Goal: Ask a question: Seek information or help from site administrators or community

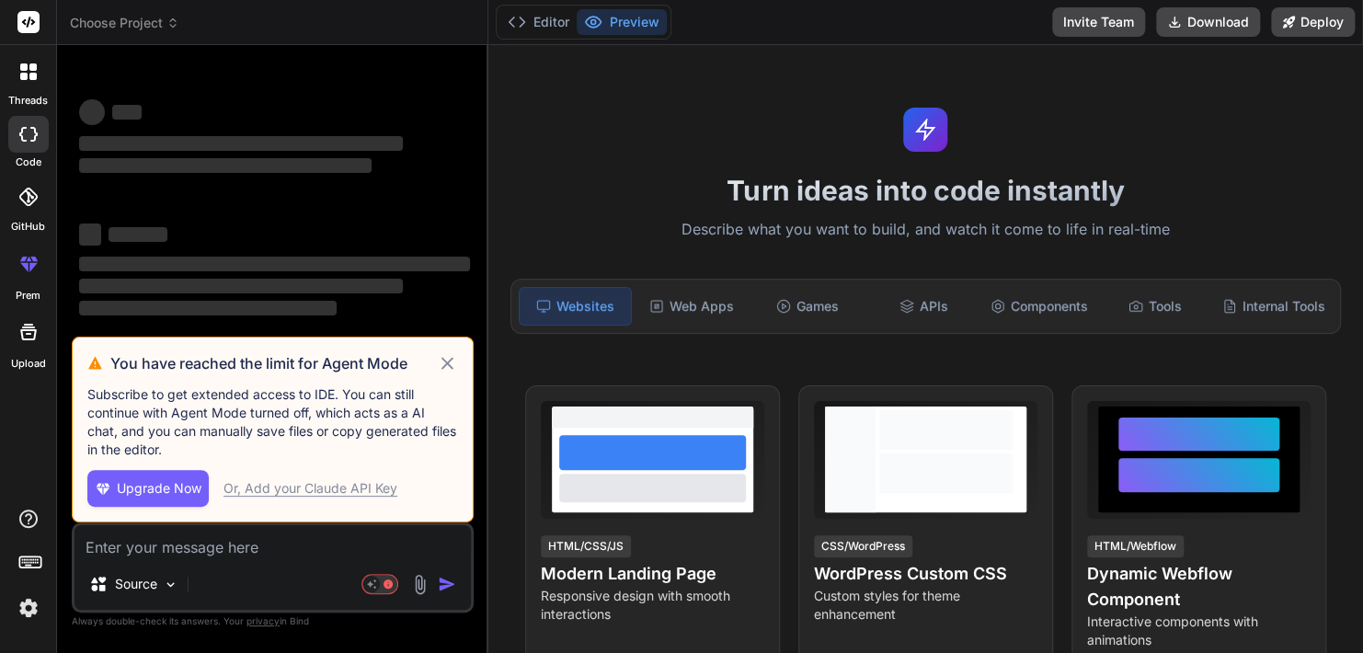
click at [452, 366] on icon at bounding box center [447, 363] width 21 height 22
type textarea "x"
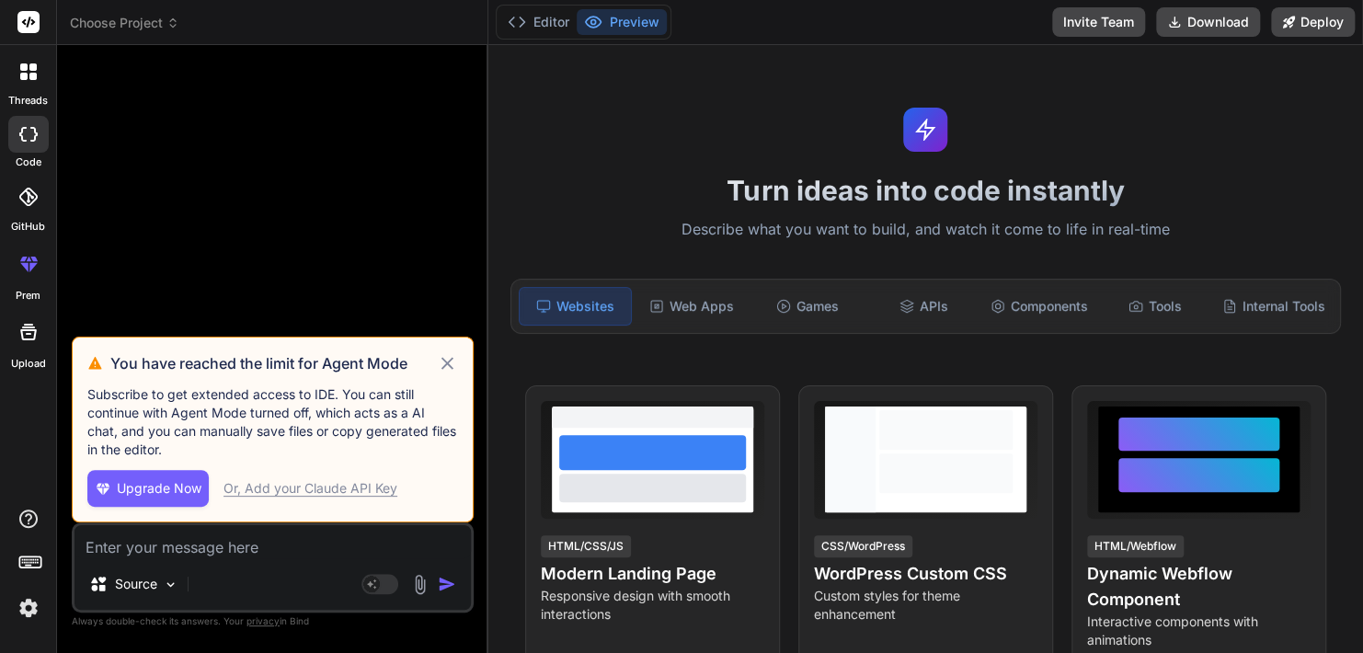
click at [450, 364] on icon at bounding box center [447, 363] width 21 height 22
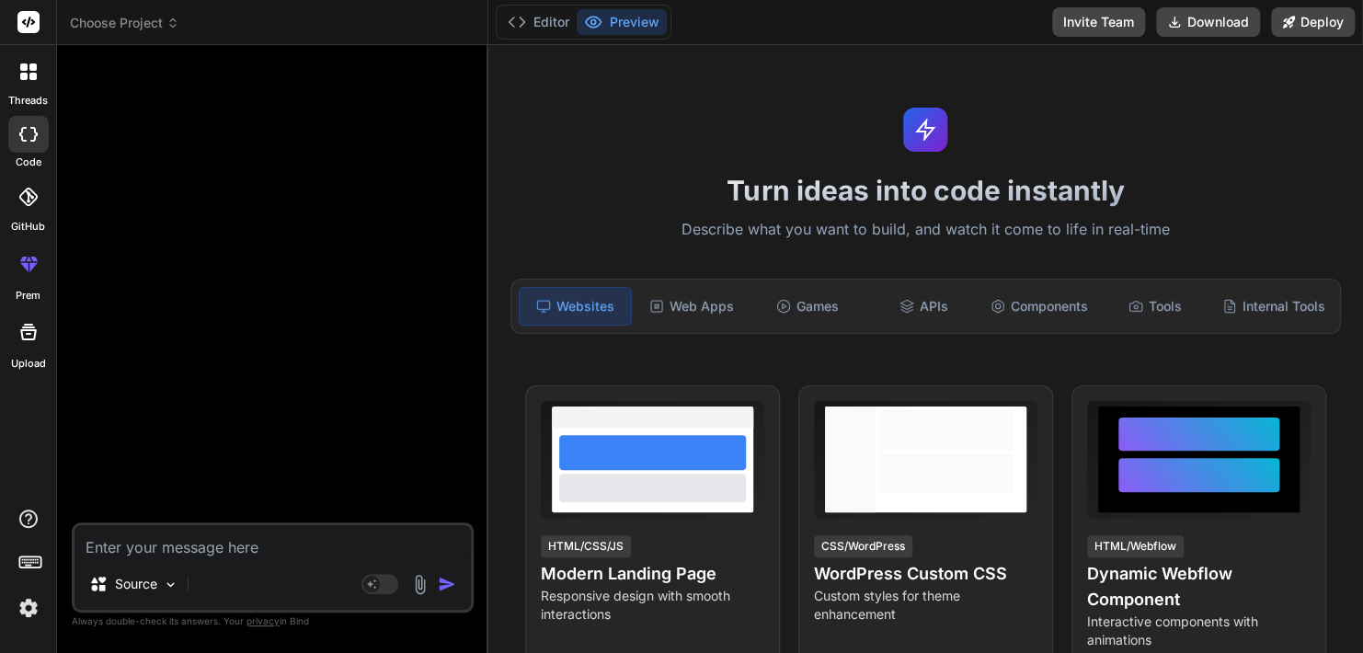
click at [23, 127] on icon at bounding box center [22, 134] width 7 height 15
click at [20, 73] on icon at bounding box center [23, 76] width 7 height 7
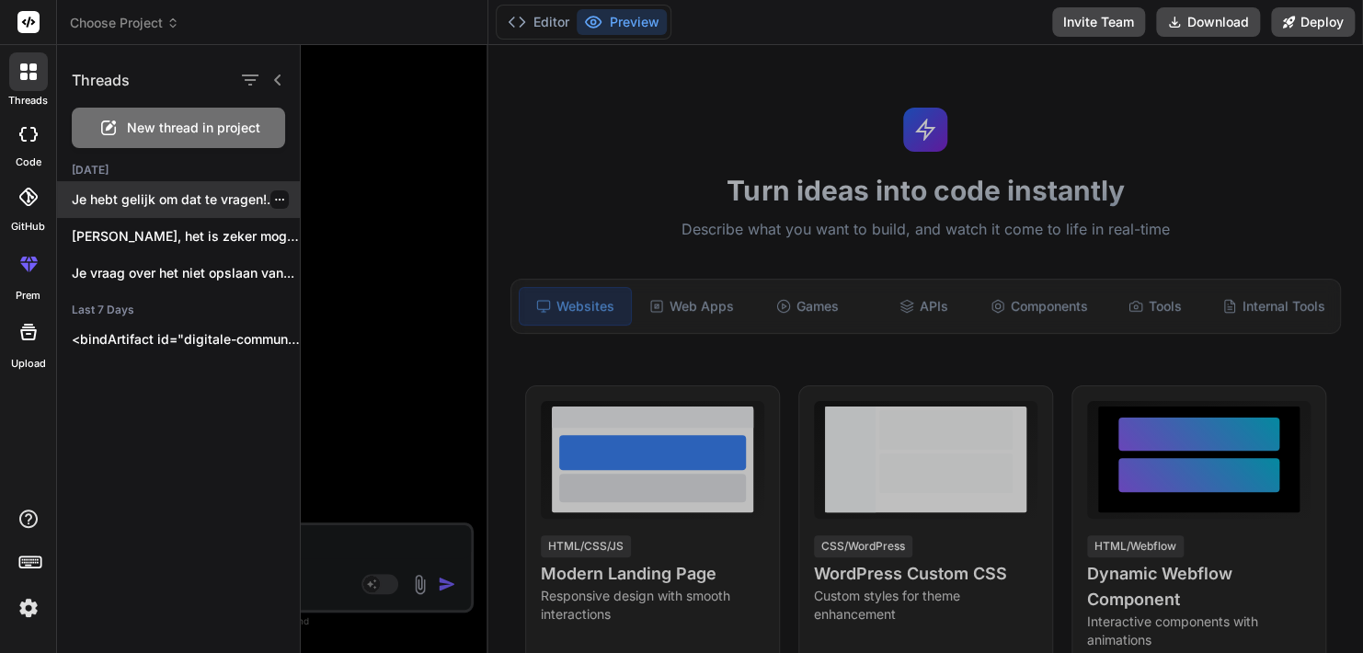
click at [156, 205] on p "Je hebt gelijk om dat te vragen!..." at bounding box center [186, 199] width 228 height 18
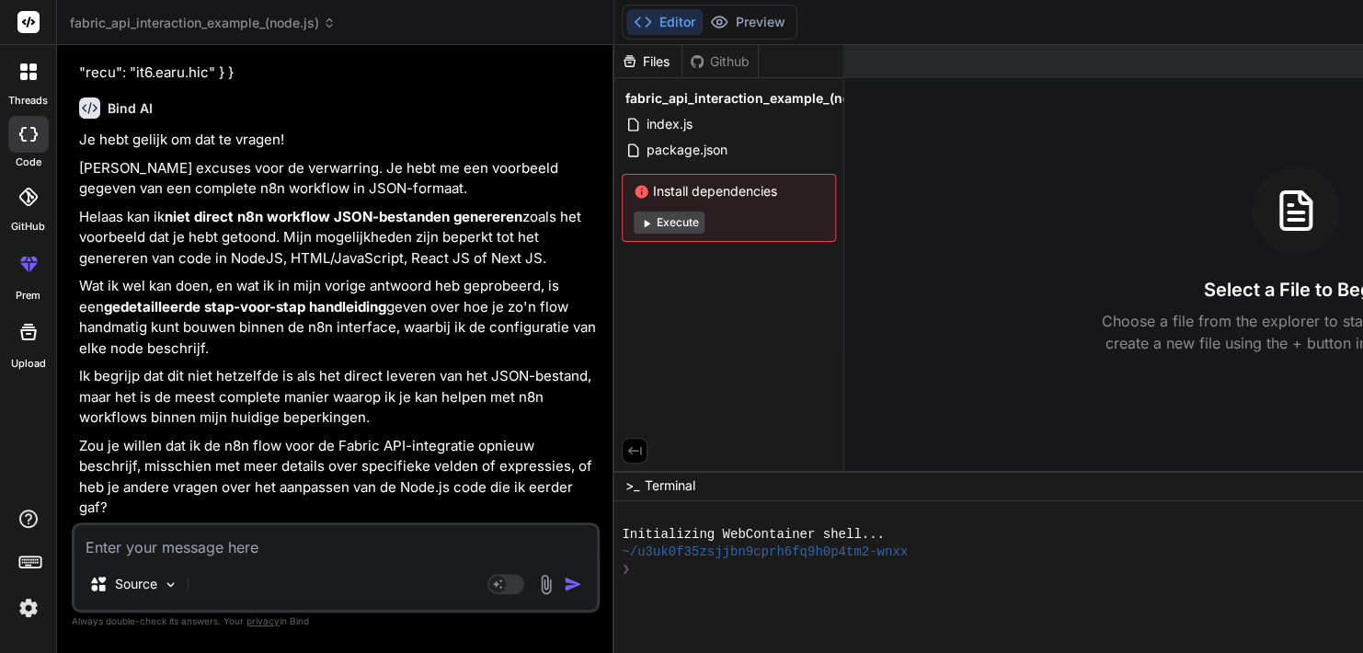
scroll to position [20325, 0]
click at [32, 225] on label "GitHub" at bounding box center [28, 227] width 34 height 16
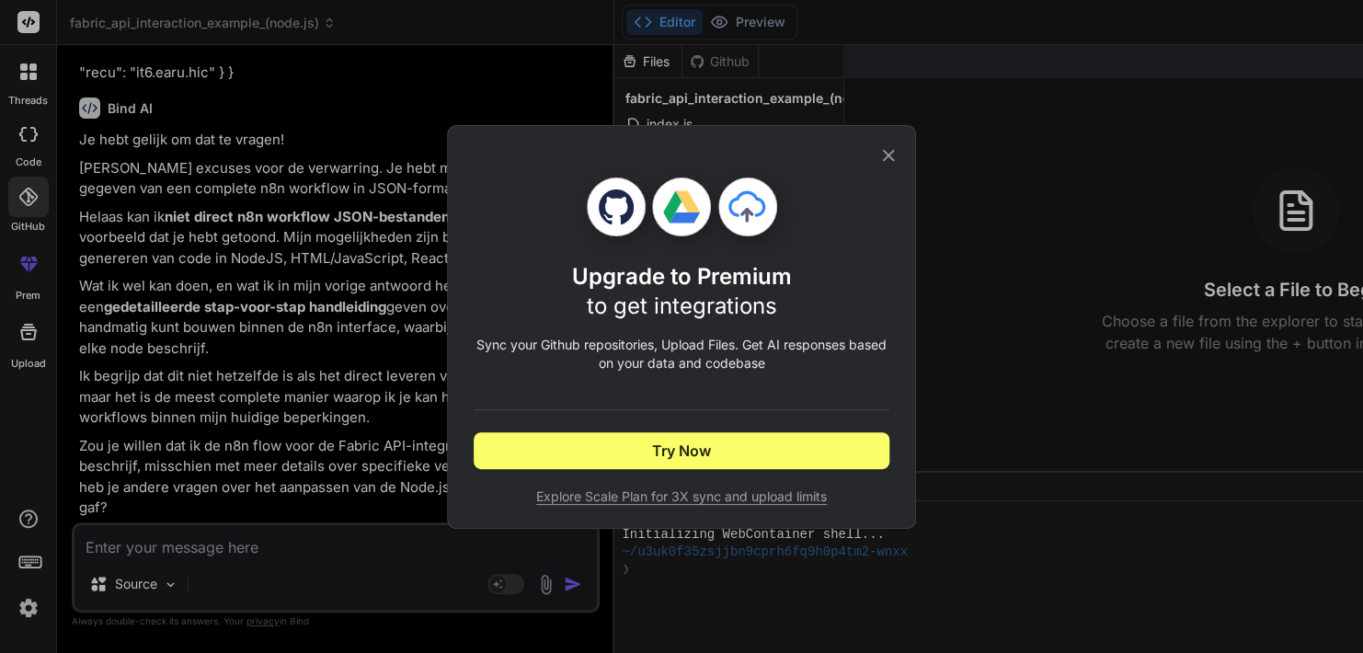
click at [886, 153] on icon at bounding box center [889, 155] width 12 height 12
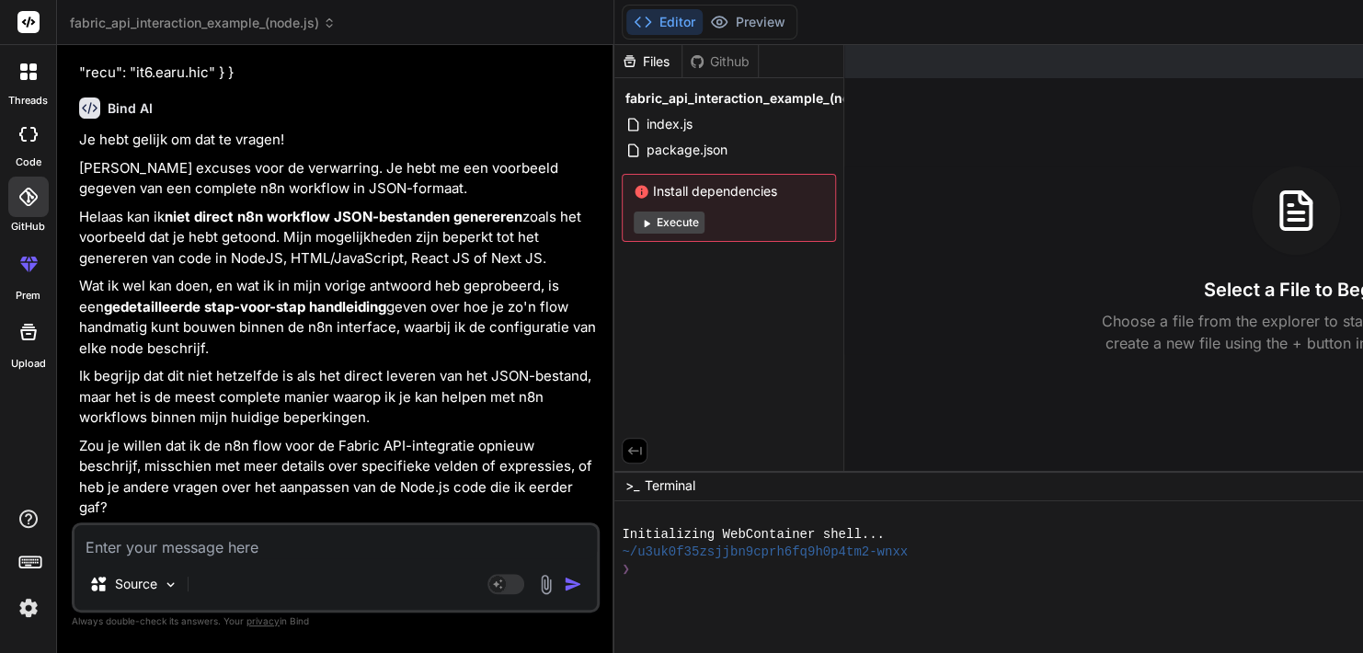
click at [30, 261] on icon at bounding box center [28, 264] width 22 height 22
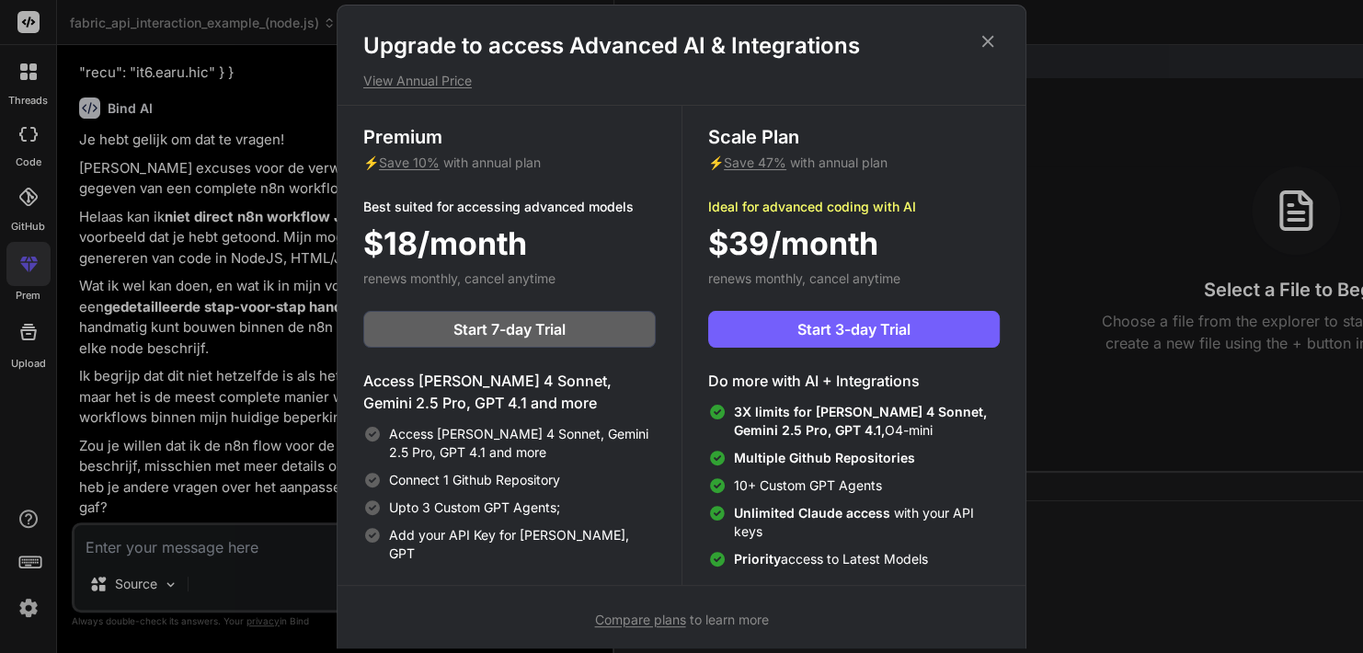
click at [985, 34] on icon at bounding box center [987, 41] width 20 height 20
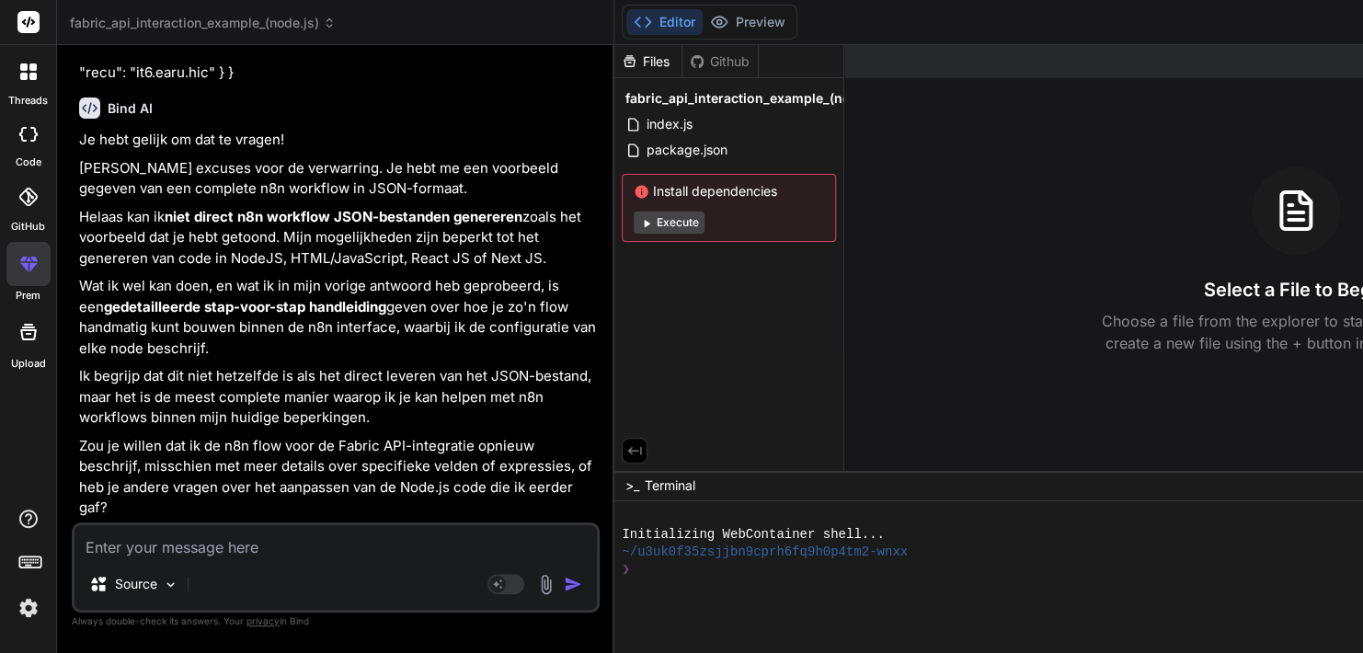
click at [29, 77] on icon at bounding box center [32, 76] width 7 height 7
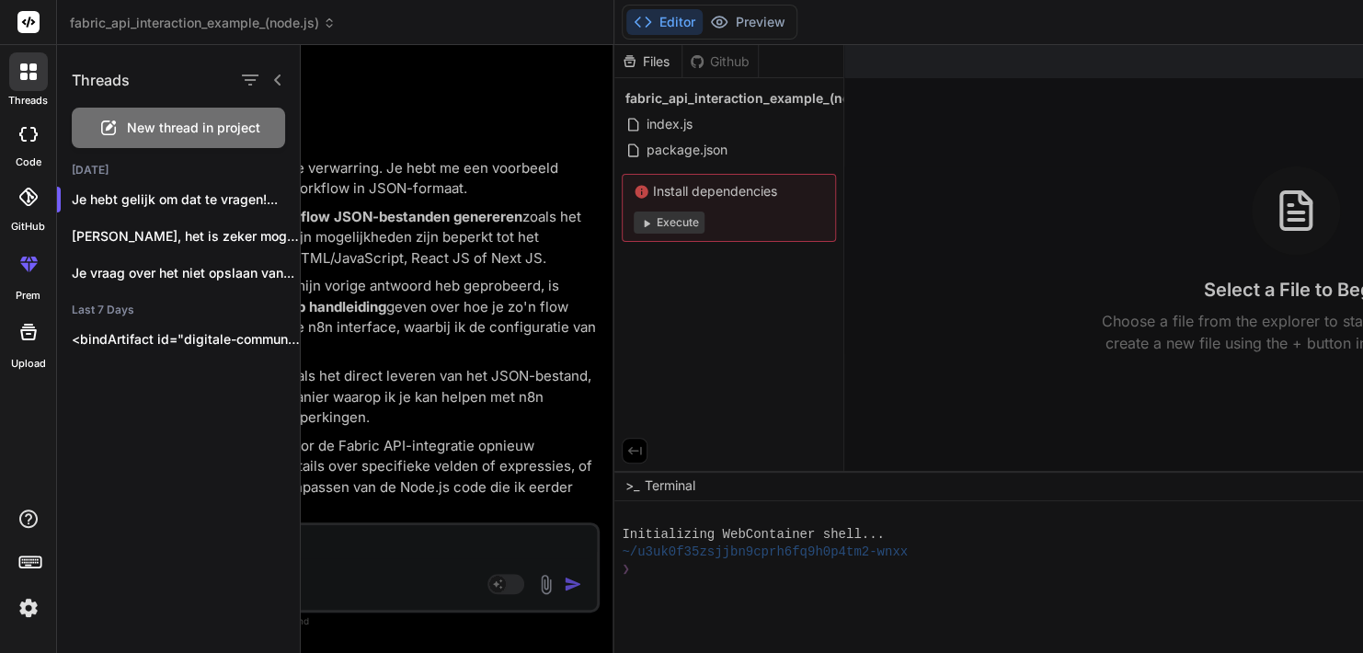
click at [178, 122] on span "New thread in project" at bounding box center [193, 128] width 133 height 18
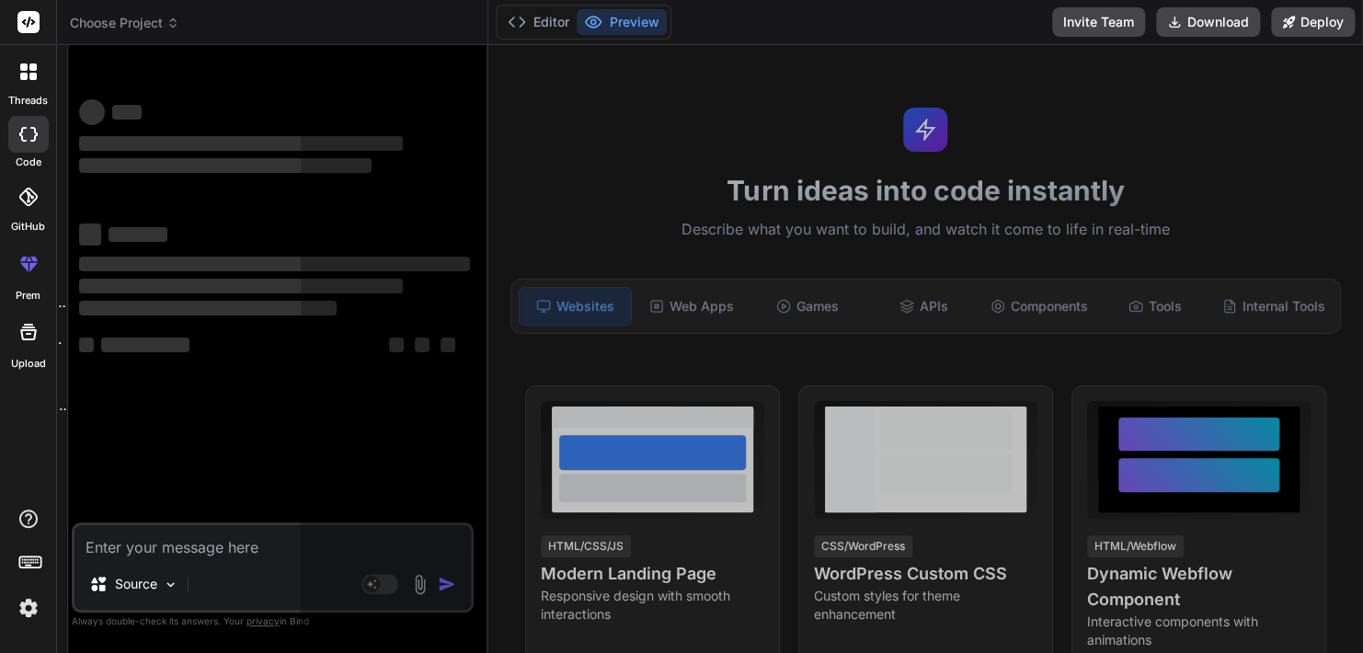
scroll to position [17, 0]
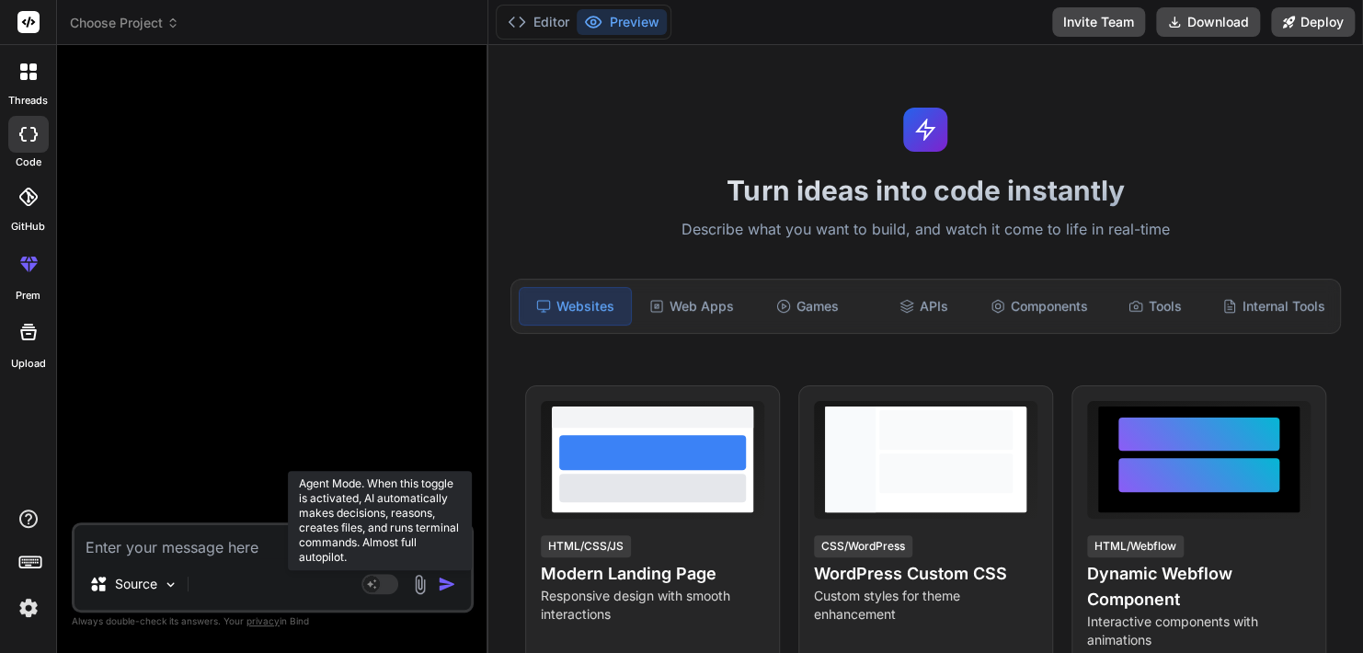
click at [372, 587] on rect at bounding box center [371, 584] width 17 height 17
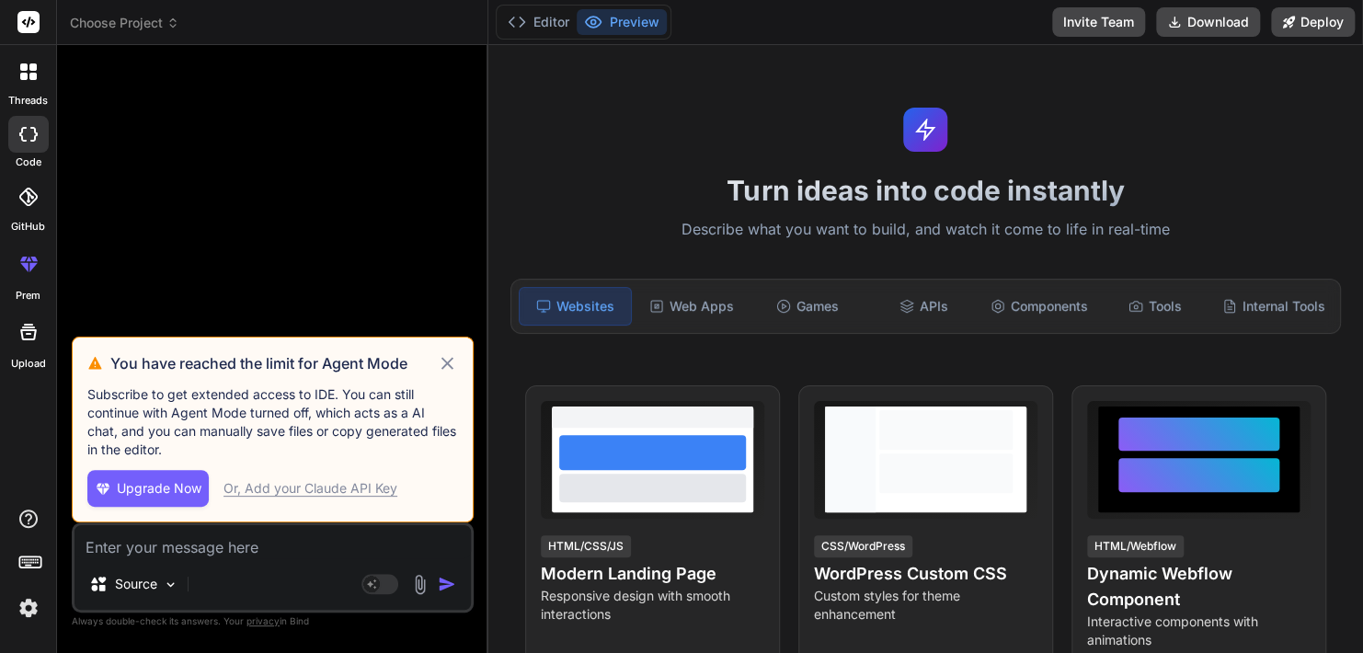
click at [447, 368] on icon at bounding box center [447, 363] width 21 height 22
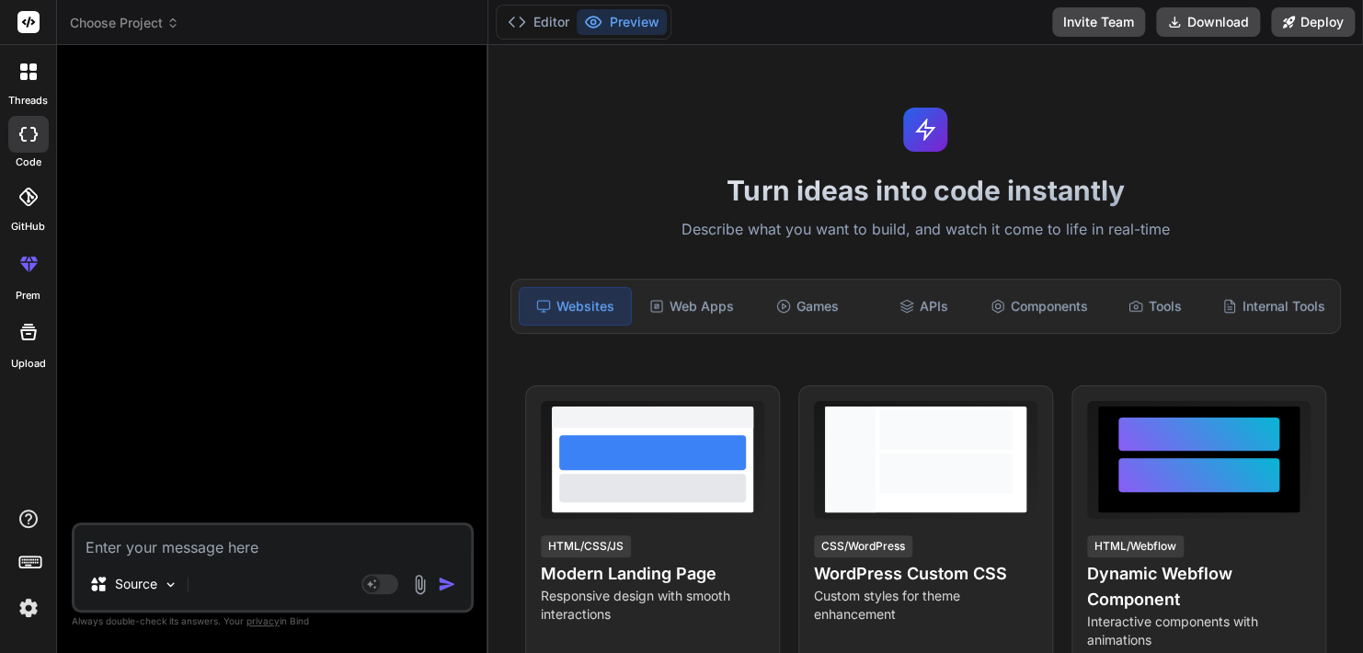
click at [300, 356] on div at bounding box center [274, 291] width 398 height 462
click at [23, 261] on icon at bounding box center [28, 264] width 22 height 22
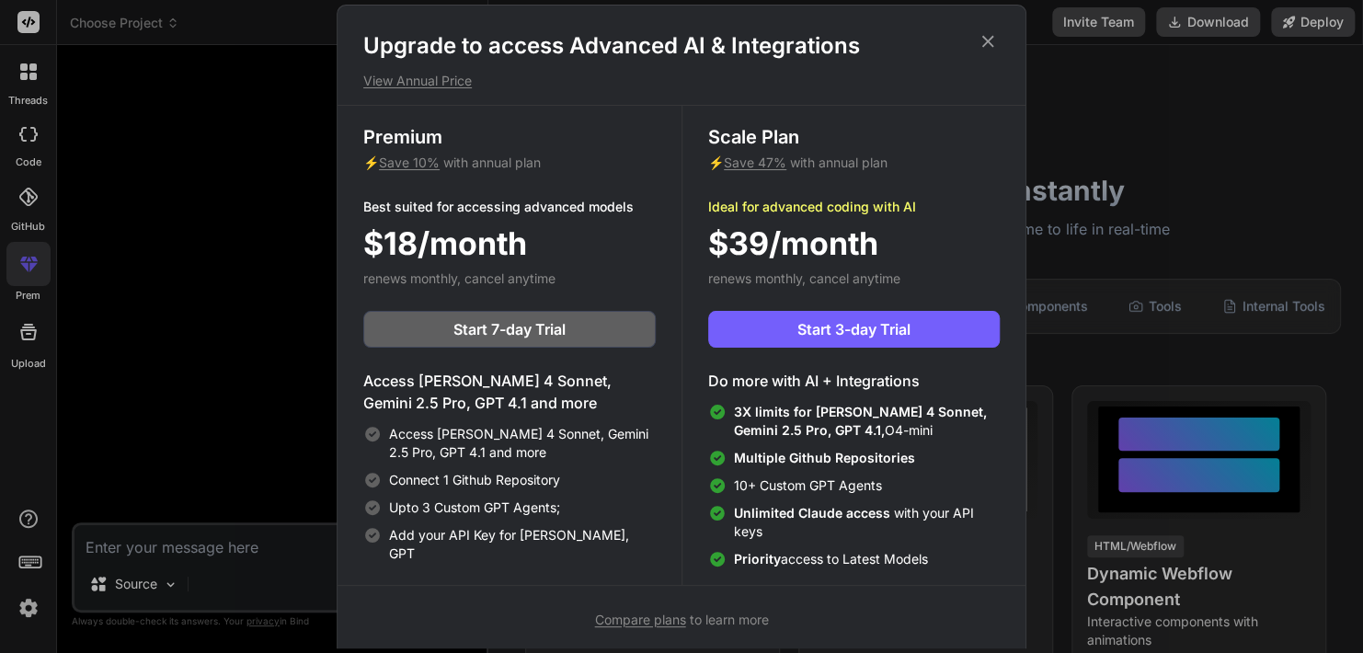
click at [28, 193] on div "Upgrade to access Advanced AI & Integrations View Annual Price Premium ⚡ Save 1…" at bounding box center [681, 326] width 1363 height 653
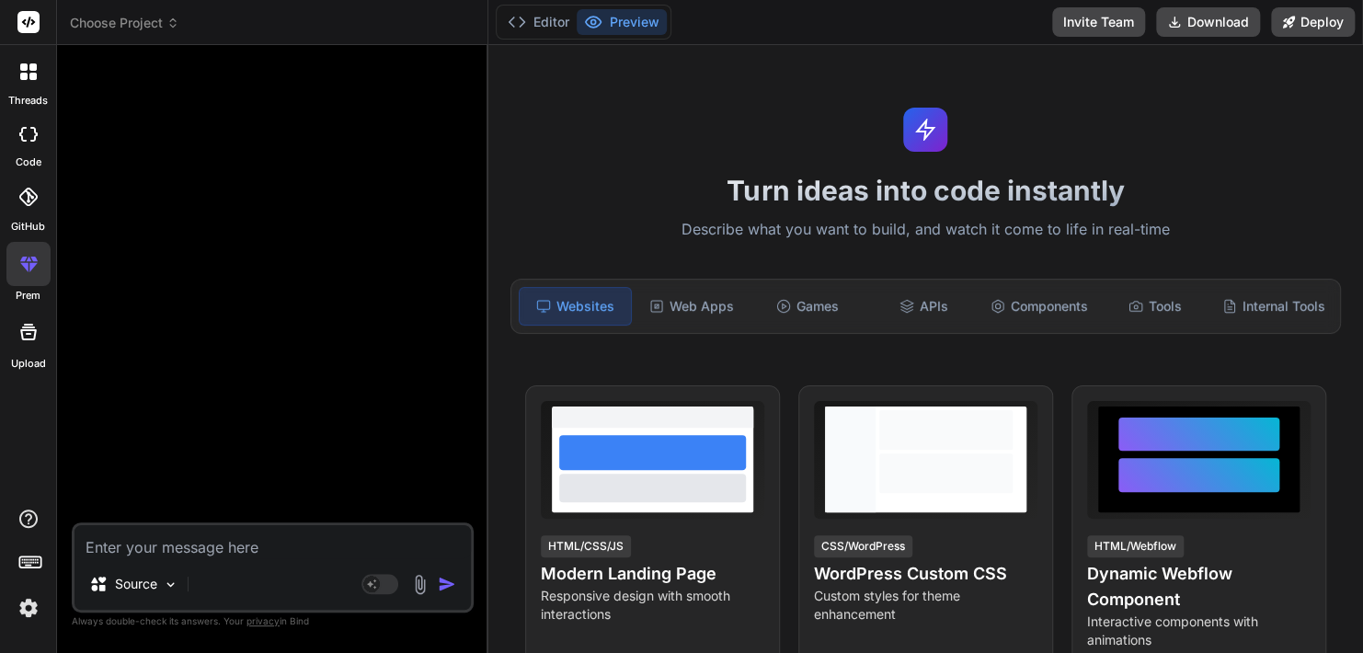
click at [23, 132] on icon at bounding box center [28, 134] width 18 height 15
click at [27, 89] on div at bounding box center [28, 71] width 39 height 39
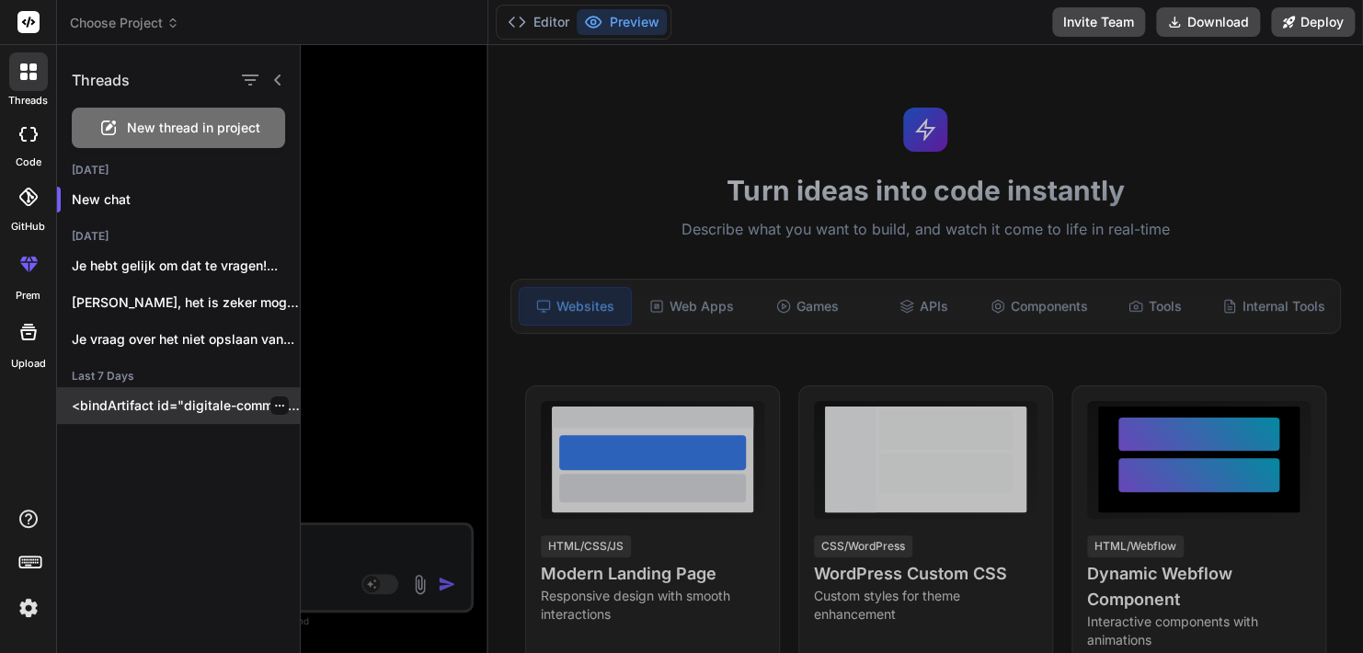
click at [150, 419] on div "<bindArtifact id="digitale-communicatieplatform-voor-validatie" title="Digitale…" at bounding box center [178, 405] width 243 height 37
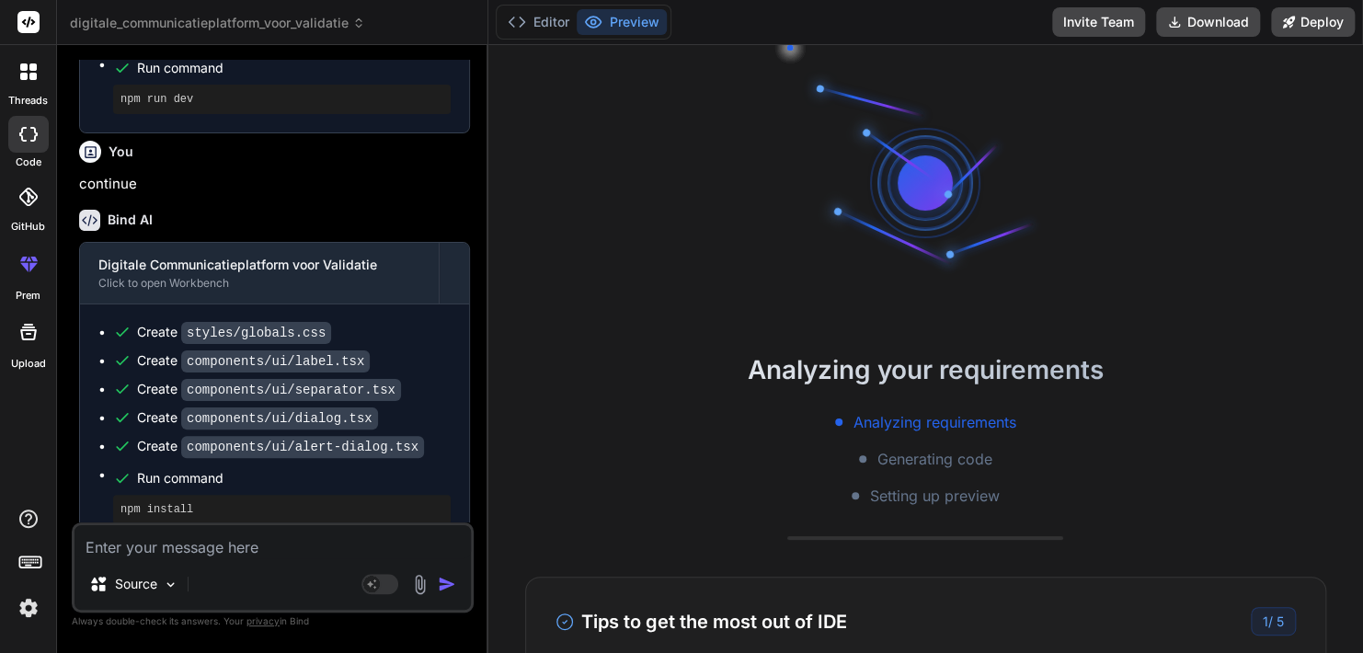
scroll to position [3959, 0]
click at [36, 133] on icon at bounding box center [33, 134] width 7 height 15
click at [27, 85] on div at bounding box center [28, 71] width 39 height 39
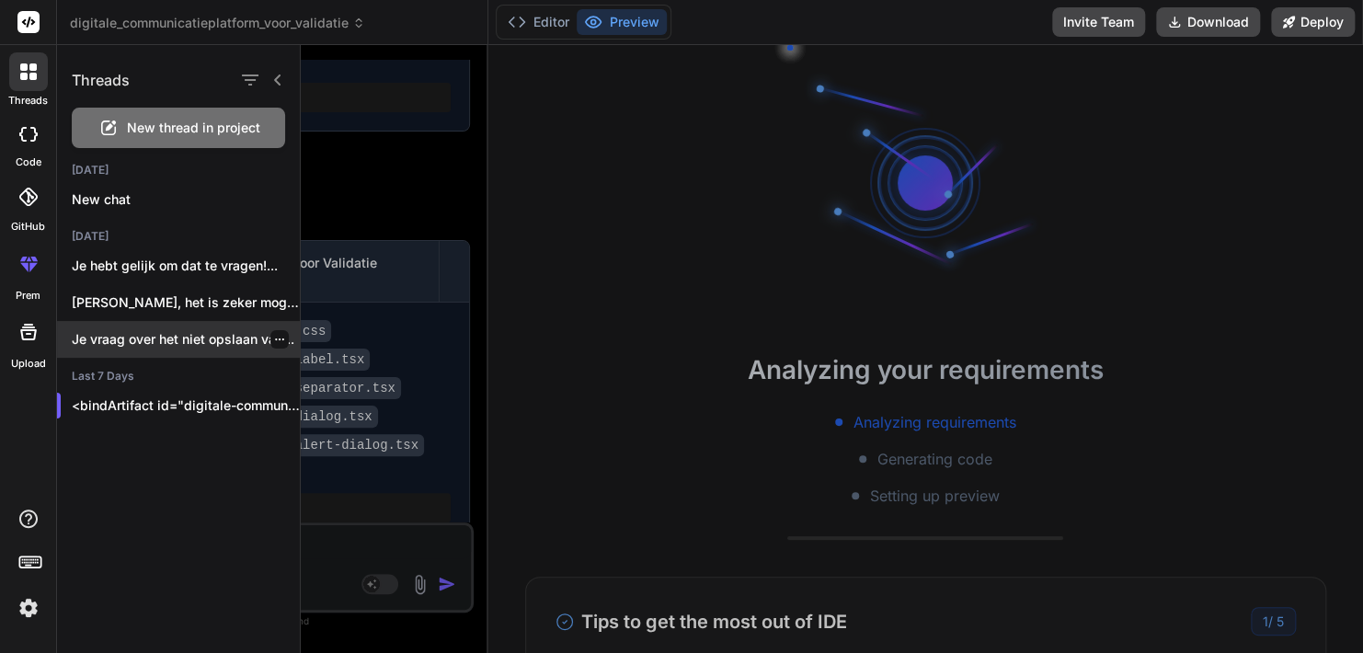
click at [157, 338] on p "Je vraag over het niet opslaan van..." at bounding box center [186, 339] width 228 height 18
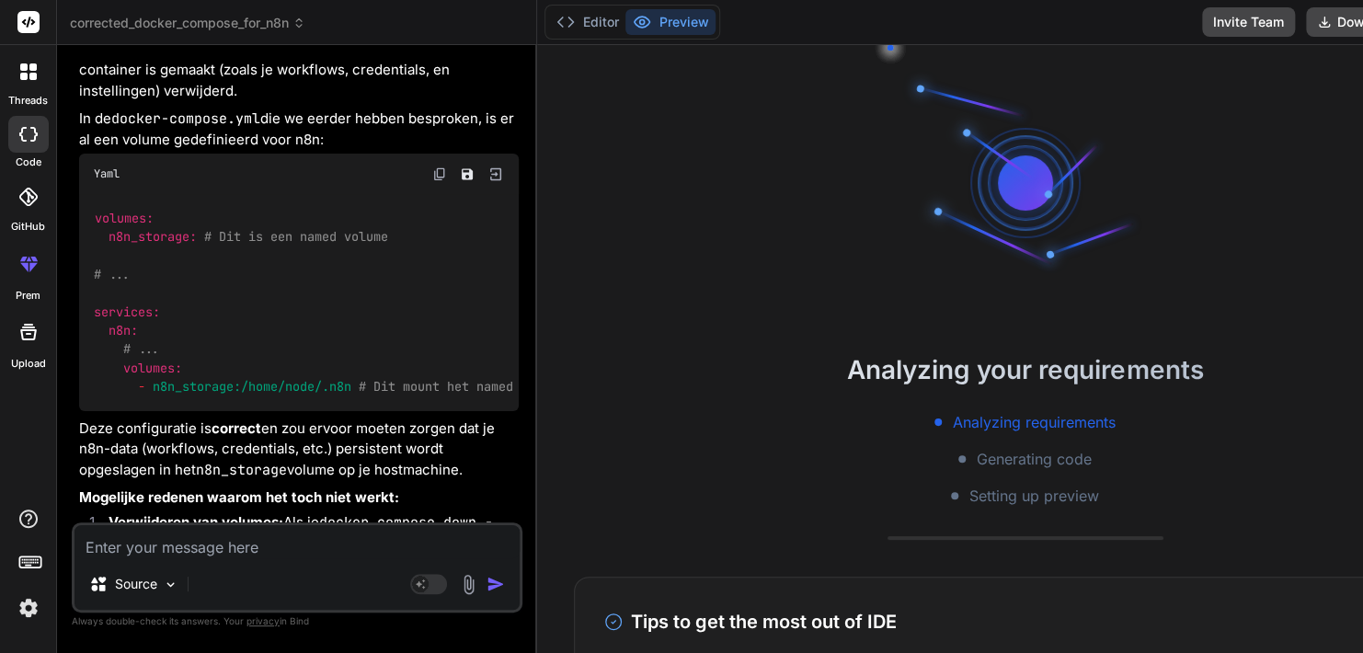
scroll to position [8154, 0]
click at [31, 83] on div at bounding box center [28, 71] width 39 height 39
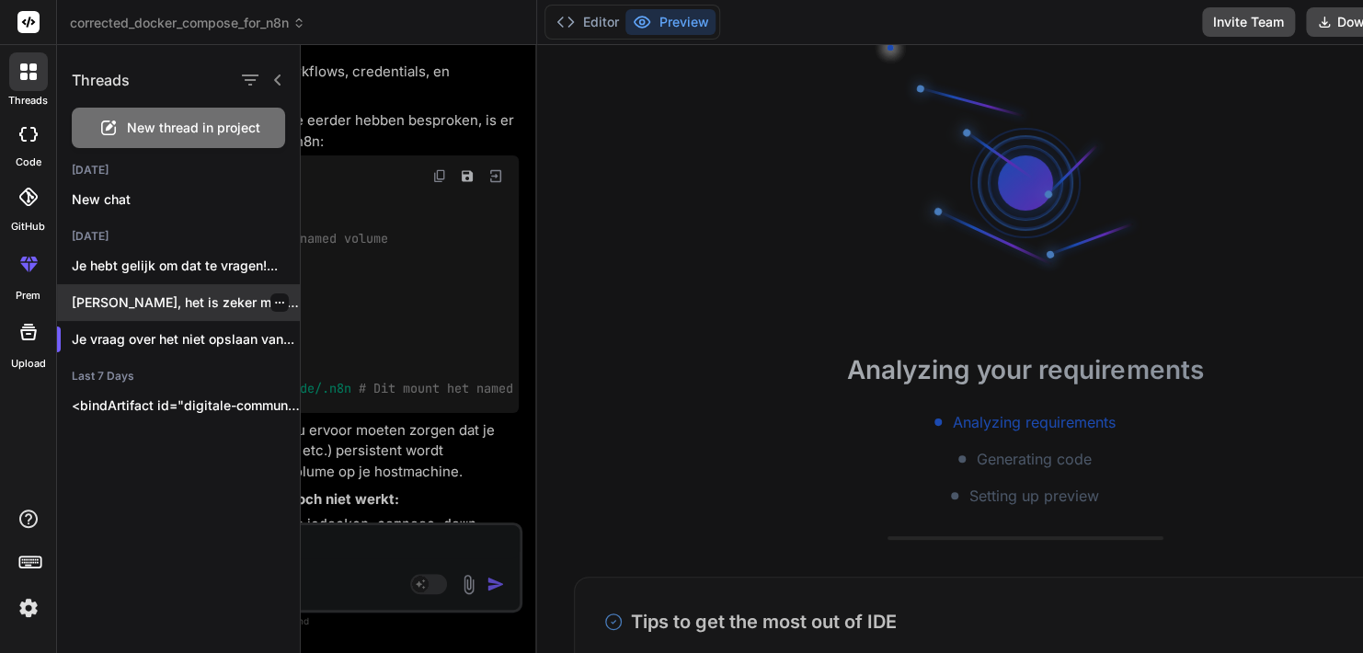
click at [154, 307] on p "[PERSON_NAME], het is zeker mogelijk om wekelijks..." at bounding box center [186, 302] width 228 height 18
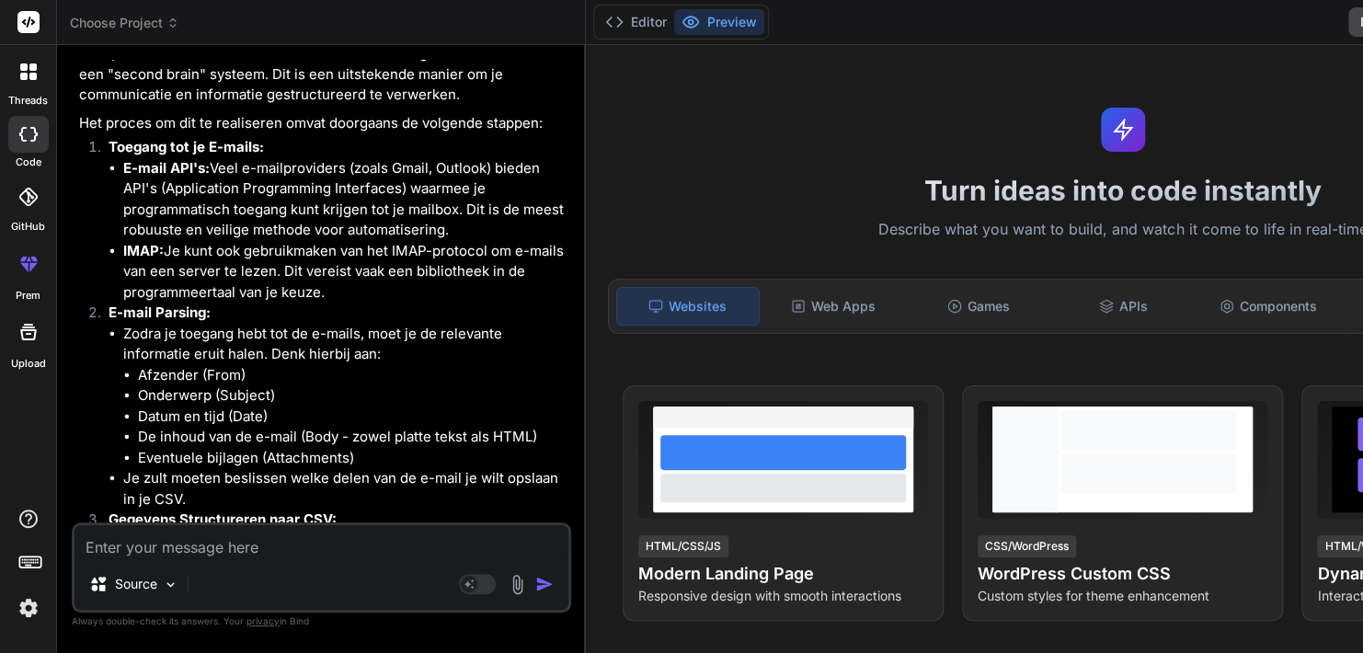
scroll to position [0, 0]
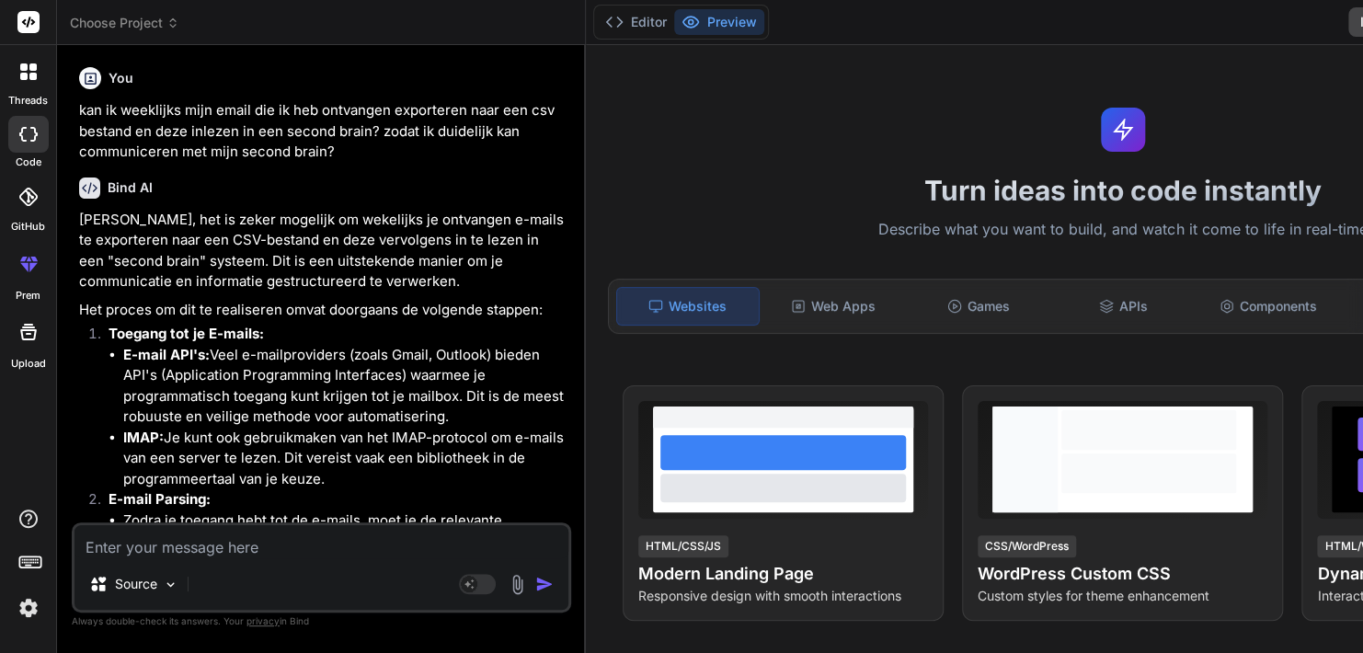
click at [31, 86] on div at bounding box center [28, 71] width 39 height 39
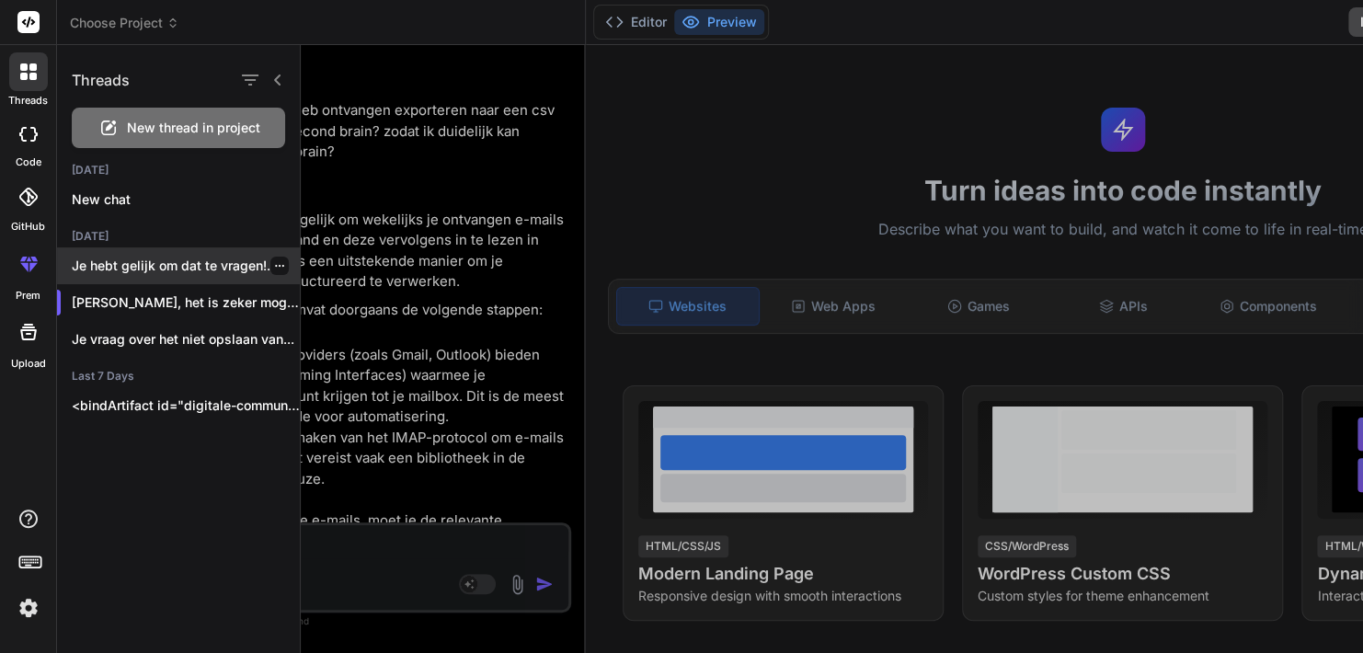
click at [139, 268] on p "Je hebt gelijk om dat te vragen!..." at bounding box center [186, 266] width 228 height 18
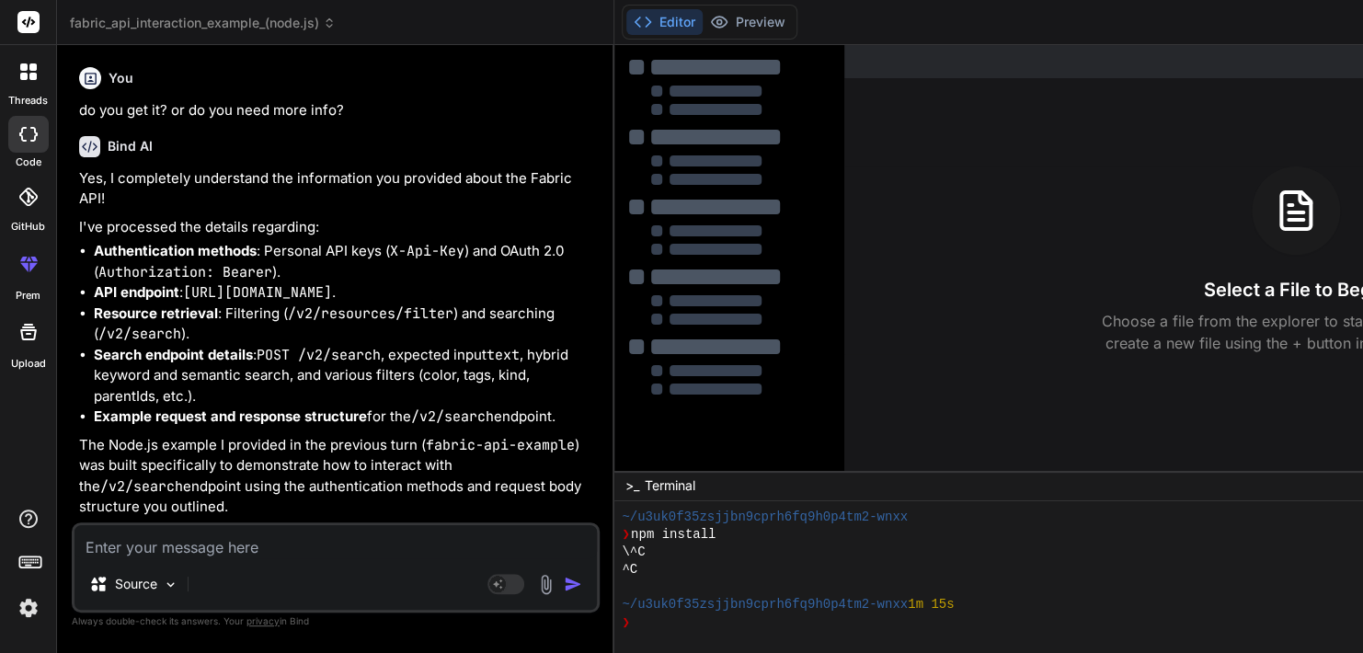
click at [16, 81] on div at bounding box center [28, 71] width 39 height 39
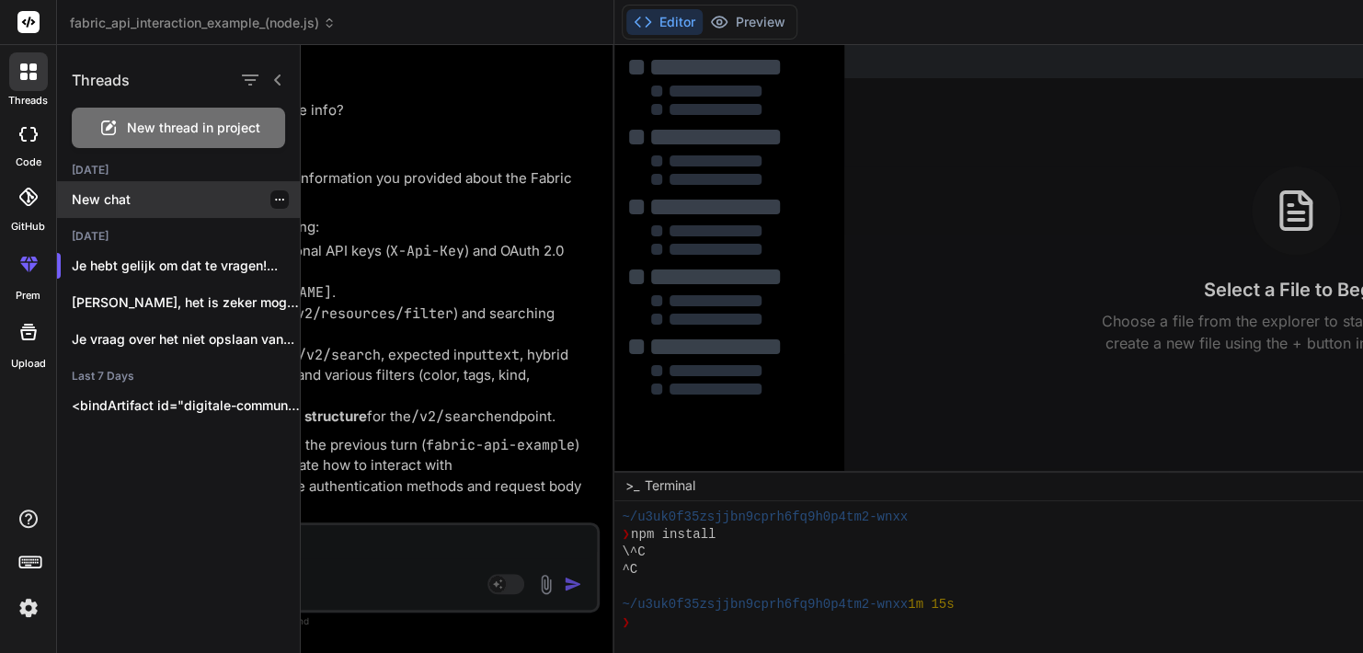
click at [99, 199] on p "New chat" at bounding box center [186, 199] width 228 height 18
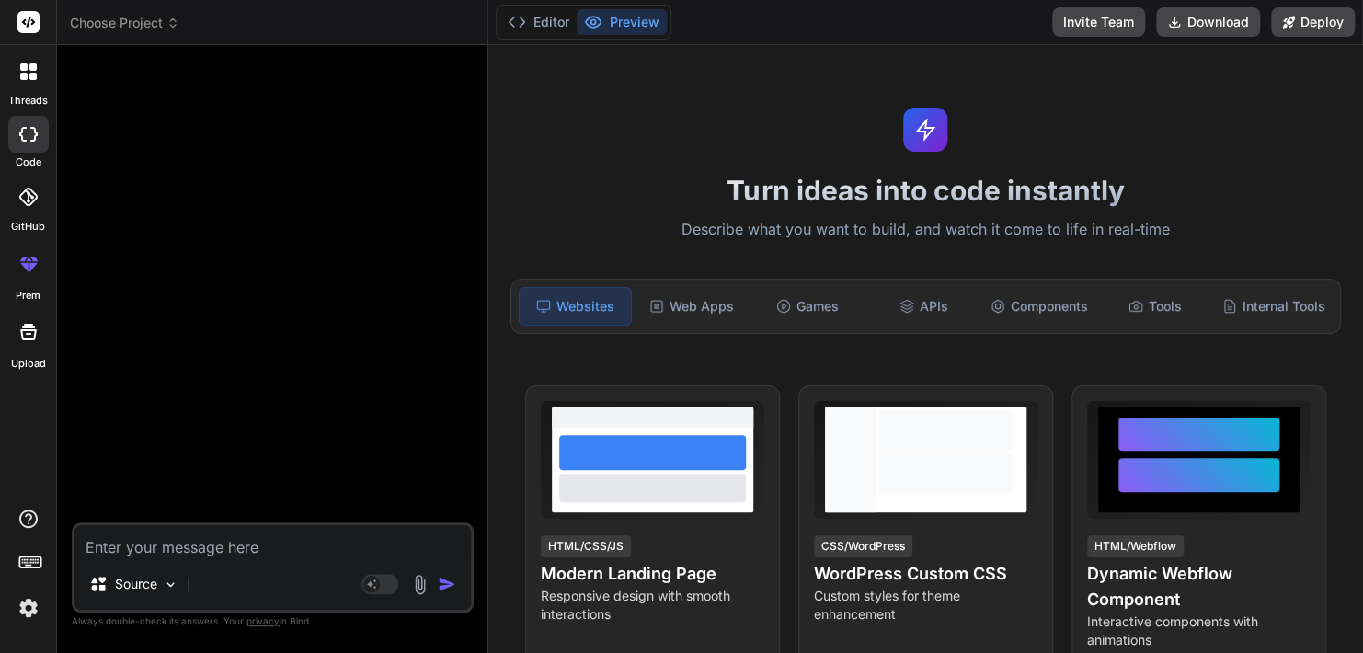
click at [25, 289] on label "prem" at bounding box center [28, 296] width 25 height 16
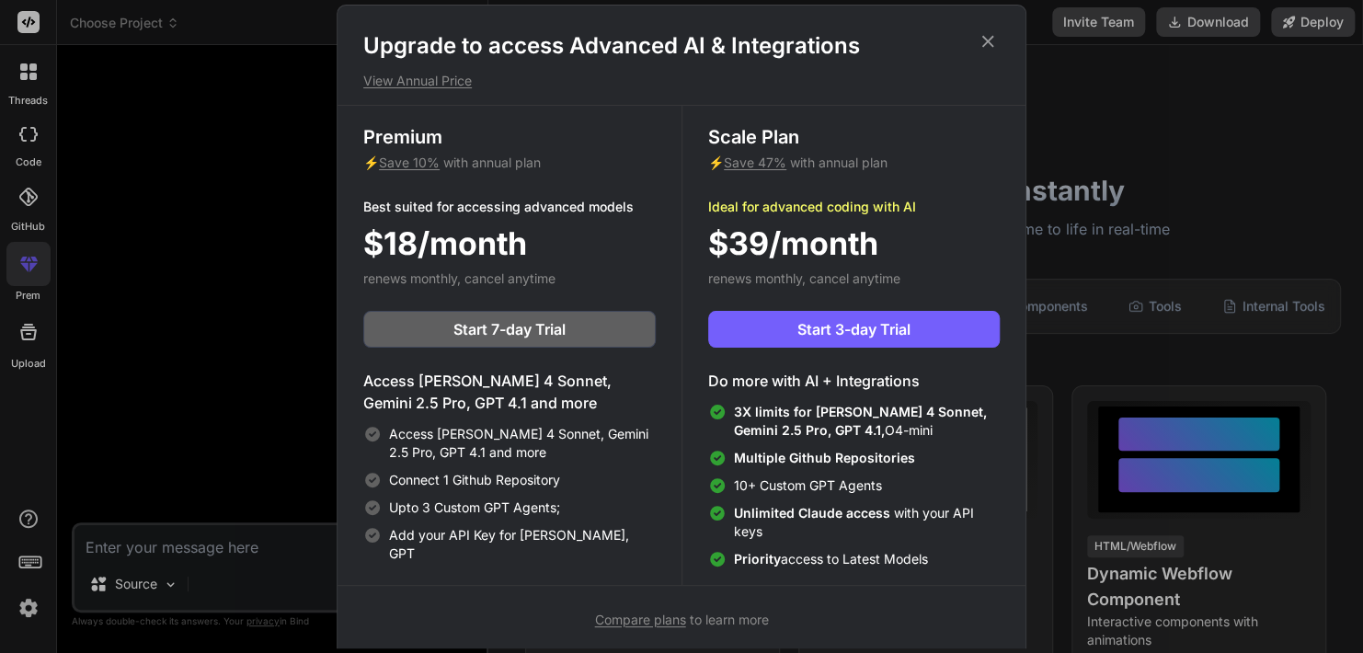
click at [987, 35] on icon at bounding box center [987, 41] width 20 height 20
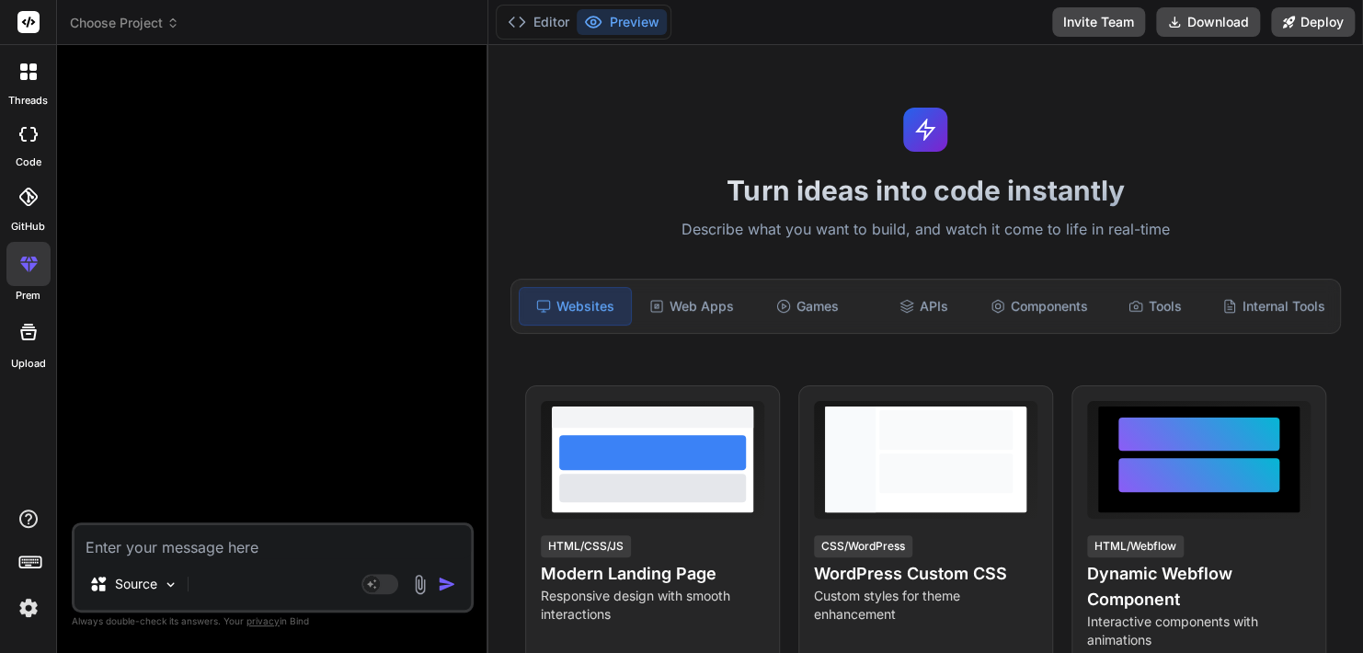
click at [26, 351] on div at bounding box center [28, 332] width 44 height 44
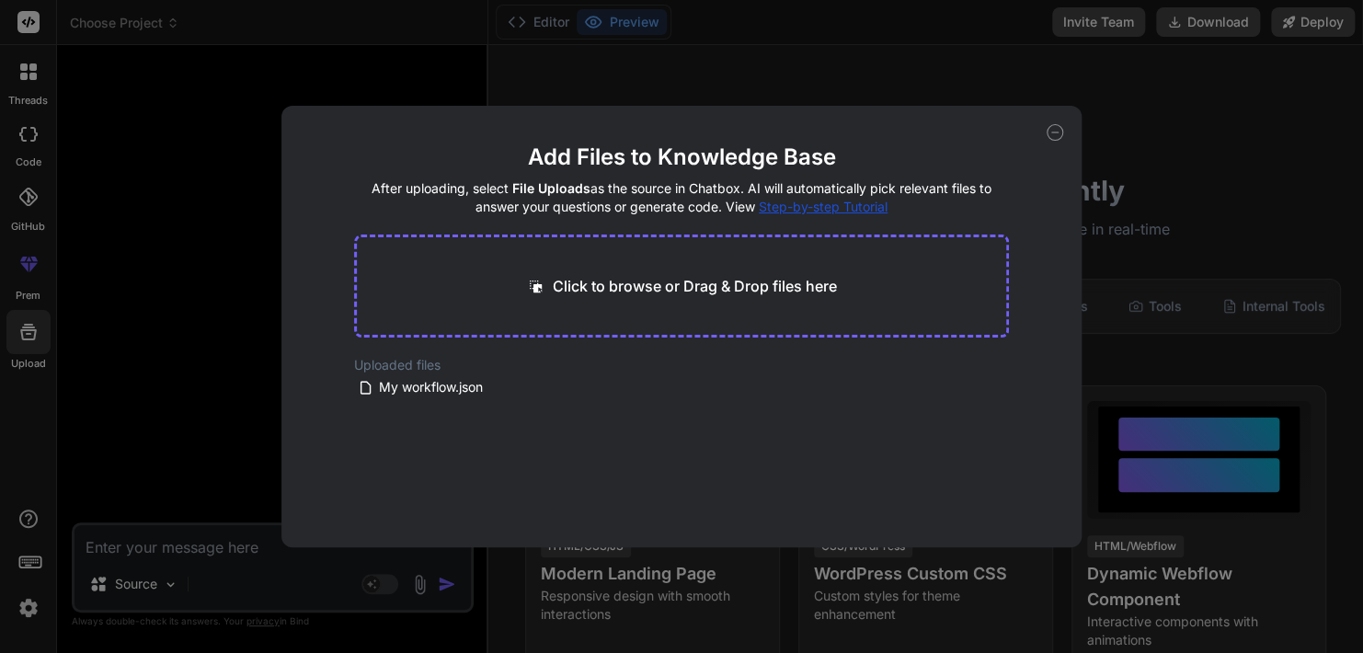
click at [168, 335] on div "Add Files to Knowledge Base After uploading, select File Uploads as the source …" at bounding box center [681, 326] width 1363 height 653
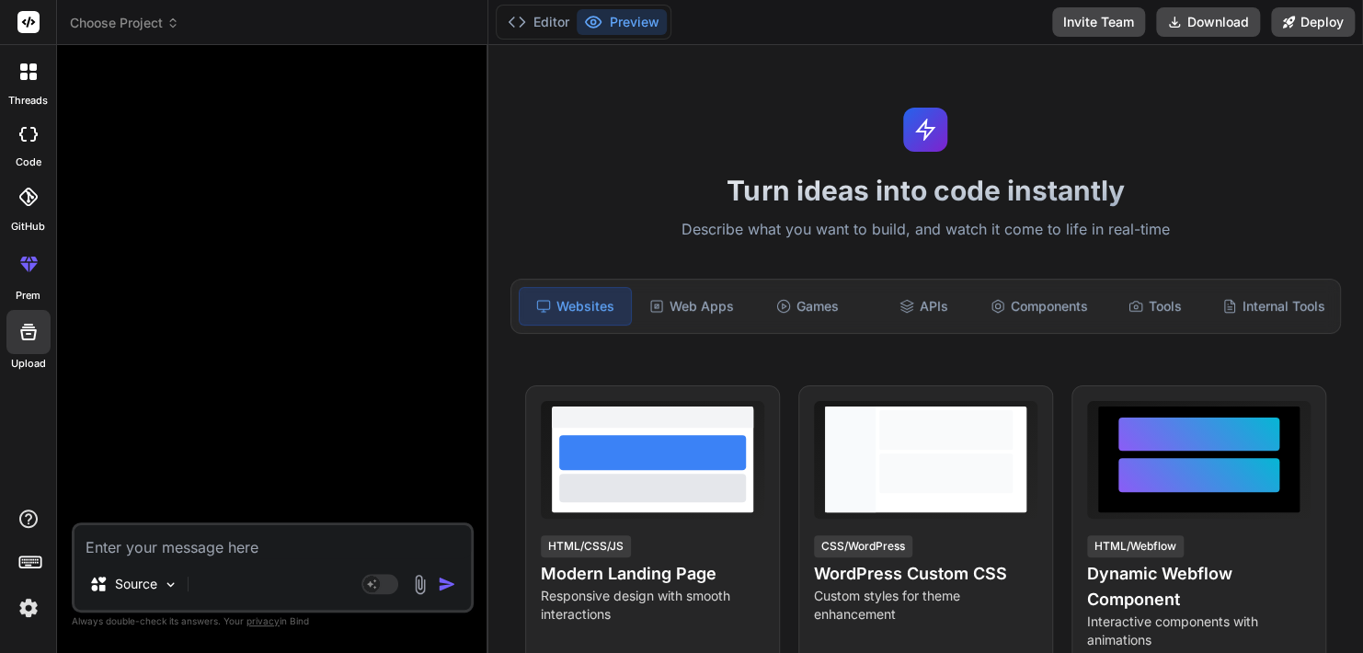
click at [23, 214] on div at bounding box center [28, 197] width 40 height 40
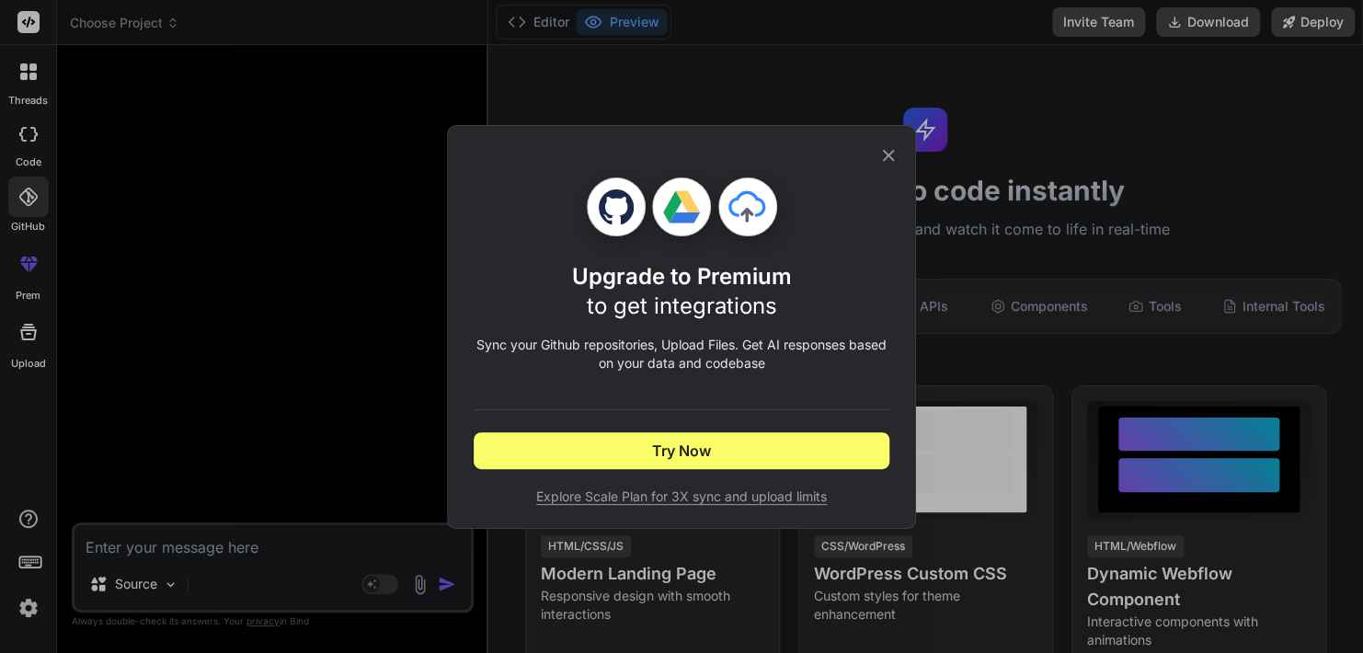
click at [26, 142] on div "Upgrade to Premium to get integrations Sync your Github repositories, Upload Fi…" at bounding box center [681, 326] width 1363 height 653
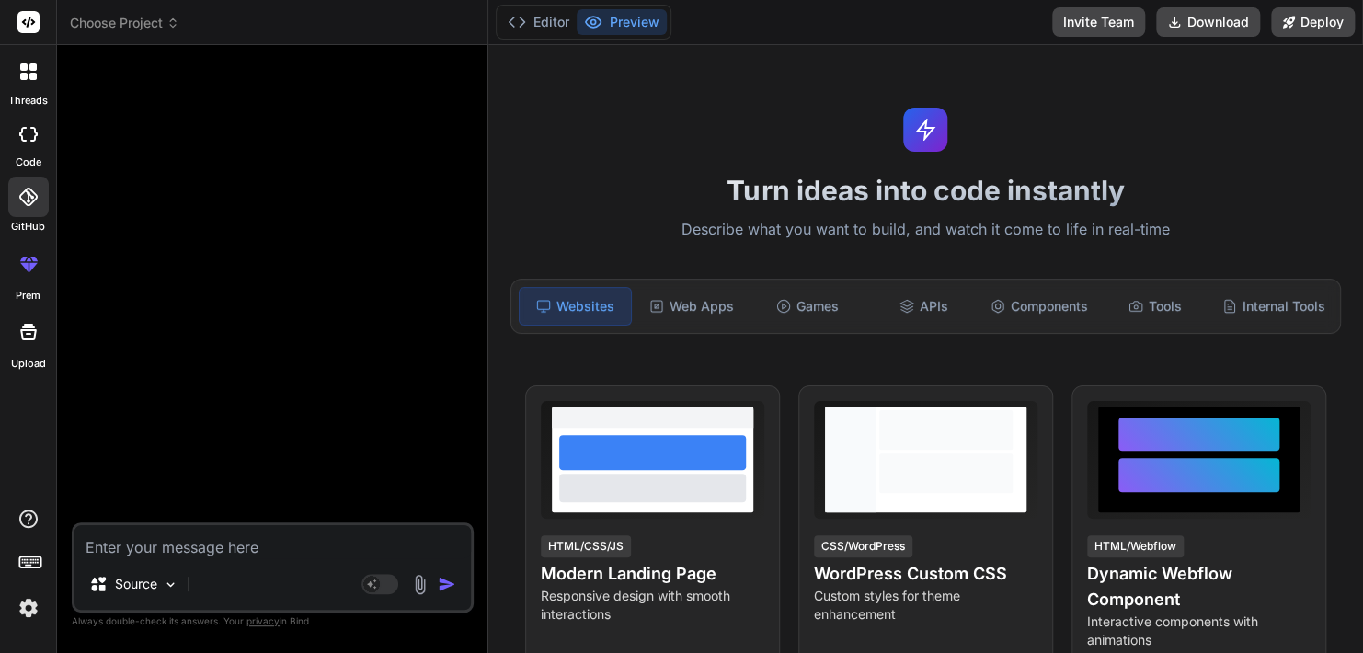
click at [26, 142] on div at bounding box center [28, 134] width 40 height 37
click at [27, 71] on icon at bounding box center [28, 71] width 17 height 17
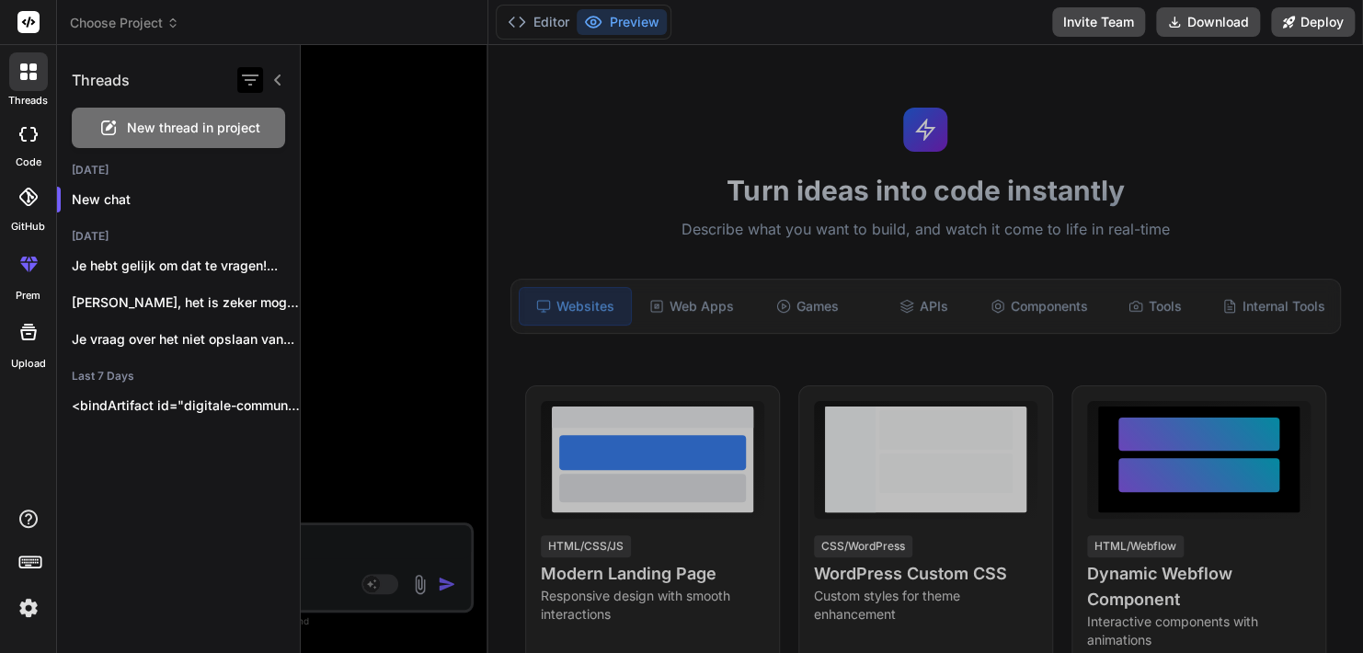
click at [251, 81] on icon "button" at bounding box center [250, 80] width 22 height 22
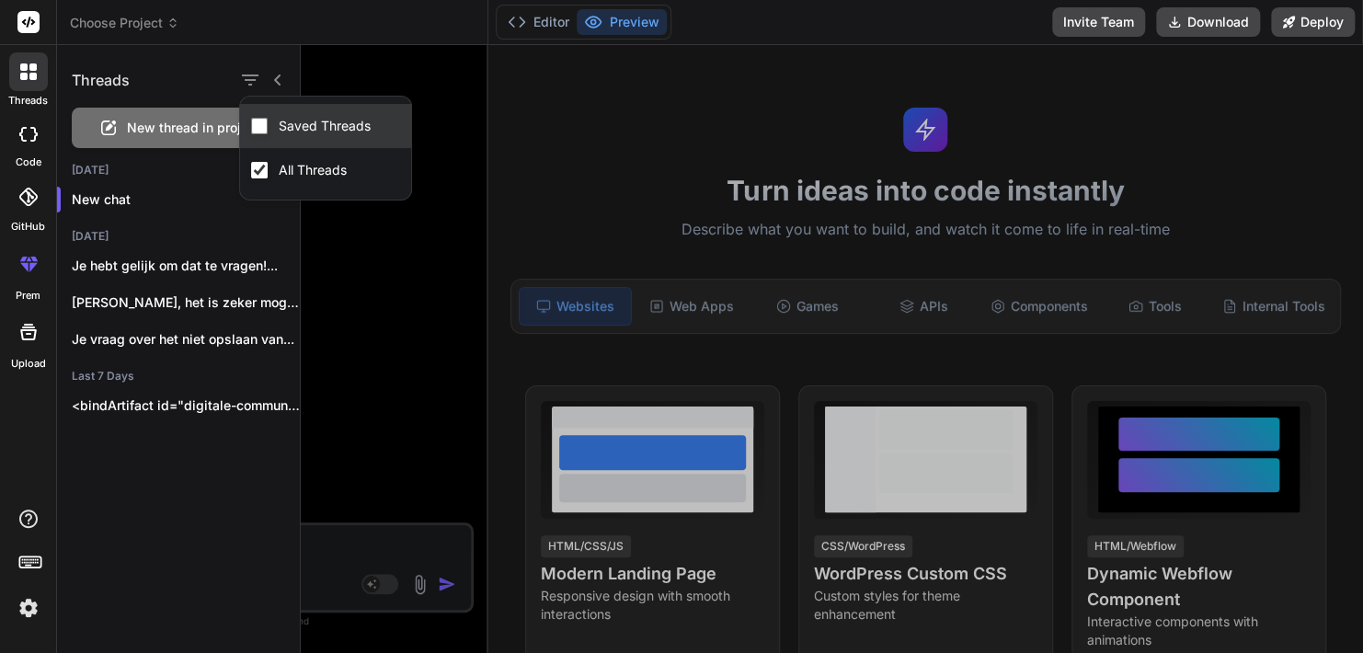
click at [263, 129] on input "Saved Threads" at bounding box center [259, 126] width 17 height 17
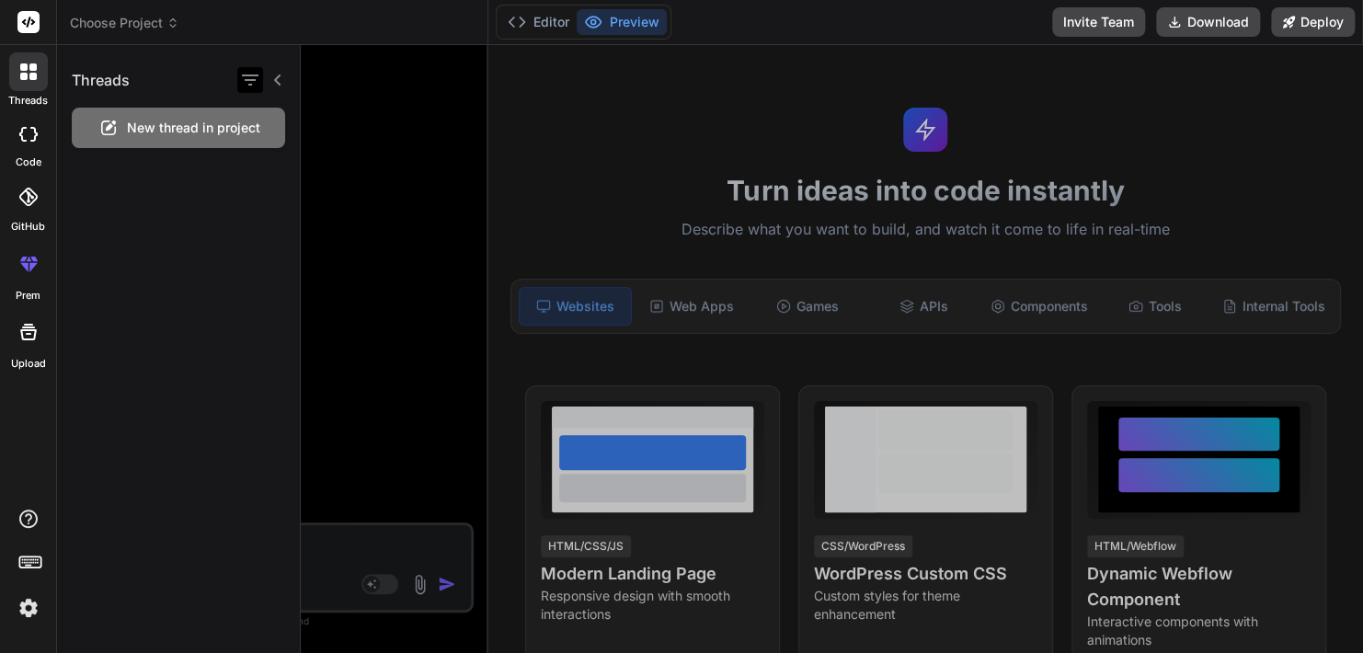
click at [245, 86] on icon "button" at bounding box center [250, 80] width 22 height 22
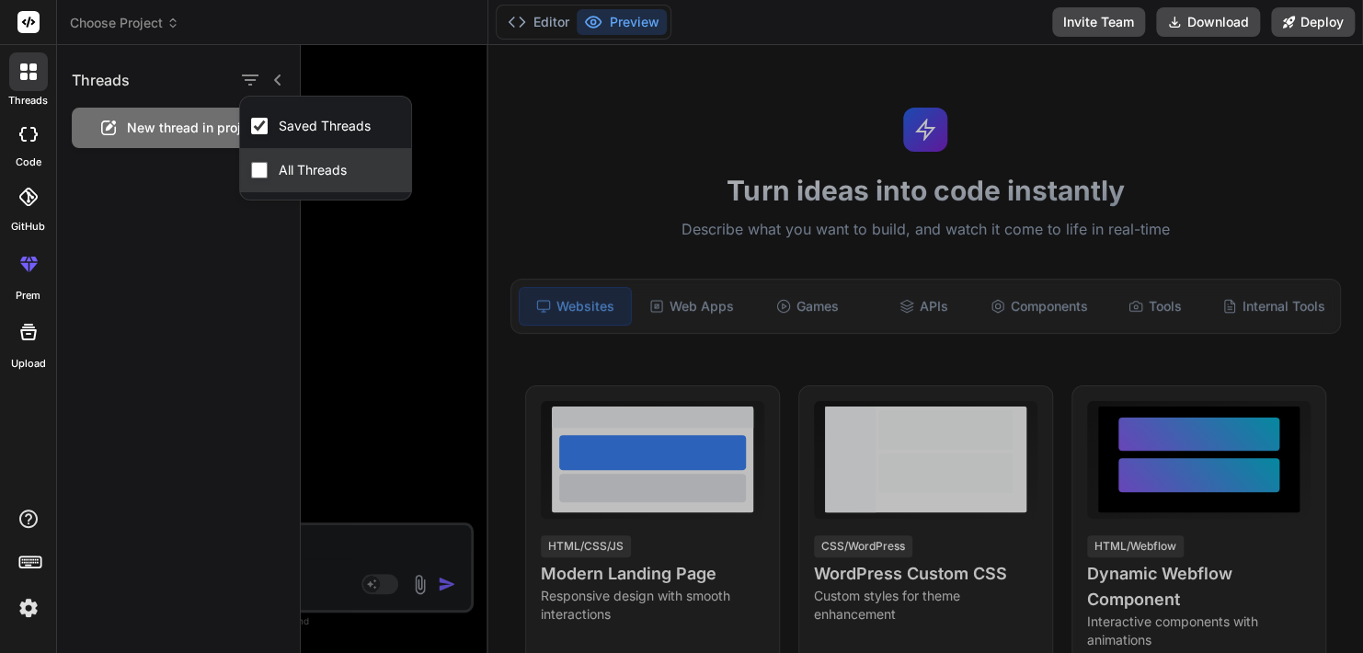
click at [259, 171] on input "All Threads" at bounding box center [259, 170] width 17 height 17
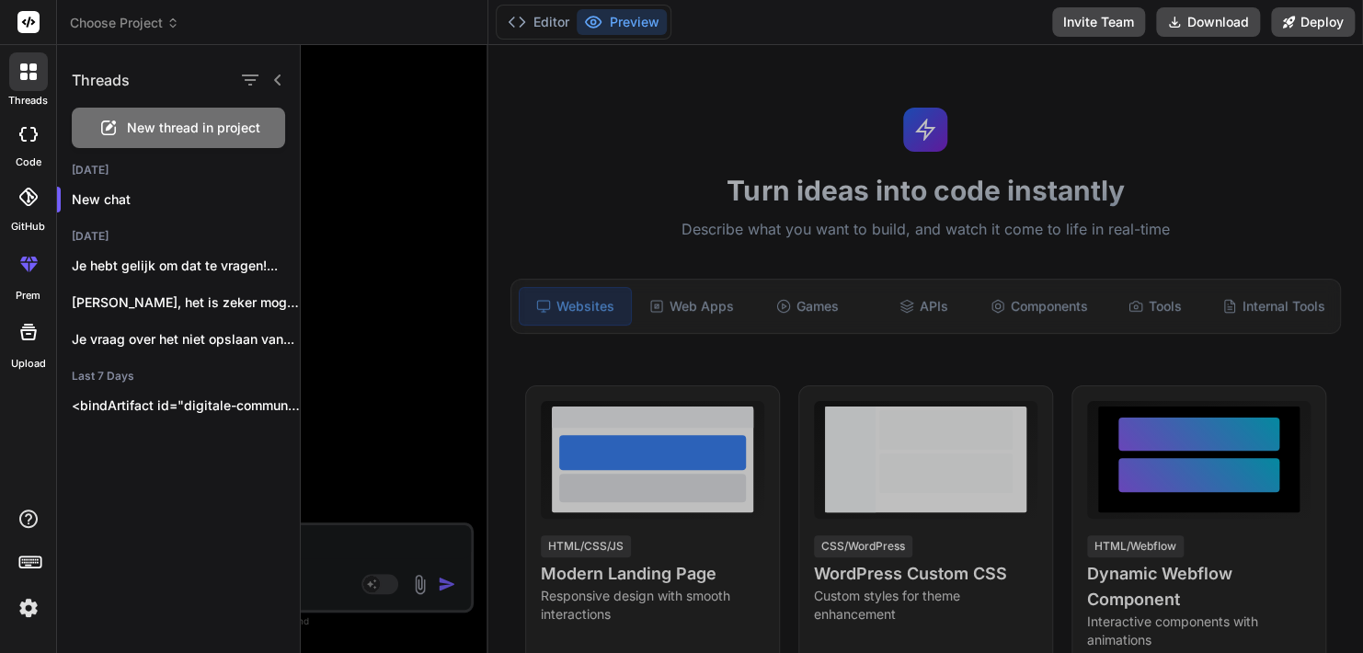
click at [207, 524] on div "Threads New thread in project [DATE] New chat [DATE] Je hebt gelijk om dat te v…" at bounding box center [179, 349] width 244 height 608
click at [151, 409] on p "<bindArtifact id="digitale-communicatieplatform-voor-validatie" title="Digitale…" at bounding box center [186, 405] width 228 height 18
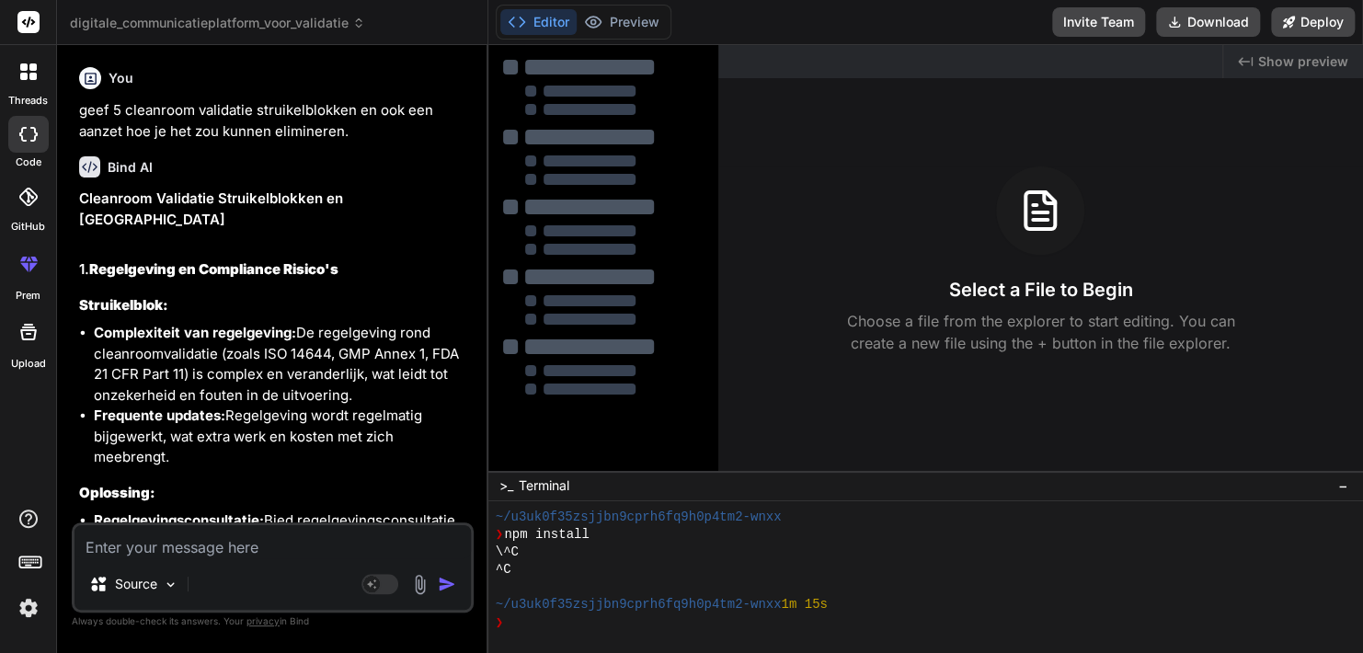
click at [34, 91] on div "threads" at bounding box center [28, 76] width 56 height 63
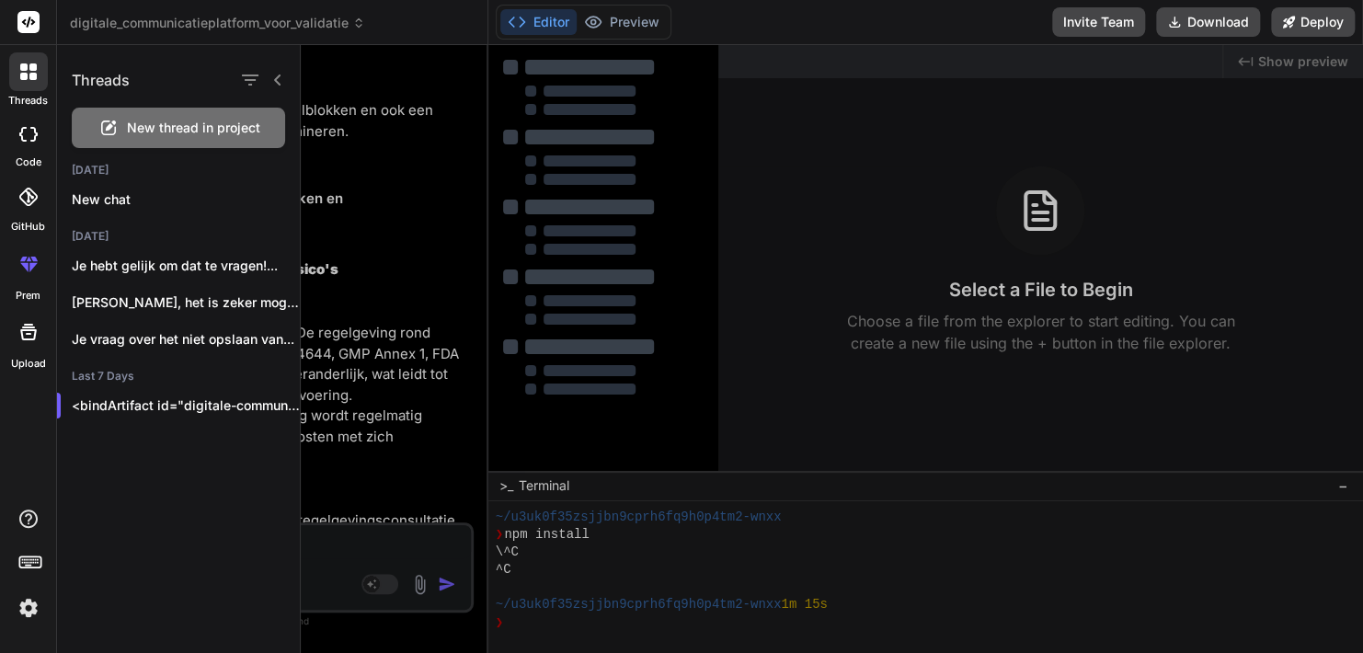
click at [155, 127] on span "New thread in project" at bounding box center [193, 128] width 133 height 18
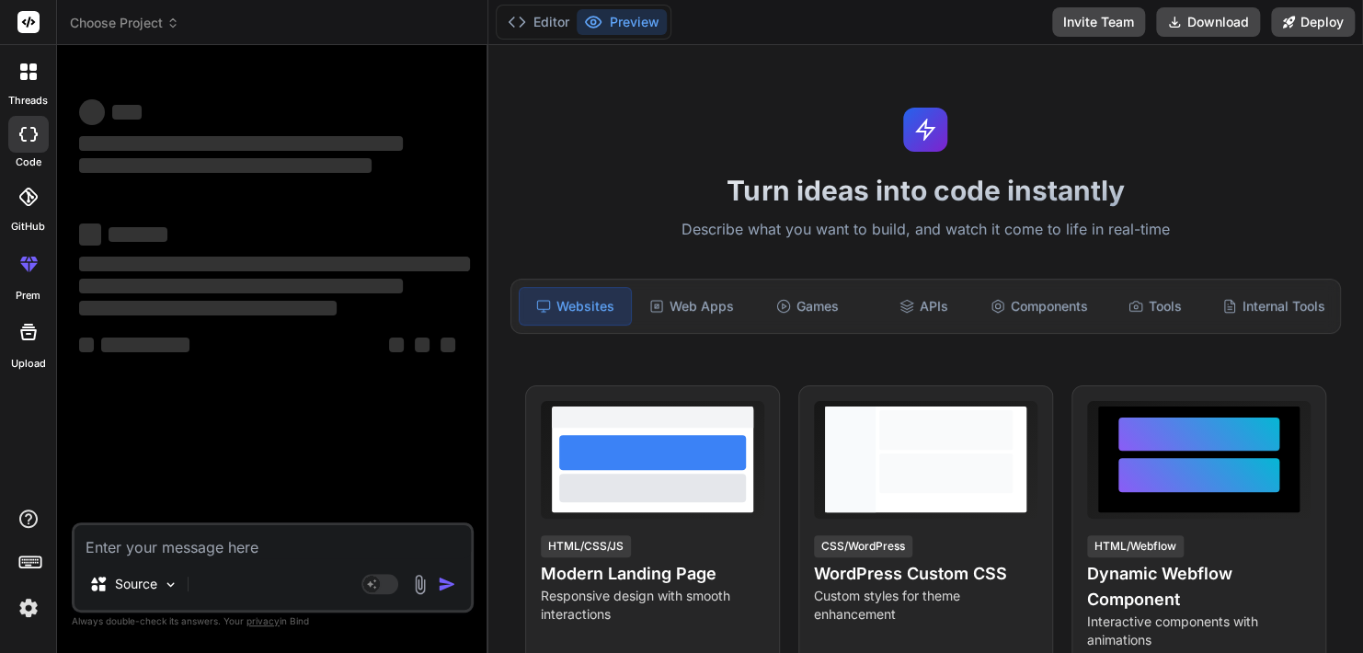
click at [277, 544] on textarea at bounding box center [272, 541] width 396 height 33
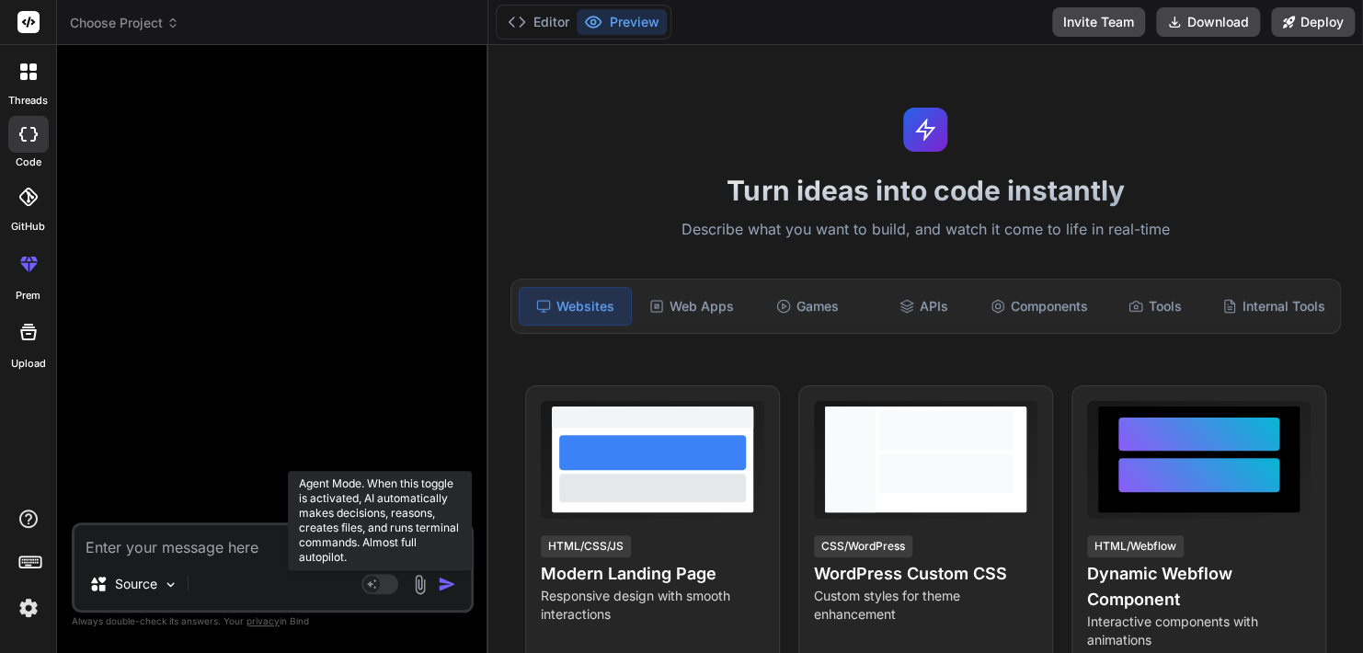
click at [374, 583] on rect at bounding box center [371, 584] width 17 height 17
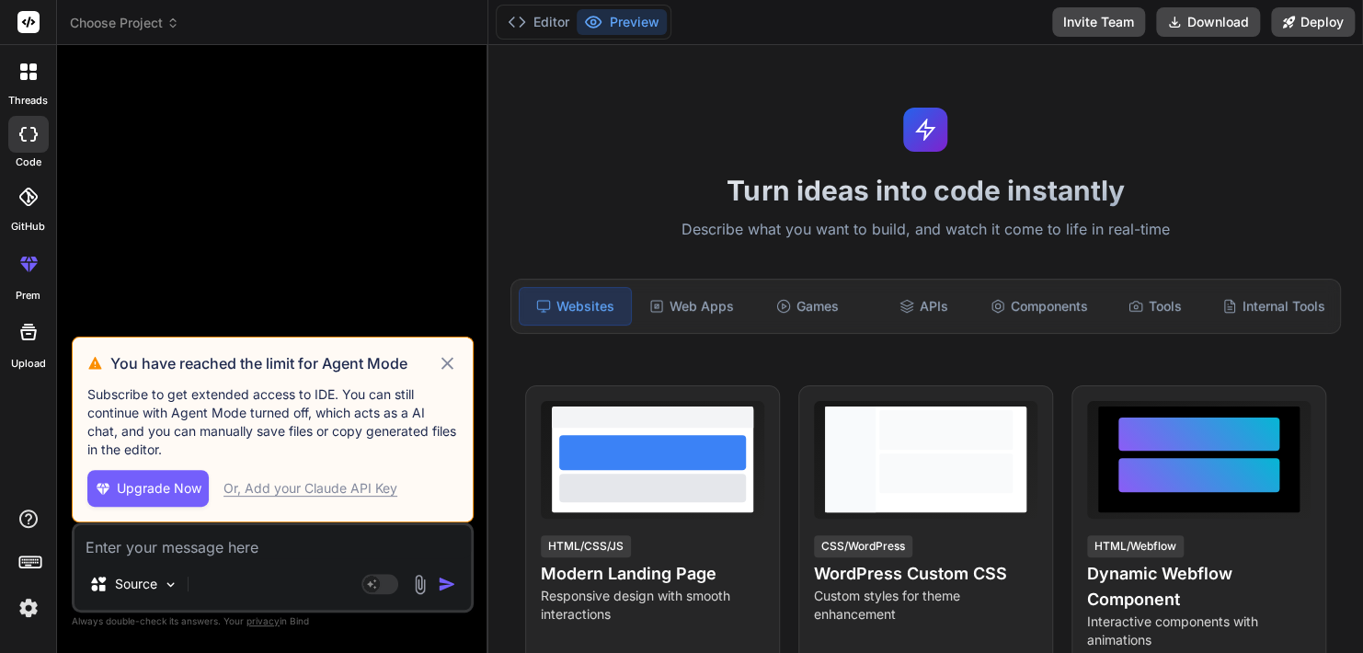
click at [453, 369] on icon at bounding box center [447, 363] width 21 height 22
type textarea "x"
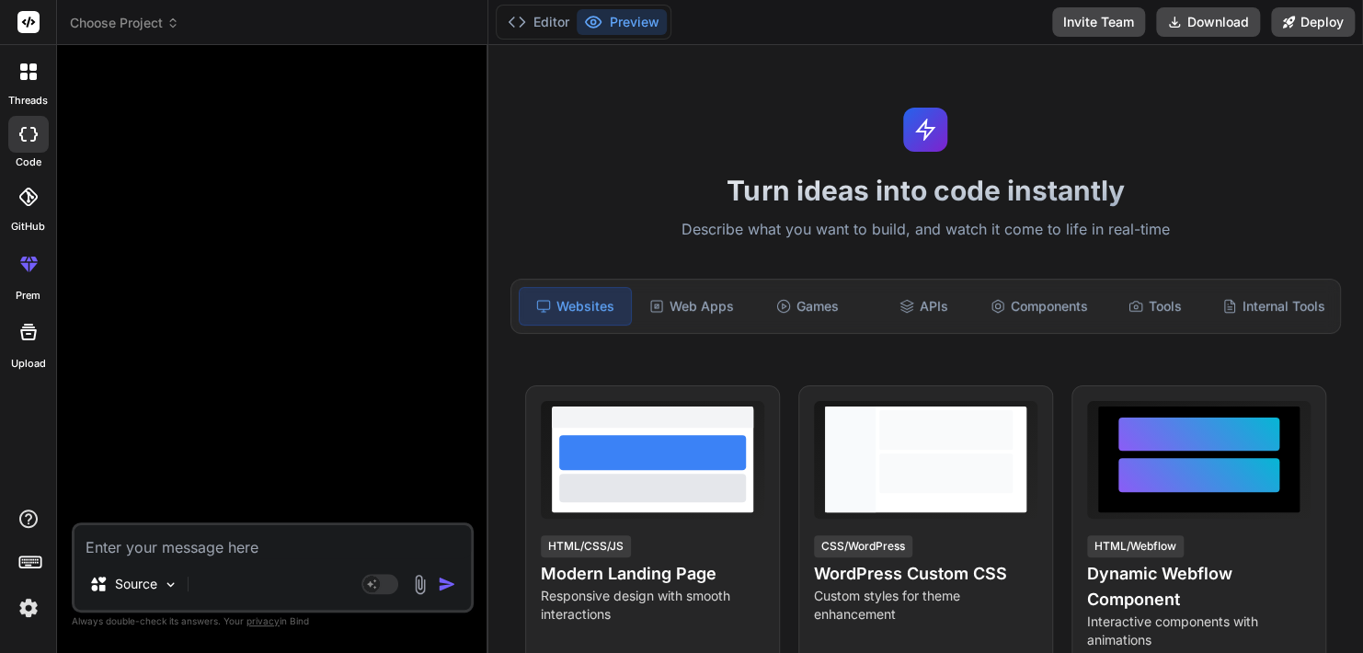
click at [239, 542] on textarea at bounding box center [272, 541] width 396 height 33
paste textarea "Develop a new pricing strategy for cleanroom validation and testing services in…"
type textarea "Develop a new pricing strategy for cleanroom validation and testing services in…"
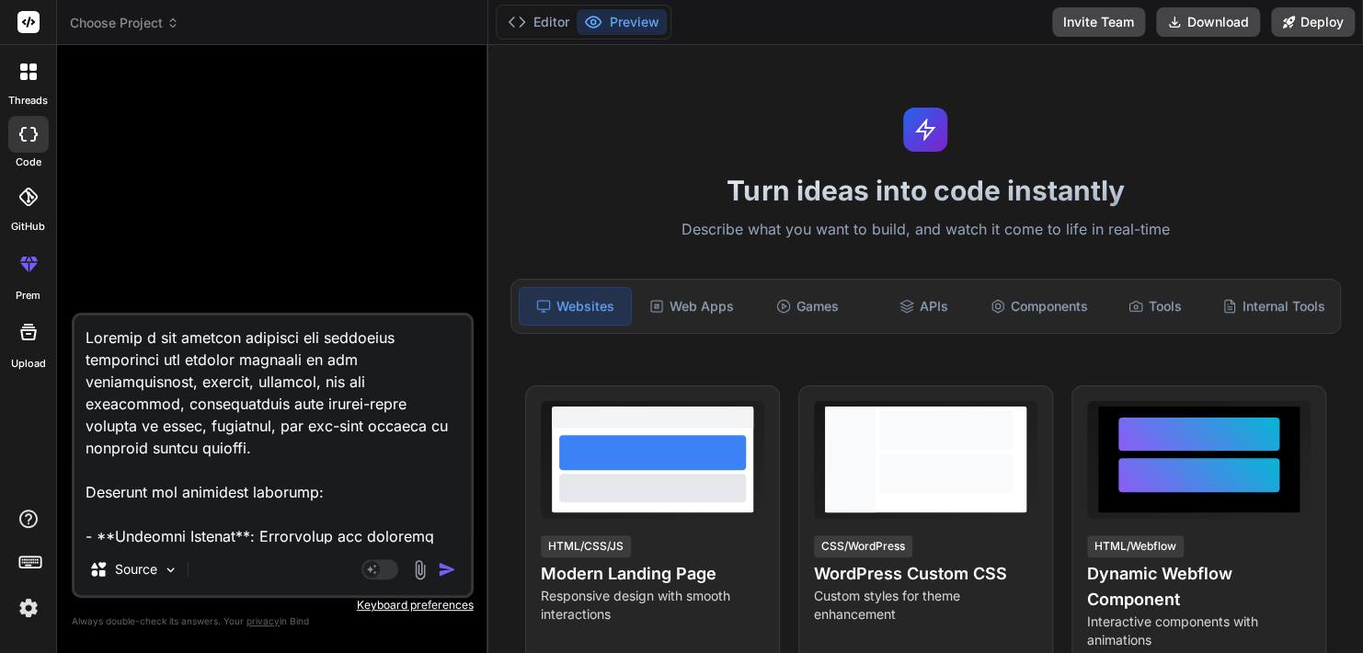
scroll to position [1722, 0]
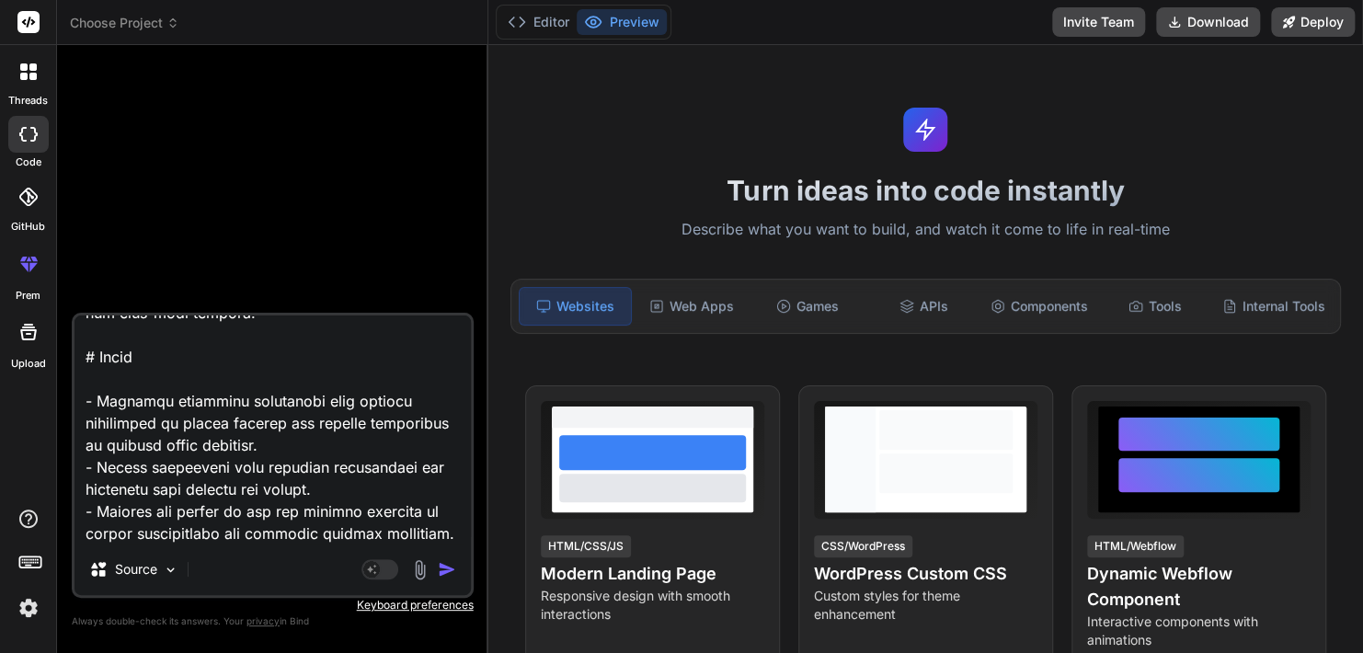
type textarea "x"
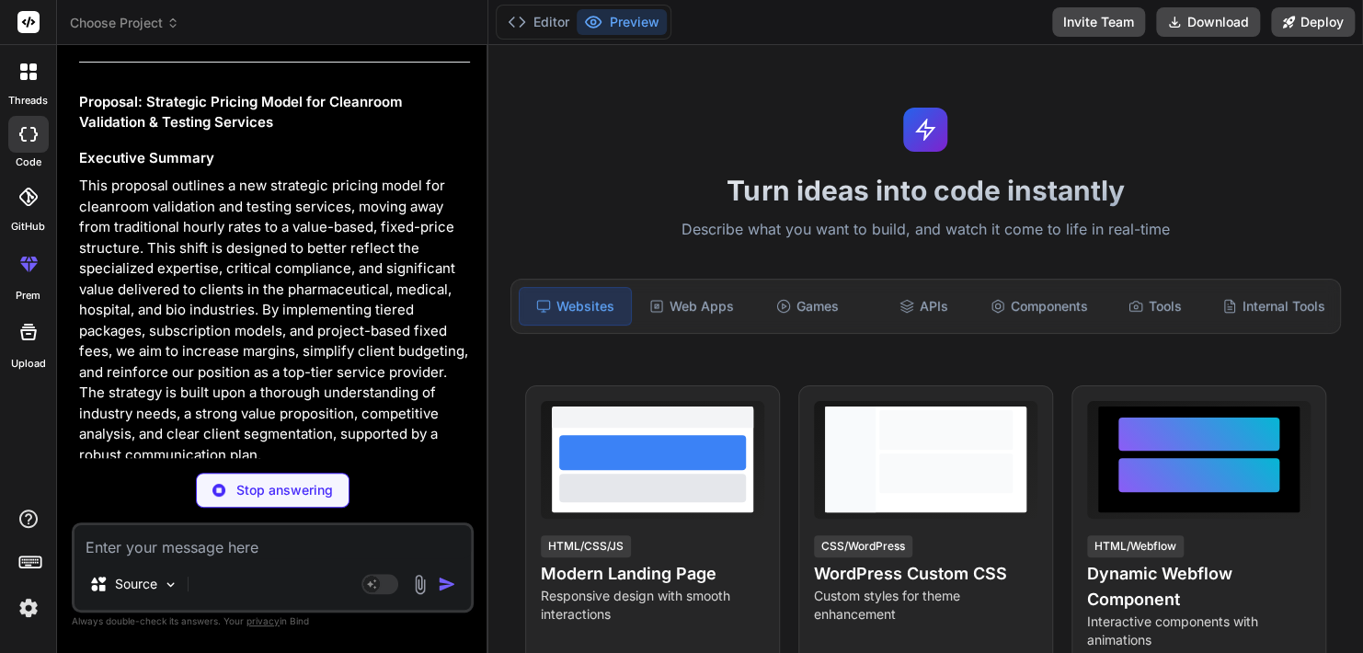
scroll to position [1415, 0]
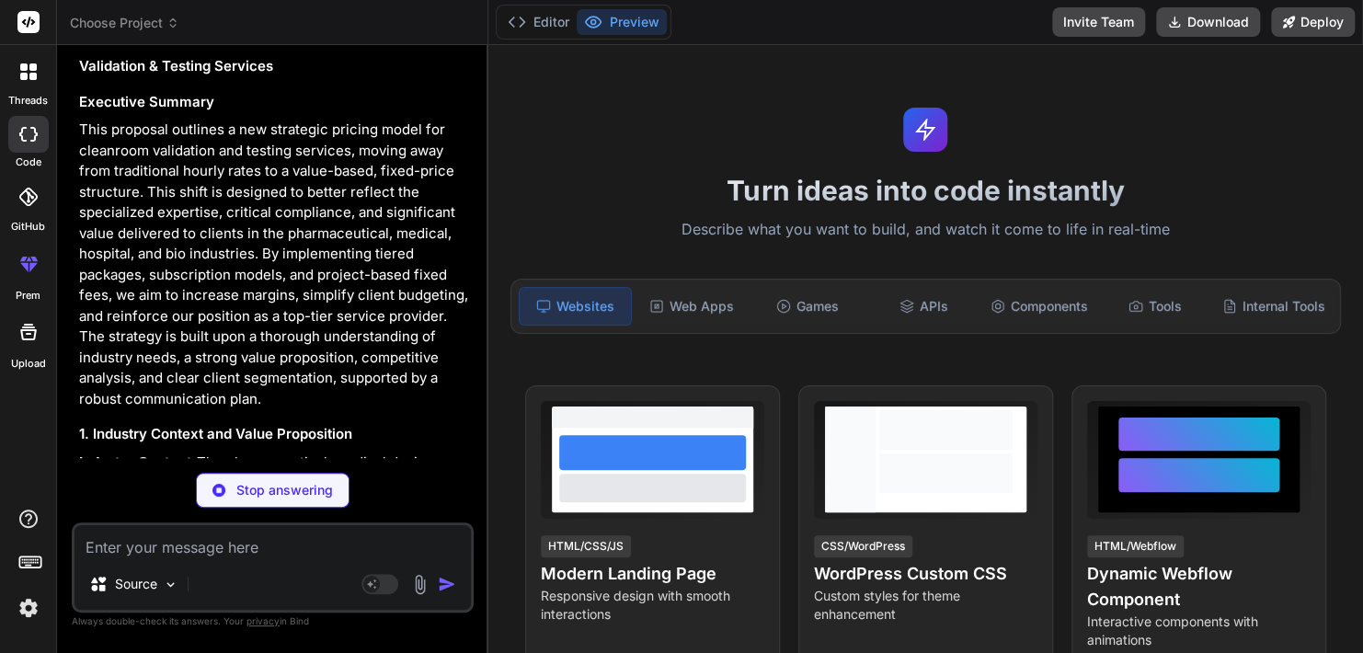
type textarea "x"
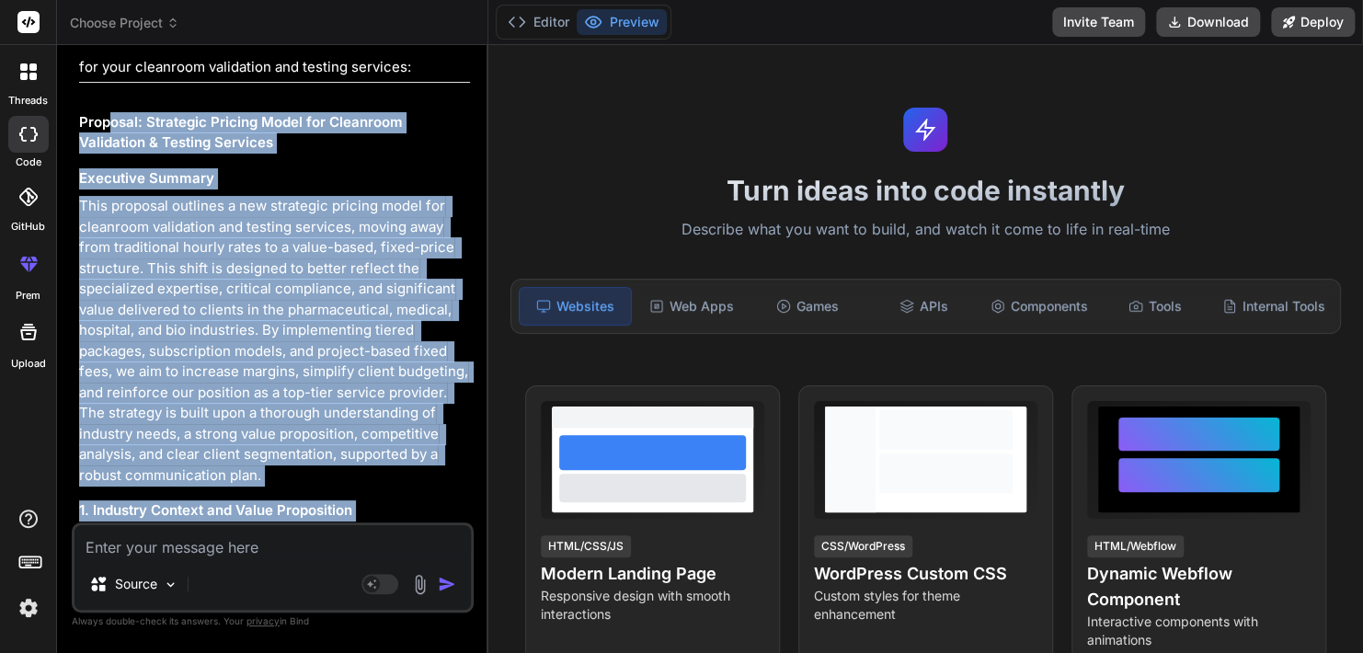
scroll to position [1325, 0]
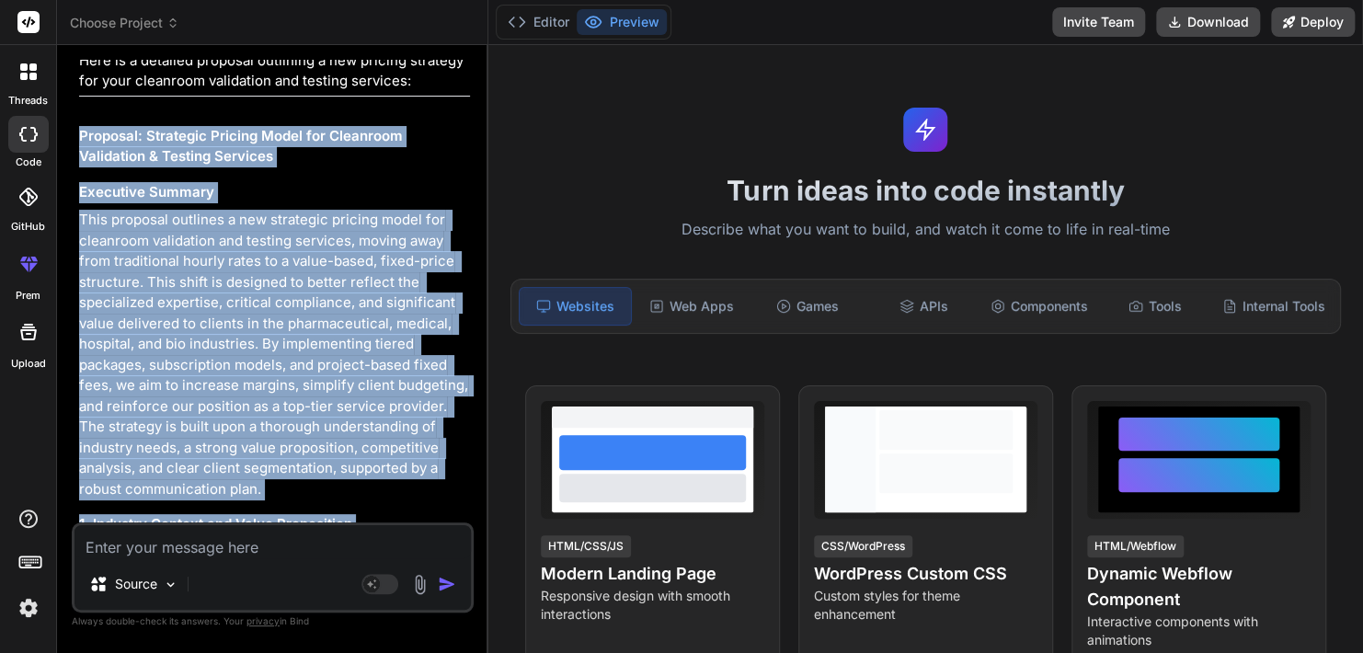
drag, startPoint x: 283, startPoint y: 512, endPoint x: 74, endPoint y: 123, distance: 441.4
click at [75, 123] on div "You Bind AI This is an excellent initiative to enhance profitability and better…" at bounding box center [274, 291] width 398 height 462
copy div "Proposal: Strategic Pricing Model for Cleanroom Validation & Testing Services E…"
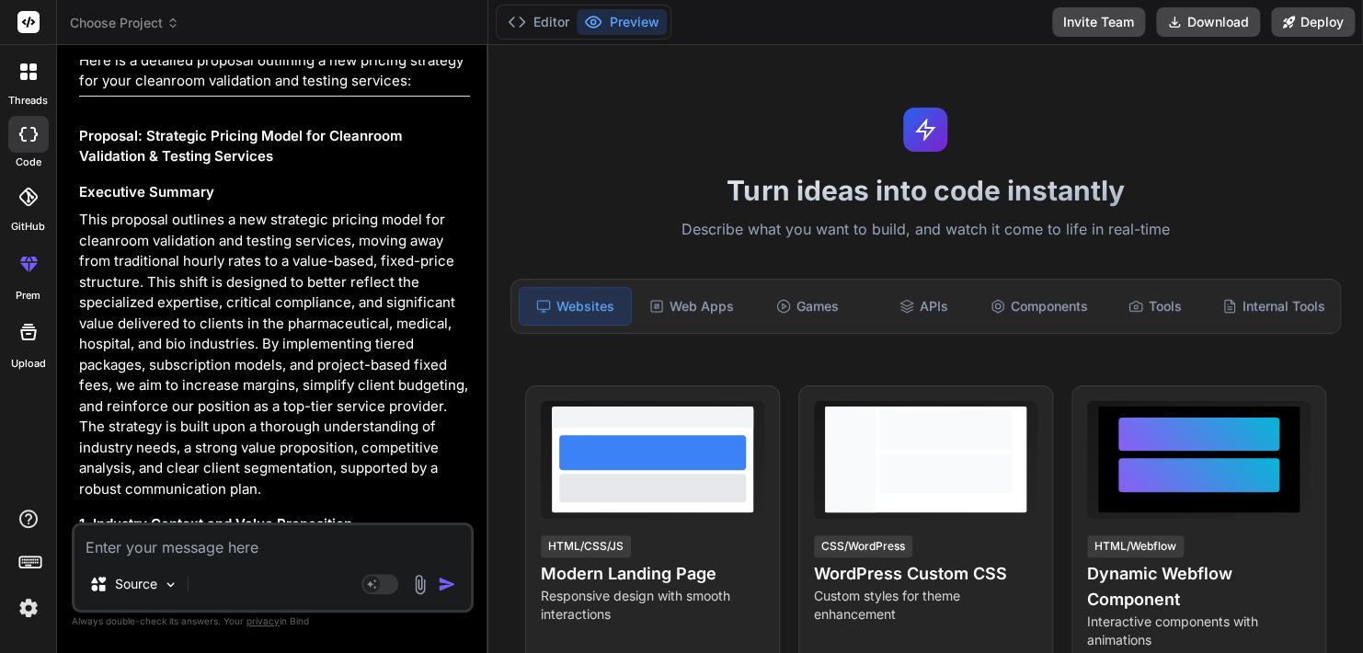
click at [215, 546] on textarea at bounding box center [272, 541] width 396 height 33
type textarea "i"
type textarea "x"
type textarea "is"
type textarea "x"
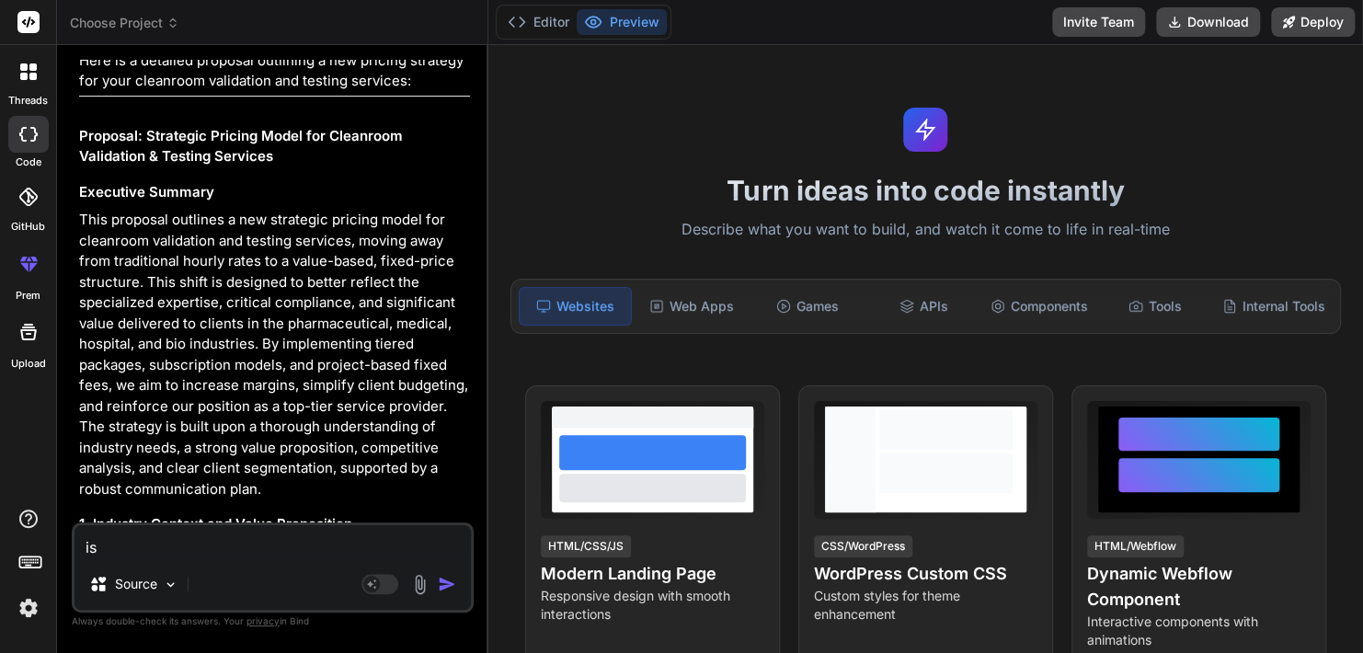
type textarea "is"
type textarea "x"
type textarea "is t"
type textarea "x"
type textarea "is th"
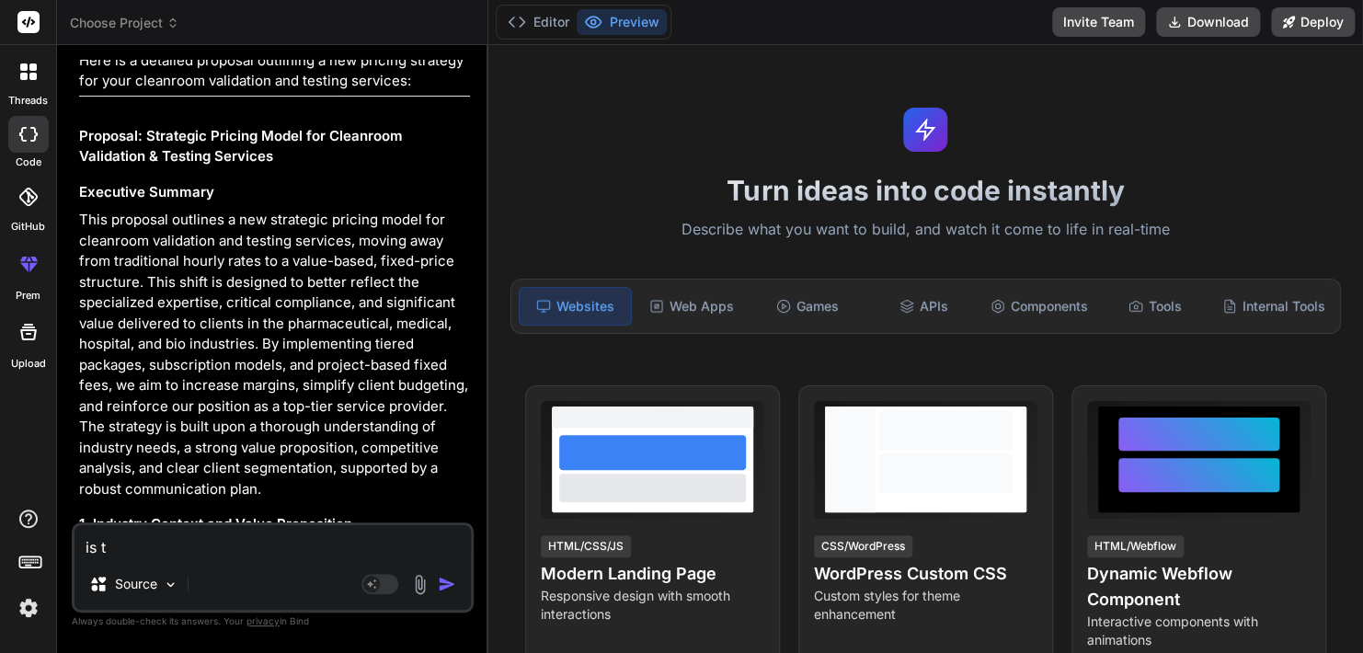
type textarea "x"
type textarea "is thi"
type textarea "x"
type textarea "is this"
type textarea "x"
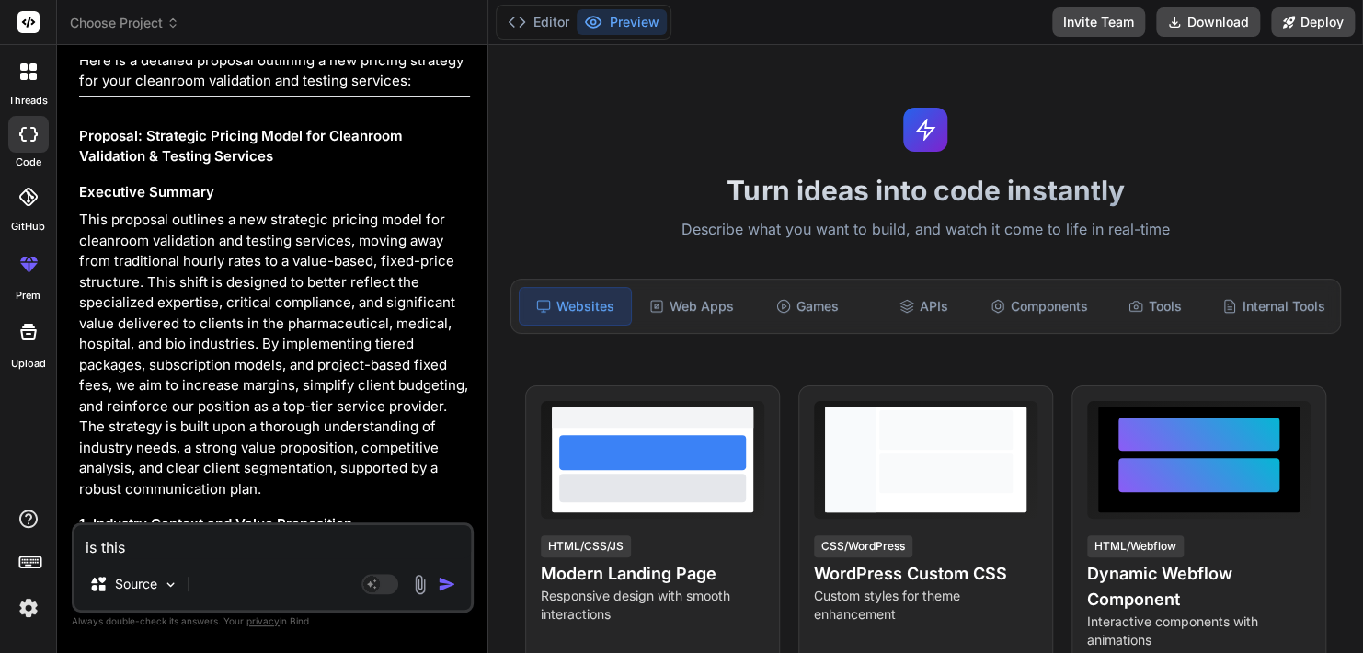
type textarea "is this"
type textarea "x"
type textarea "is this i"
type textarea "x"
type textarea "is this in"
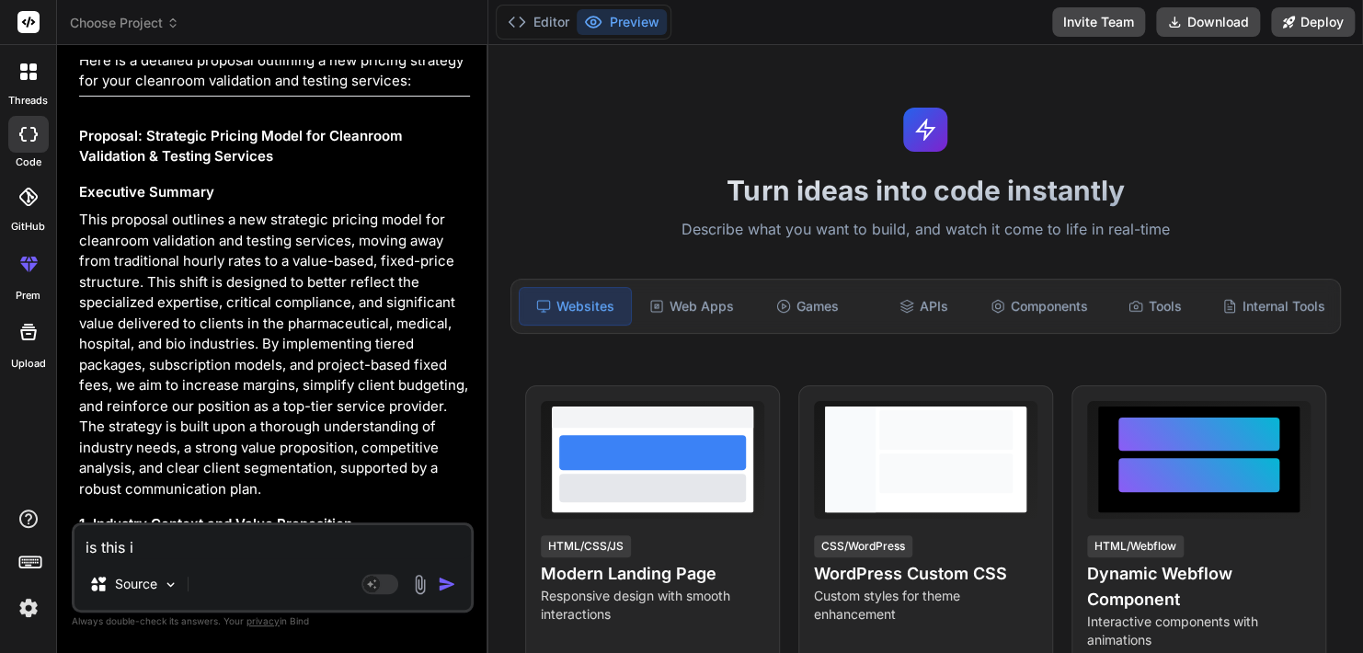
type textarea "x"
type textarea "is this inc"
type textarea "x"
type textarea "is this incl"
type textarea "x"
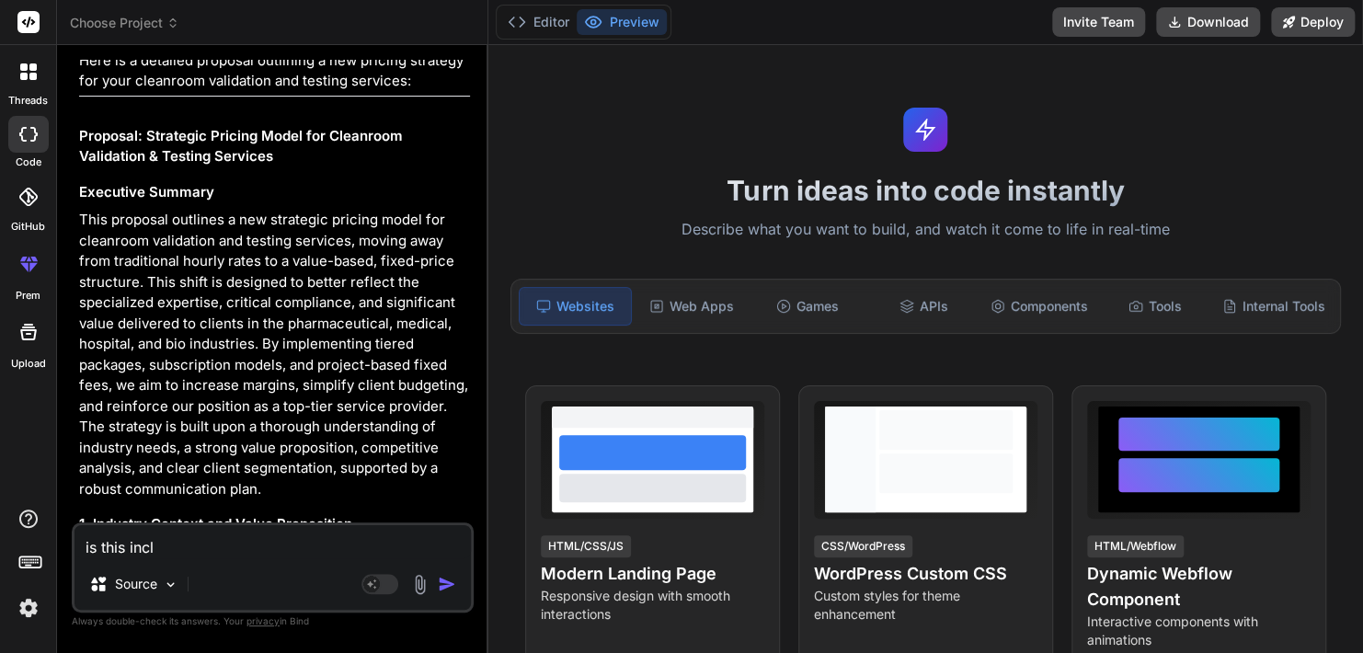
type textarea "is this inclu"
type textarea "x"
type textarea "is this includ"
type textarea "x"
type textarea "is this include"
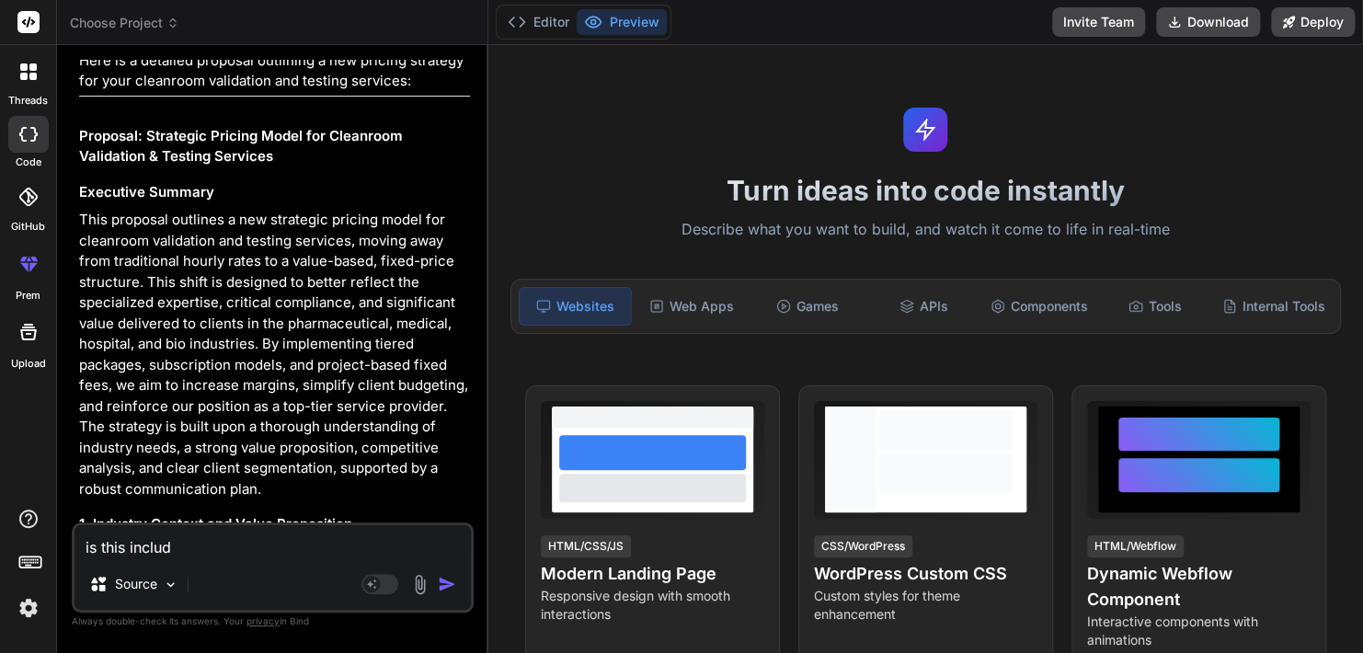
type textarea "x"
type textarea "is this included"
type textarea "x"
type textarea "is this included"
type textarea "x"
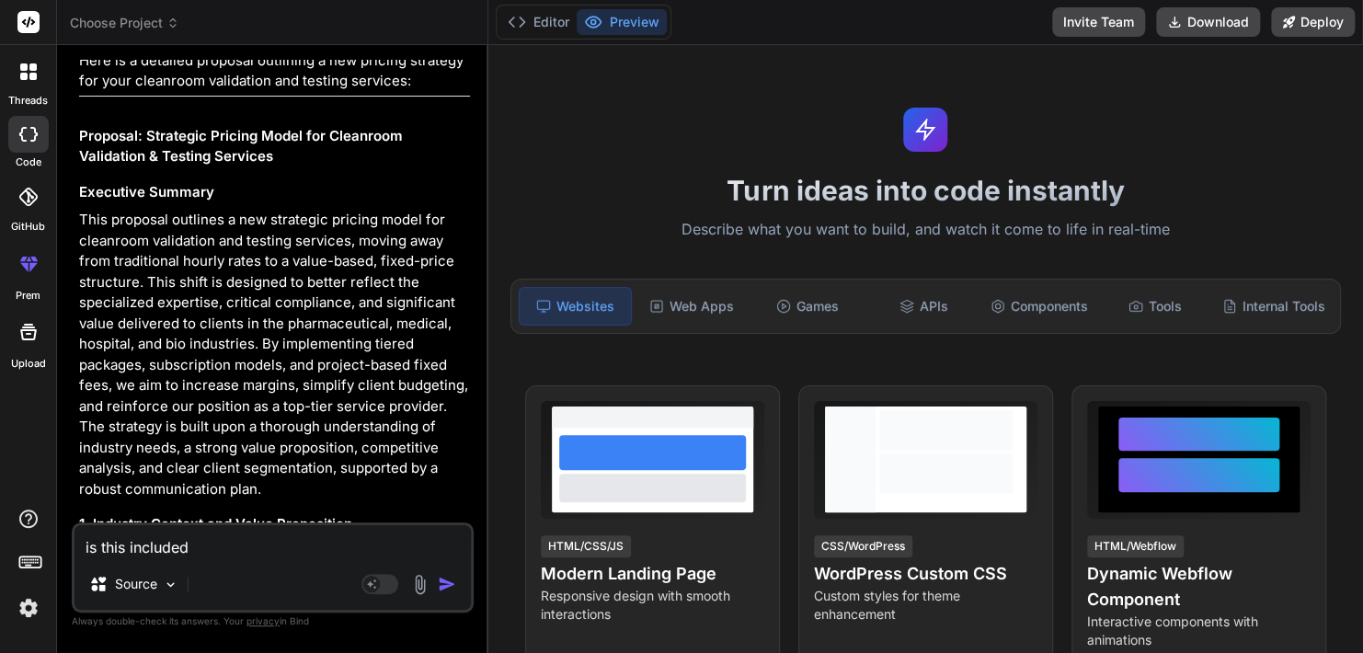
type textarea "is this included i"
type textarea "x"
type textarea "is this included in"
type textarea "x"
type textarea "is this included in"
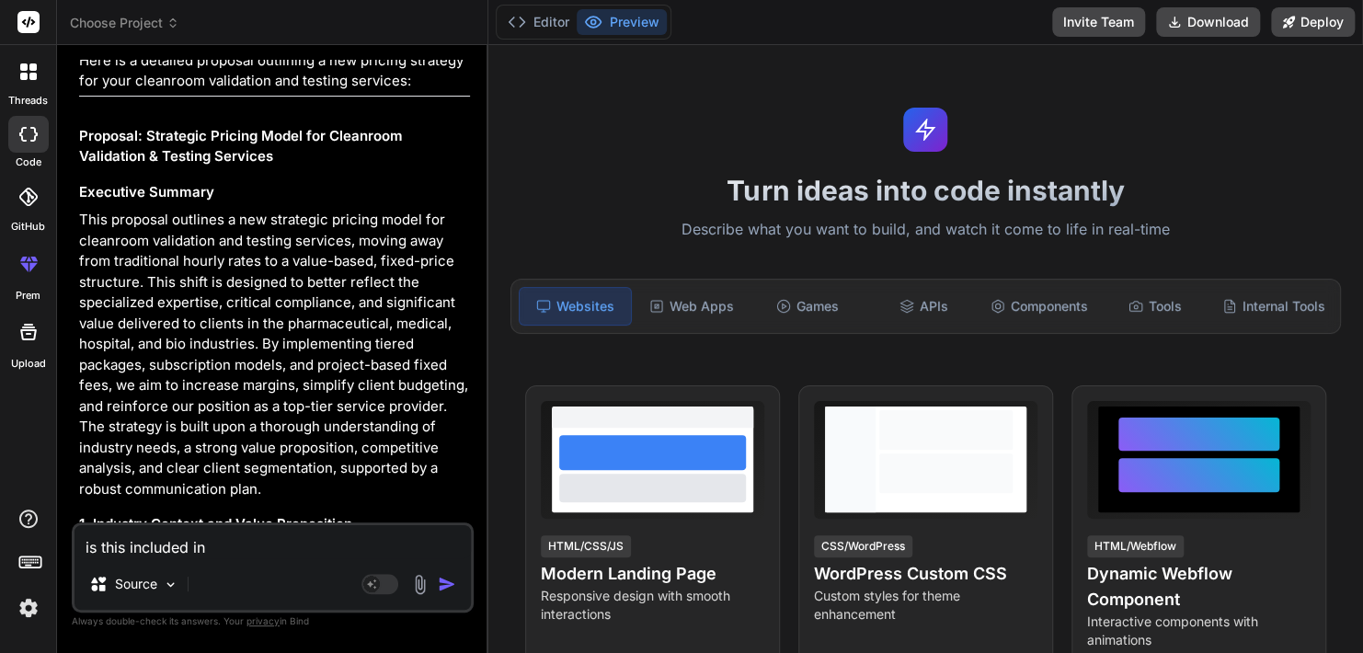
type textarea "x"
type textarea "is this included in y"
type textarea "x"
type textarea "is this included in yo"
type textarea "x"
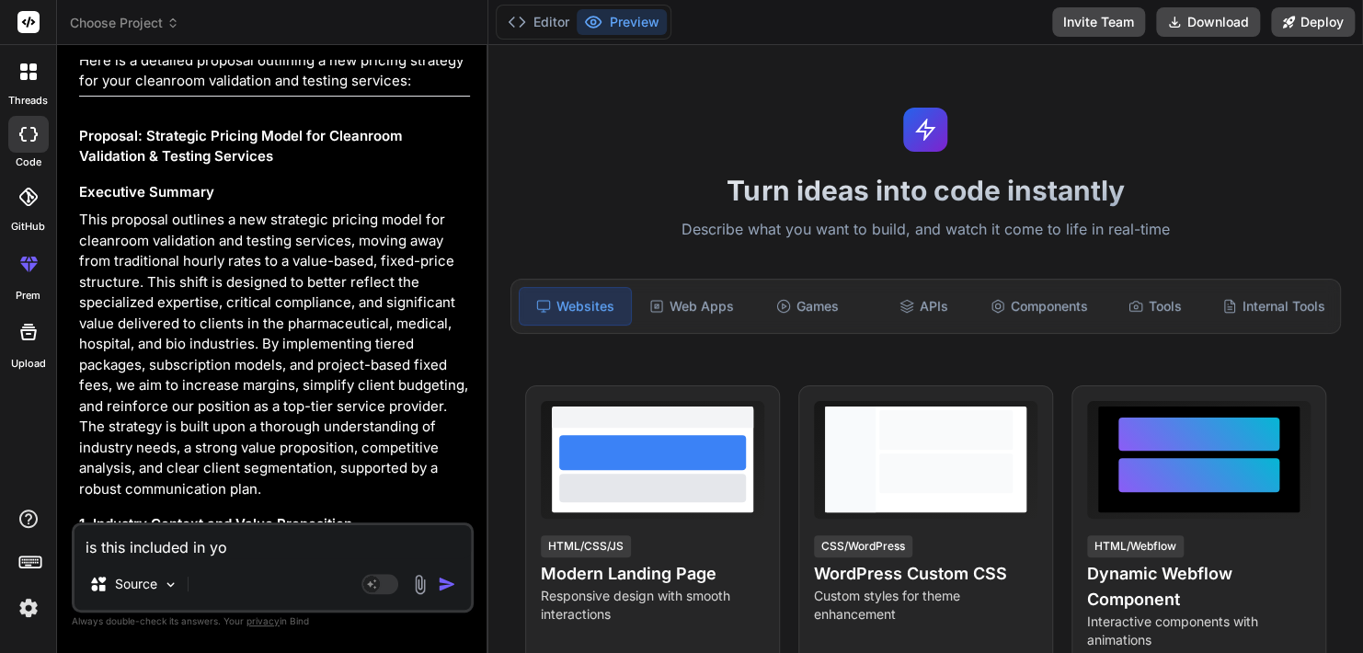
type textarea "is this included in you"
type textarea "x"
type textarea "is this included in you"
type textarea "x"
type textarea "is this included in you i"
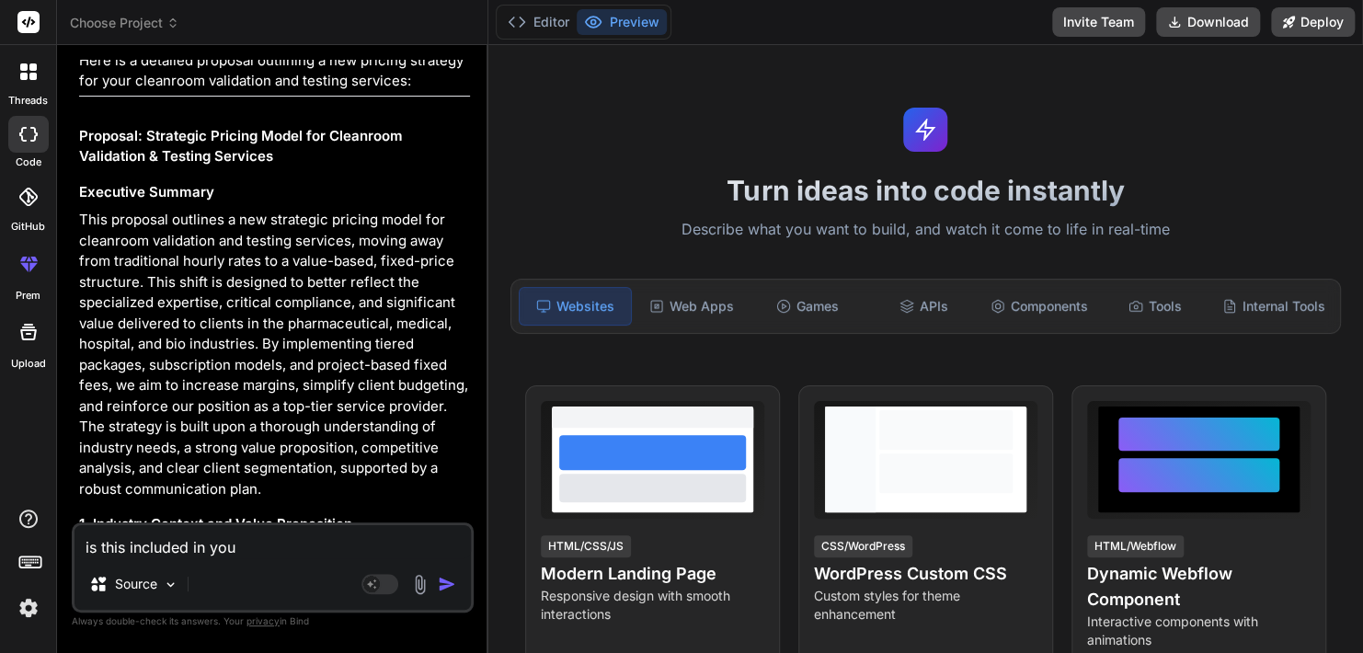
type textarea "x"
type textarea "is this included in you in"
type textarea "x"
type textarea "is this included in you inv"
type textarea "x"
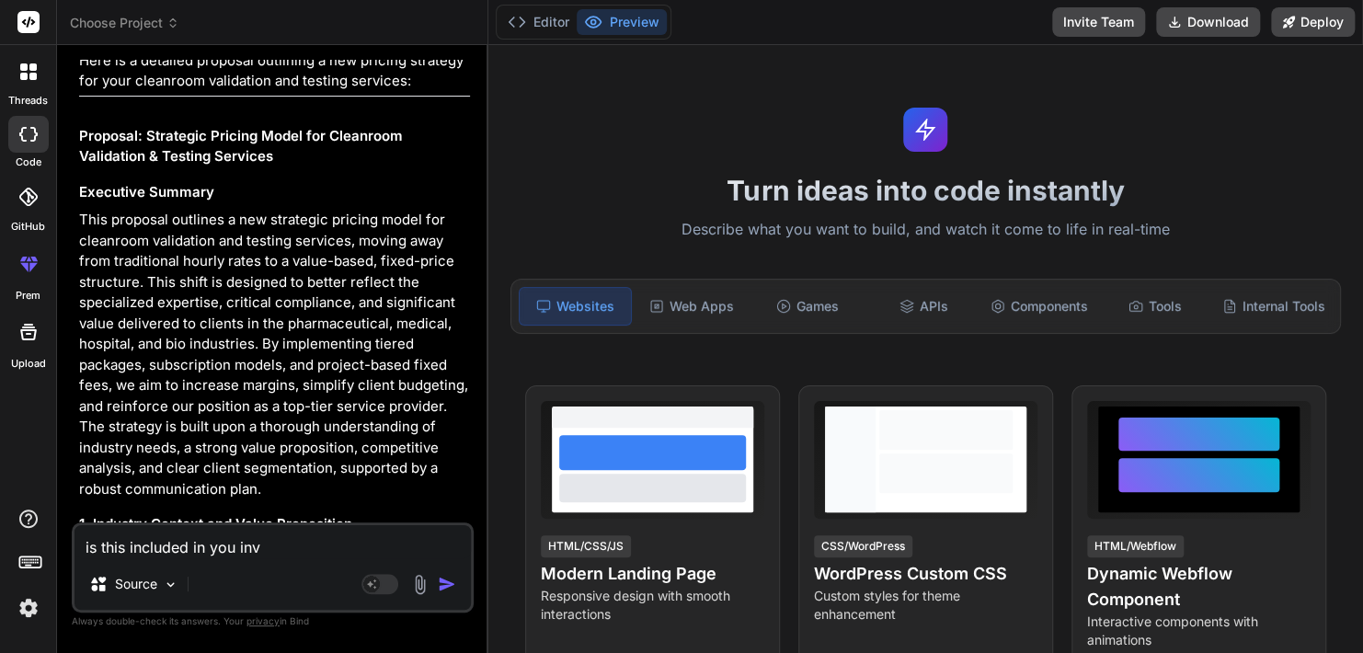
type textarea "is this included in you invw"
type textarea "x"
type textarea "is this included in you inv"
type textarea "x"
type textarea "is this included in you in"
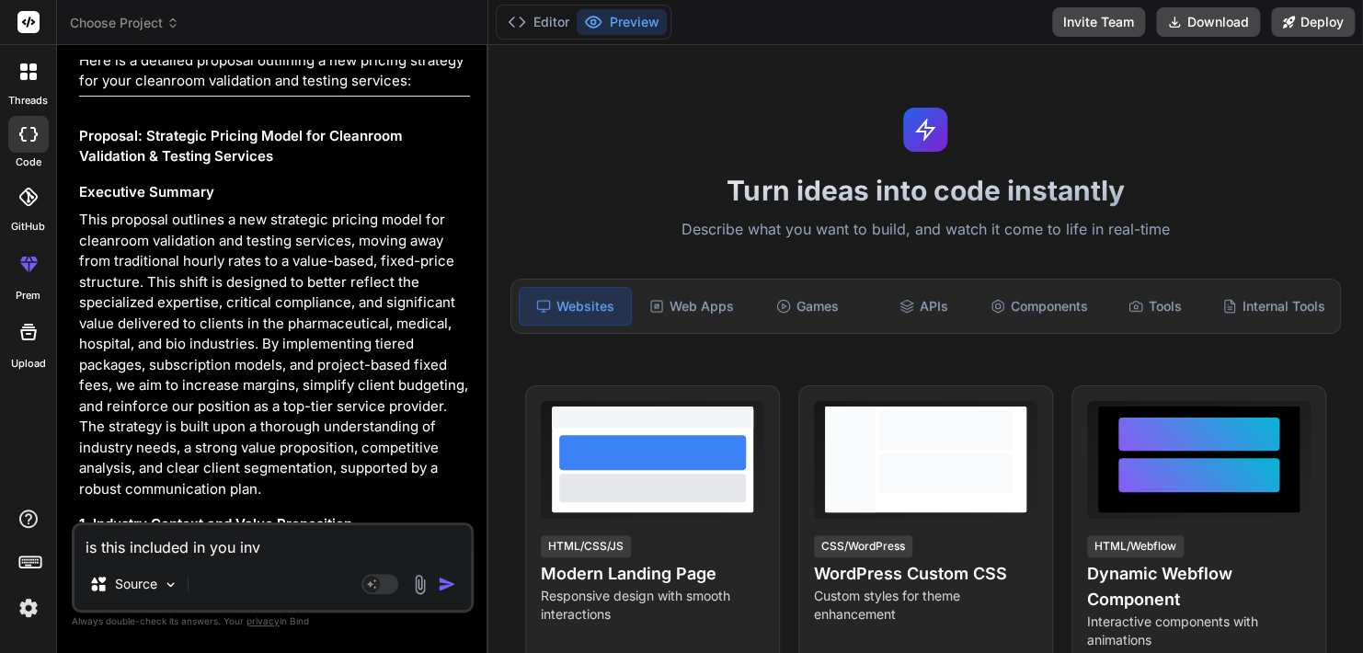
type textarea "x"
type textarea "is this included in you i"
type textarea "x"
type textarea "is this included in you"
type textarea "x"
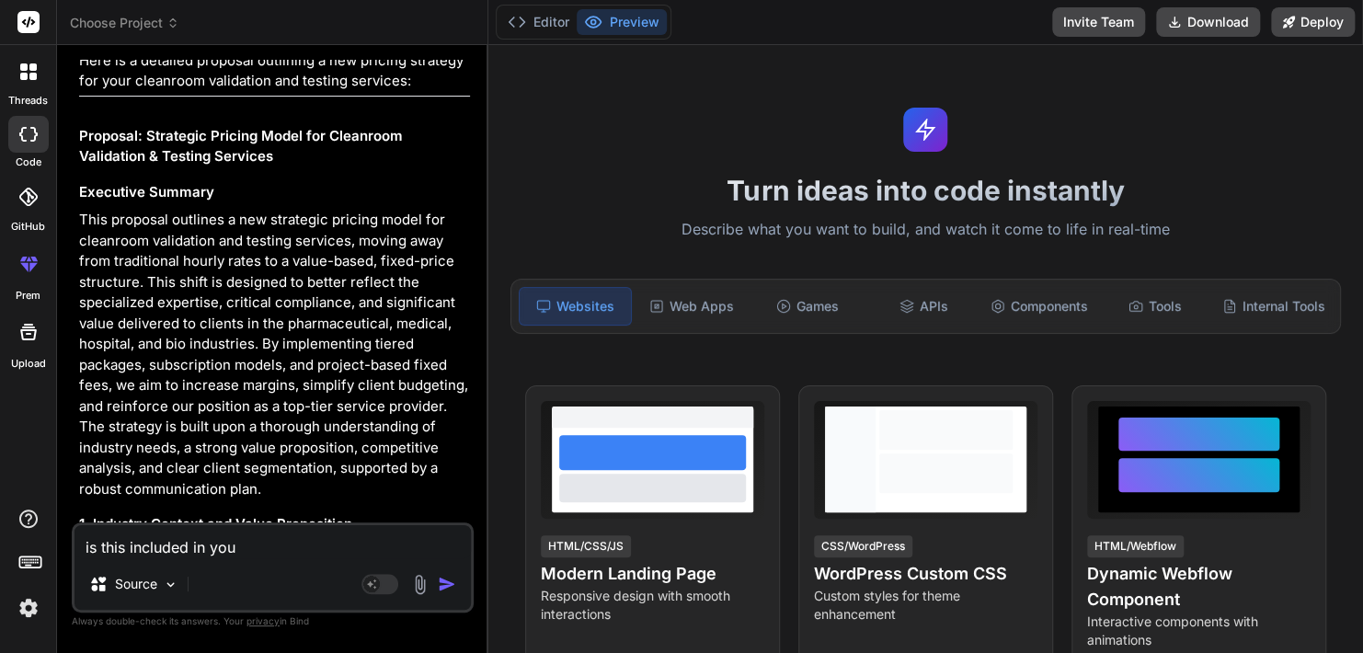
type textarea "is this included in you"
type textarea "x"
type textarea "is this included in your"
type textarea "x"
type textarea "is this included in your"
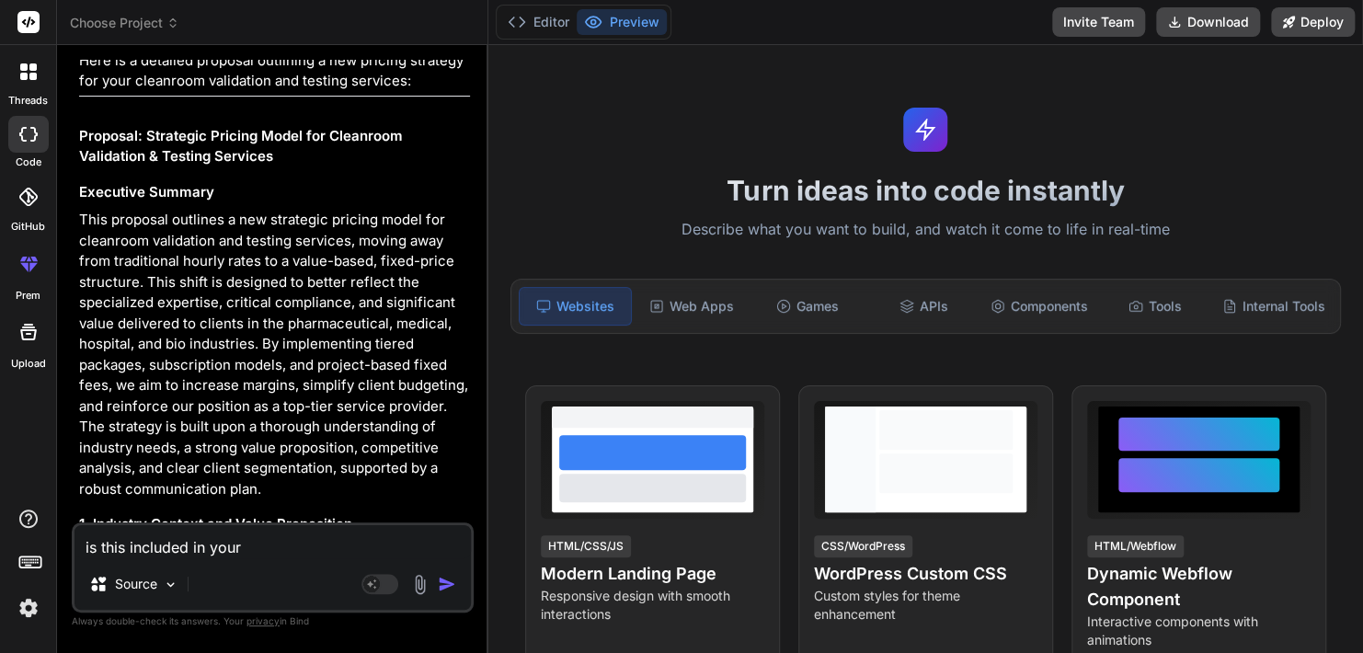
type textarea "x"
type textarea "is this included in your a"
type textarea "x"
type textarea "is this included in your an"
type textarea "x"
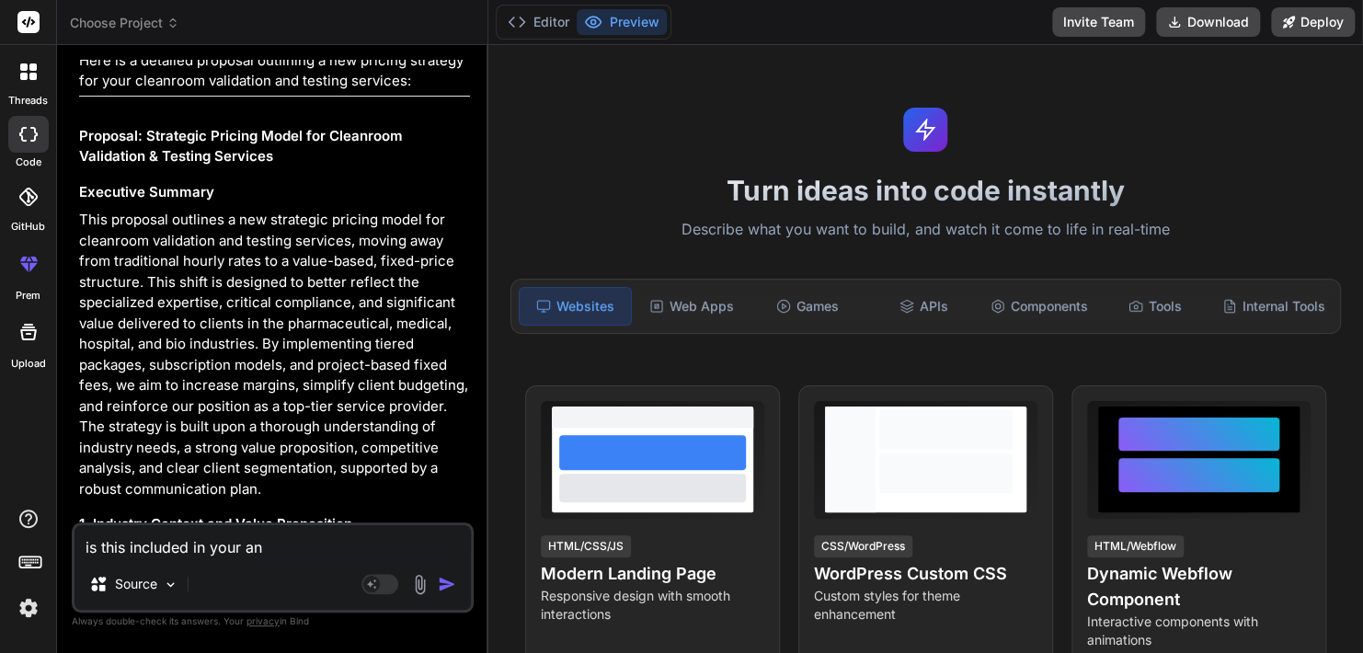
type textarea "is this included in your ana"
type textarea "x"
type textarea "is this included in your anal"
type textarea "x"
type textarea "is this included in your analy"
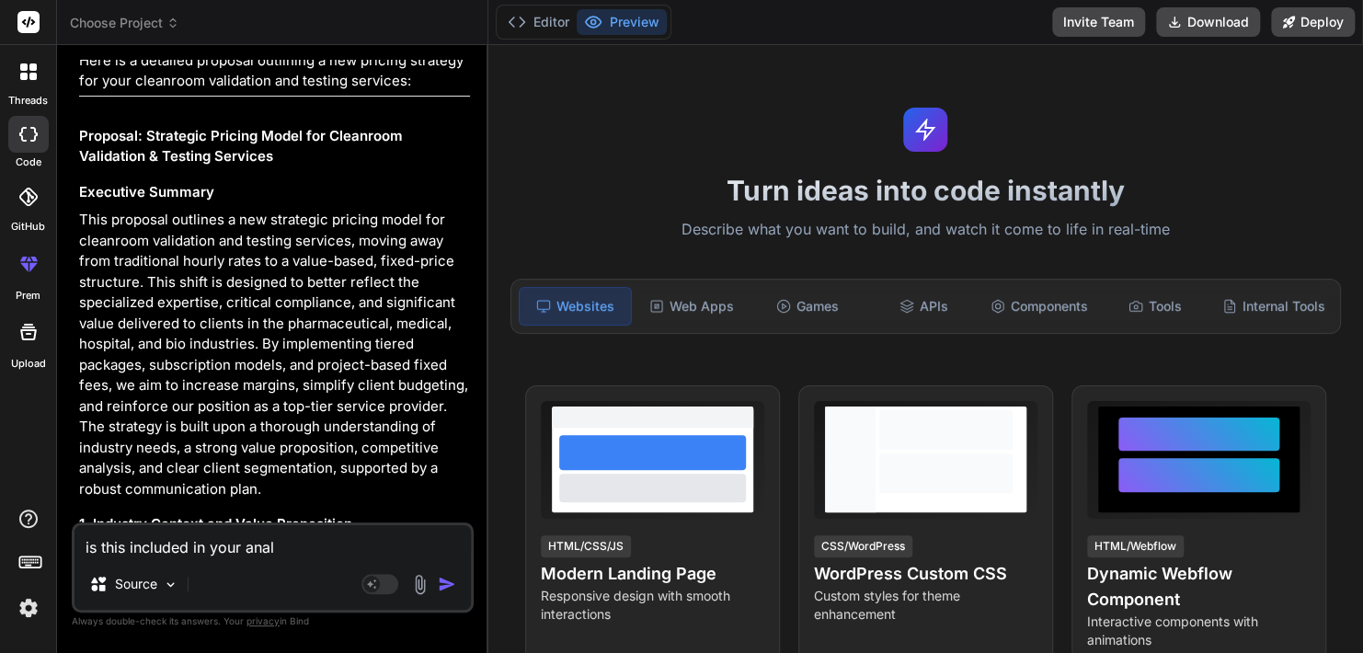
type textarea "x"
type textarea "is this included in your analys"
type textarea "x"
type textarea "is this included in your analysi"
type textarea "x"
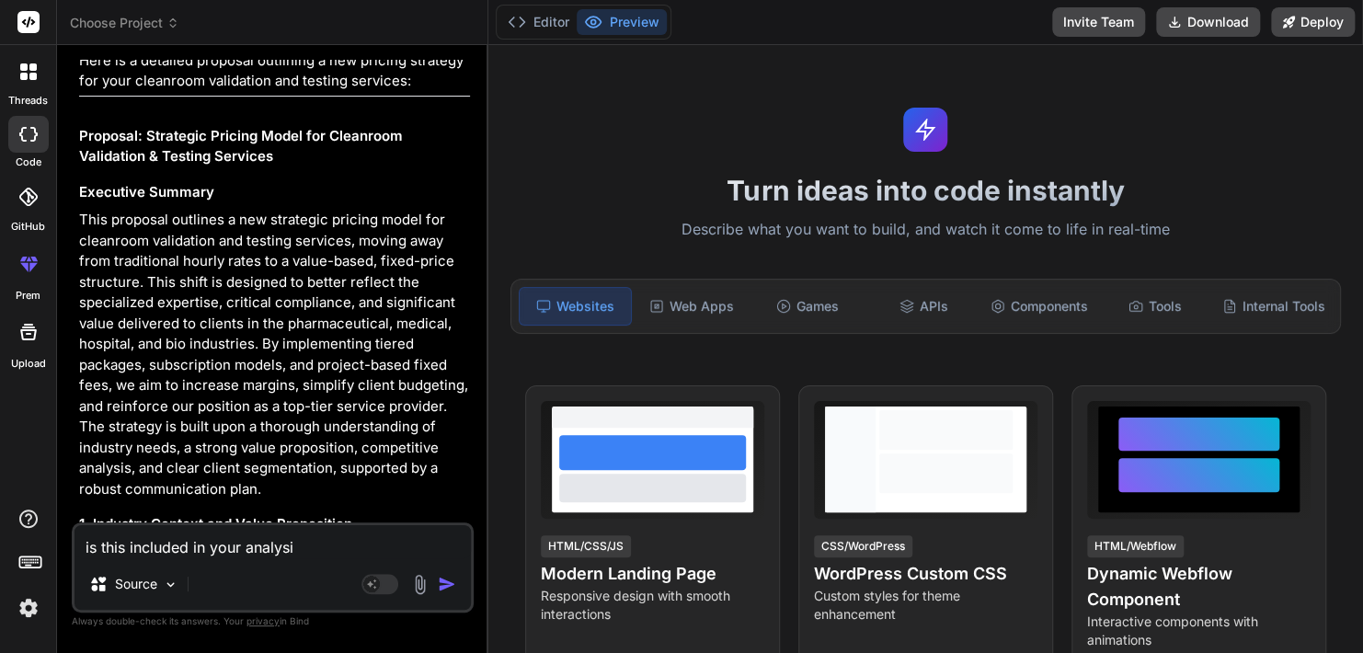
type textarea "is this included in your analysis"
type textarea "x"
type textarea "is this included in your analysis"
type textarea "x"
type textarea "is this included in your analysis a"
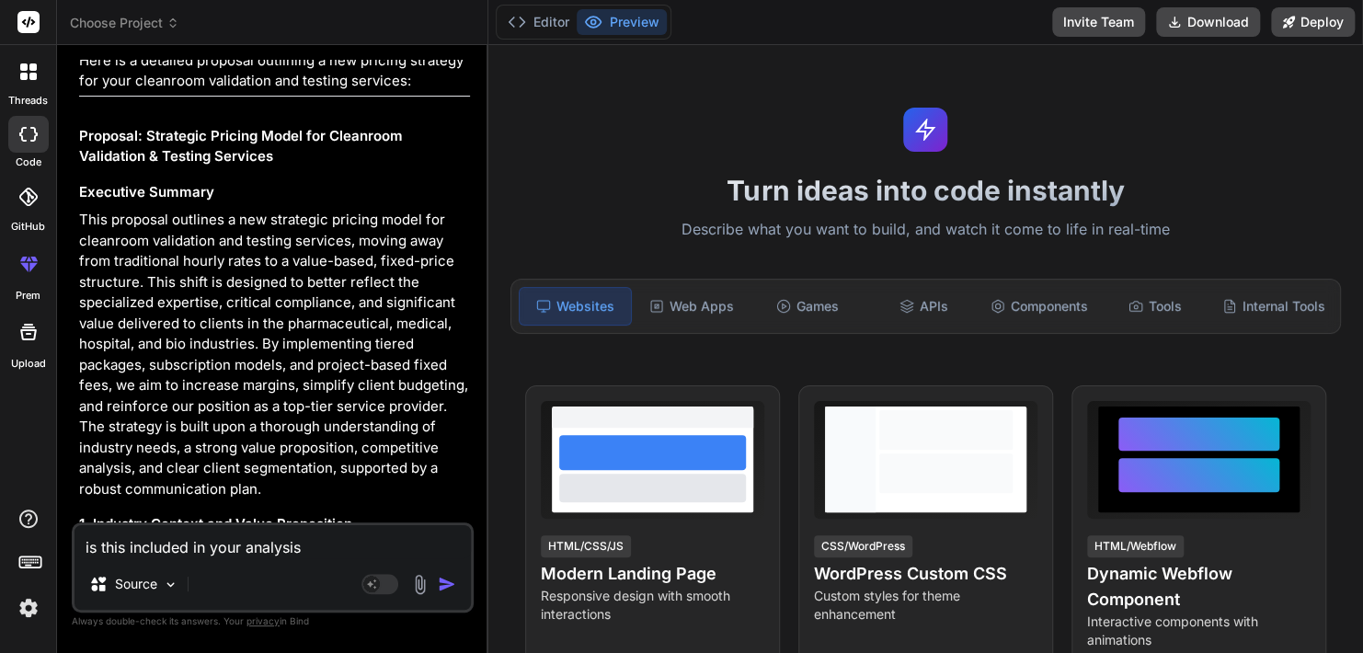
type textarea "x"
type textarea "is this included in your analysis an"
type textarea "x"
type textarea "is this included in your analysis and"
type textarea "x"
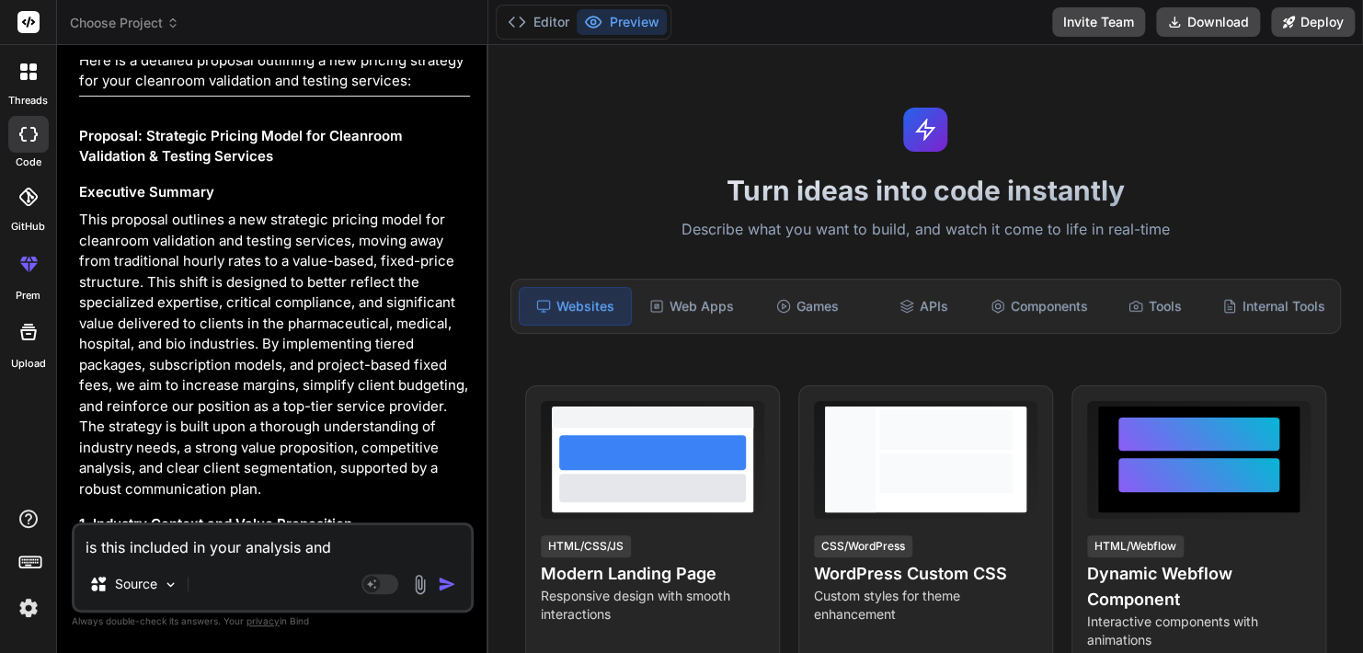
type textarea "is this included in your analysis and"
type textarea "x"
type textarea "is this included in your analysis and r"
type textarea "x"
type textarea "is this included in your analysis and re"
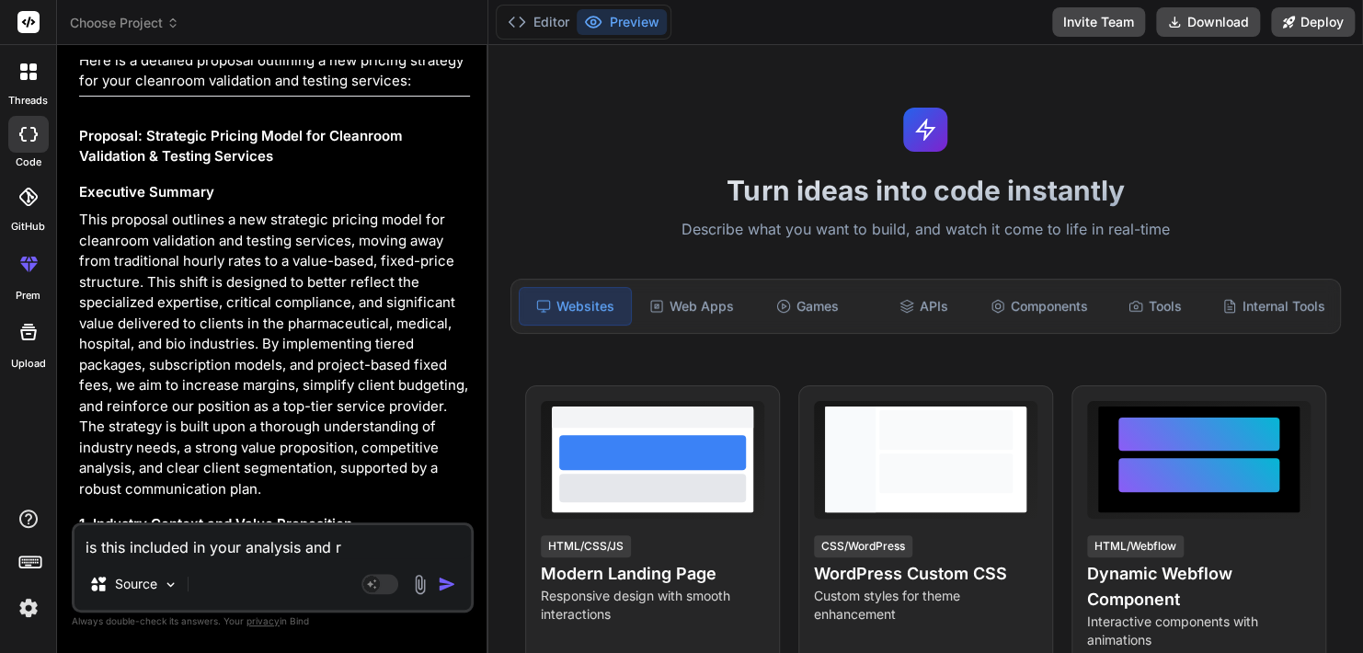
type textarea "x"
type textarea "is this included in your analysis and reo"
type textarea "x"
type textarea "is this included in your analysis and reop"
type textarea "x"
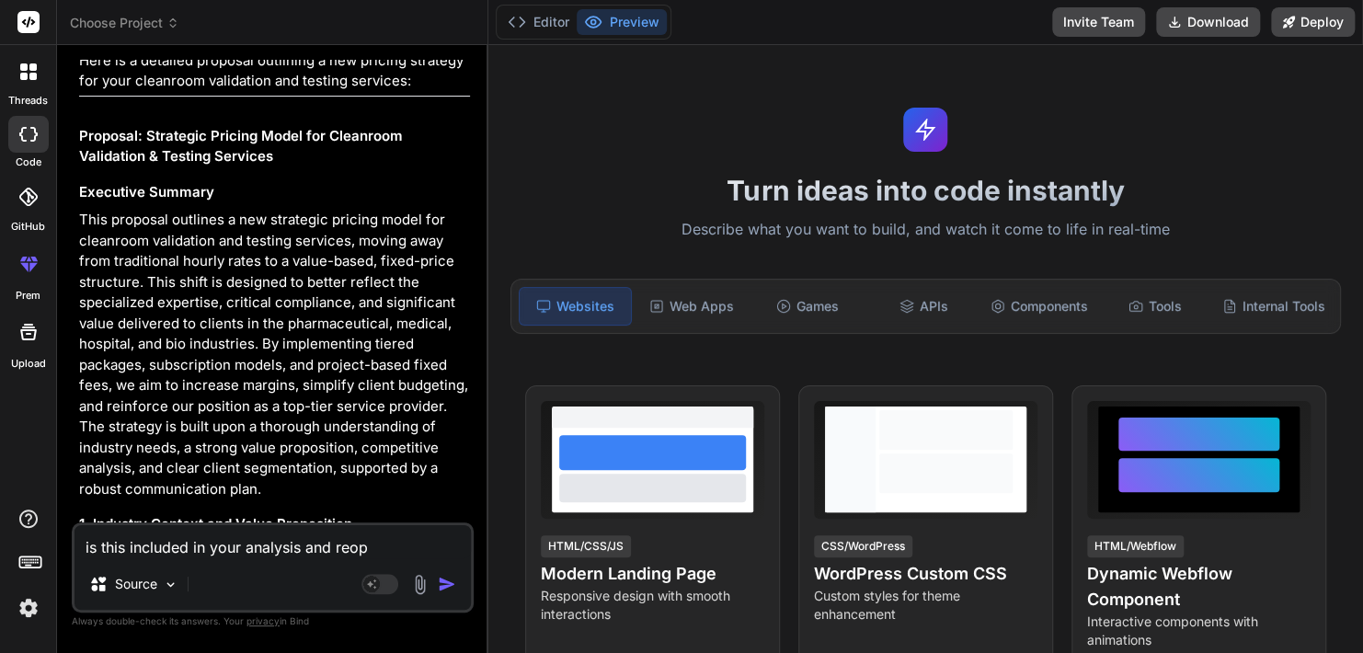
type textarea "is this included in your analysis and reopr"
type textarea "x"
type textarea "is this included in your analysis and reoprt"
type textarea "x"
type textarea "is this included in your analysis and reopr"
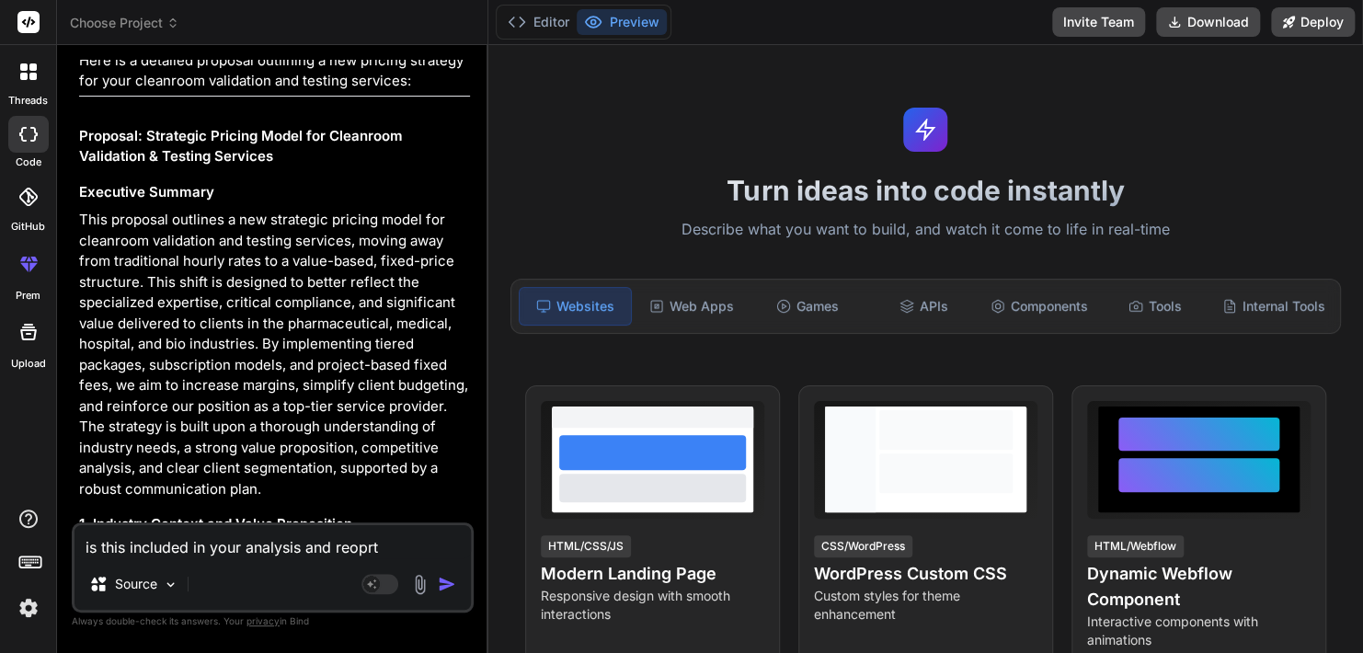
type textarea "x"
type textarea "is this included in your analysis and reop"
type textarea "x"
type textarea "is this included in your analysis and reo"
type textarea "x"
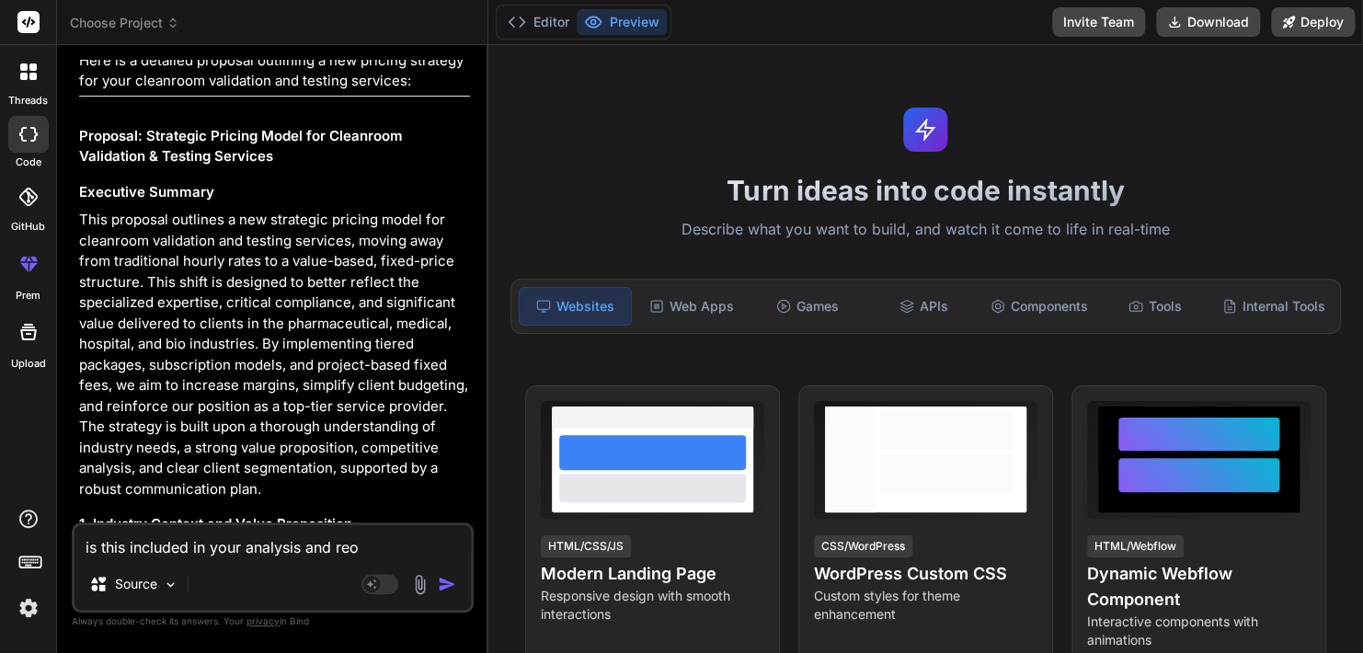
type textarea "is this included in your analysis and re"
type textarea "x"
type textarea "is this included in your analysis and rep"
type textarea "x"
type textarea "is this included in your analysis and repo"
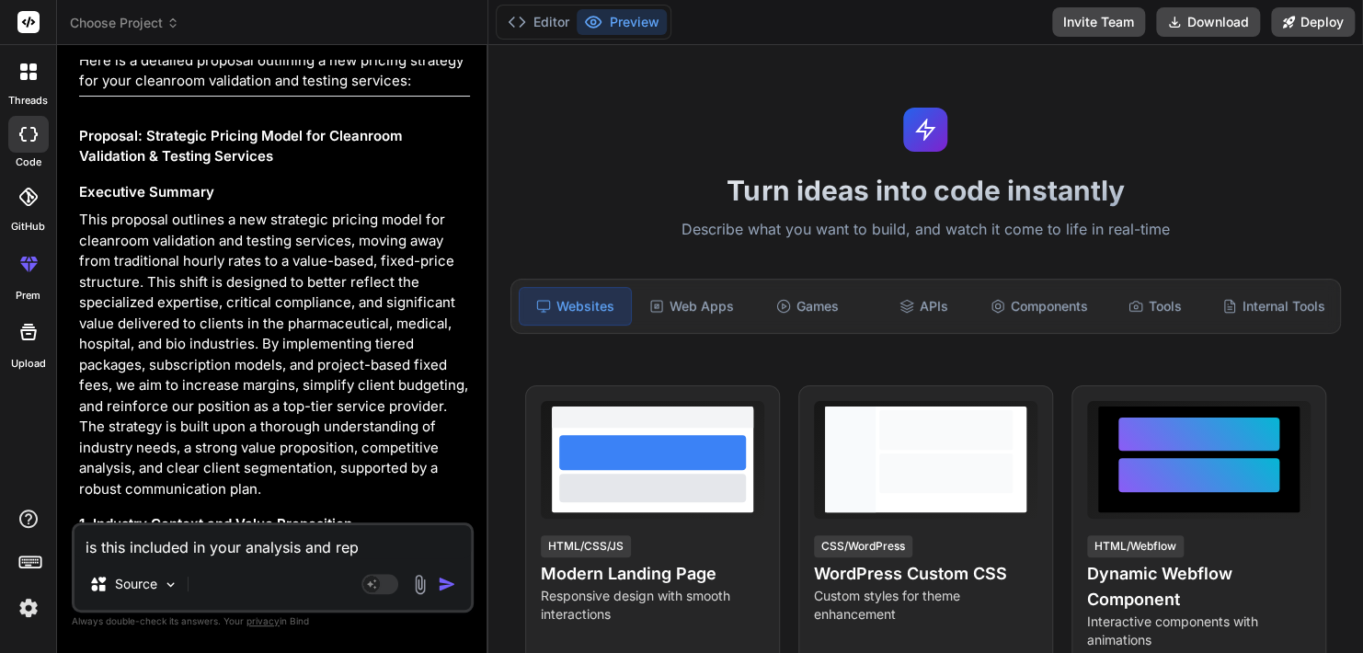
type textarea "x"
type textarea "is this included in your analysis and repor"
type textarea "x"
type textarea "is this included in your analysis and report"
type textarea "x"
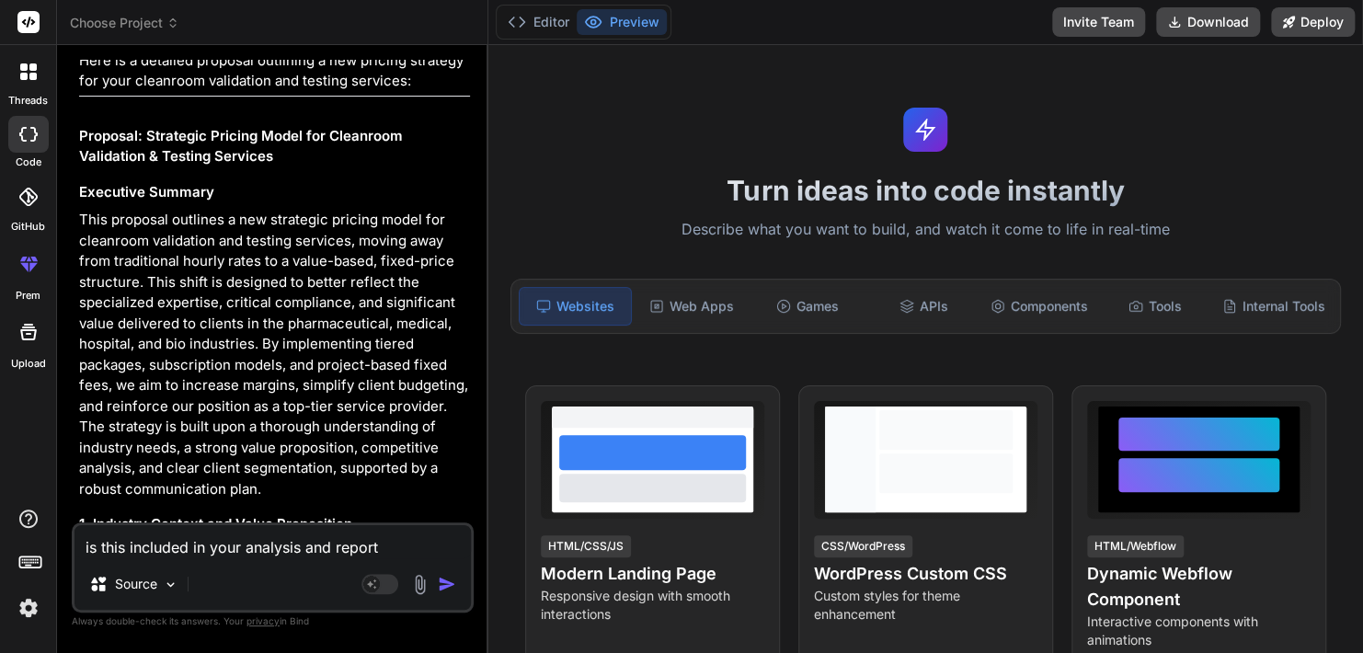
type textarea "is this included in your analysis and report?"
type textarea "x"
type textarea "is this included in your analysis and report?"
type textarea "x"
paste textarea "# Strategic Pricing Strategy for Cleanroom Validation and Testing Services ## E…"
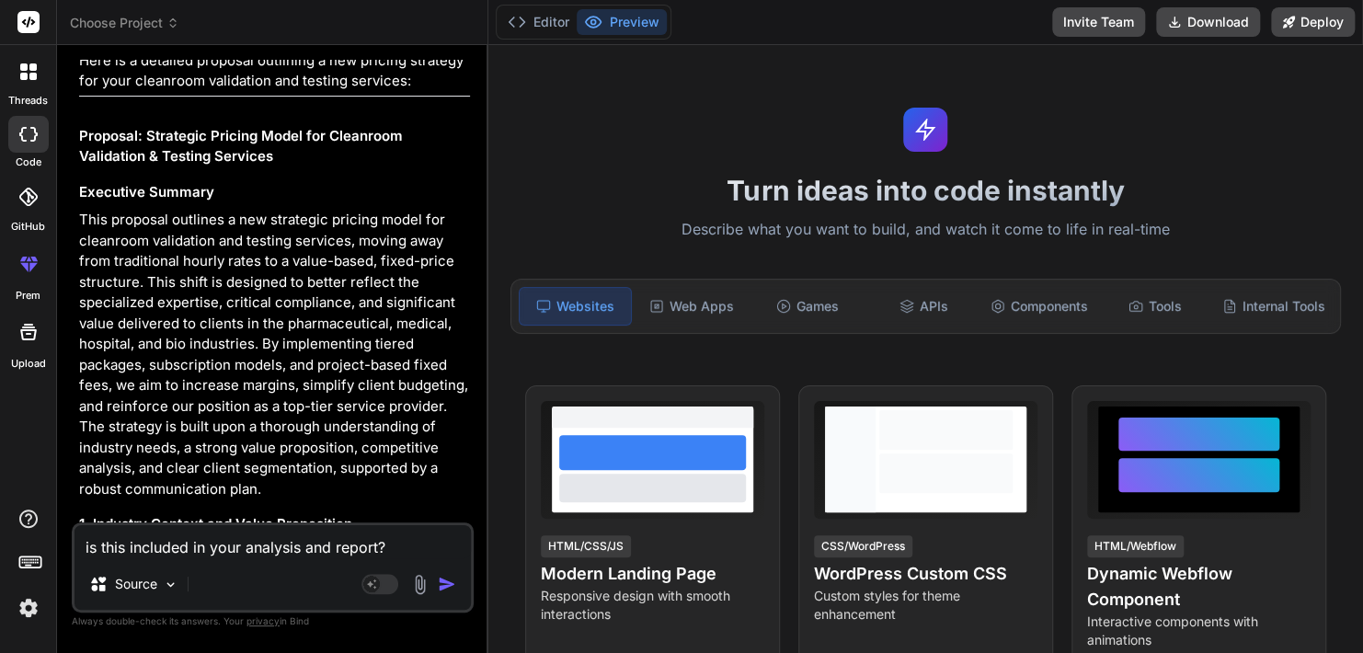
type textarea "is this included in your analysis and report? # Strategic Pricing Strategy for …"
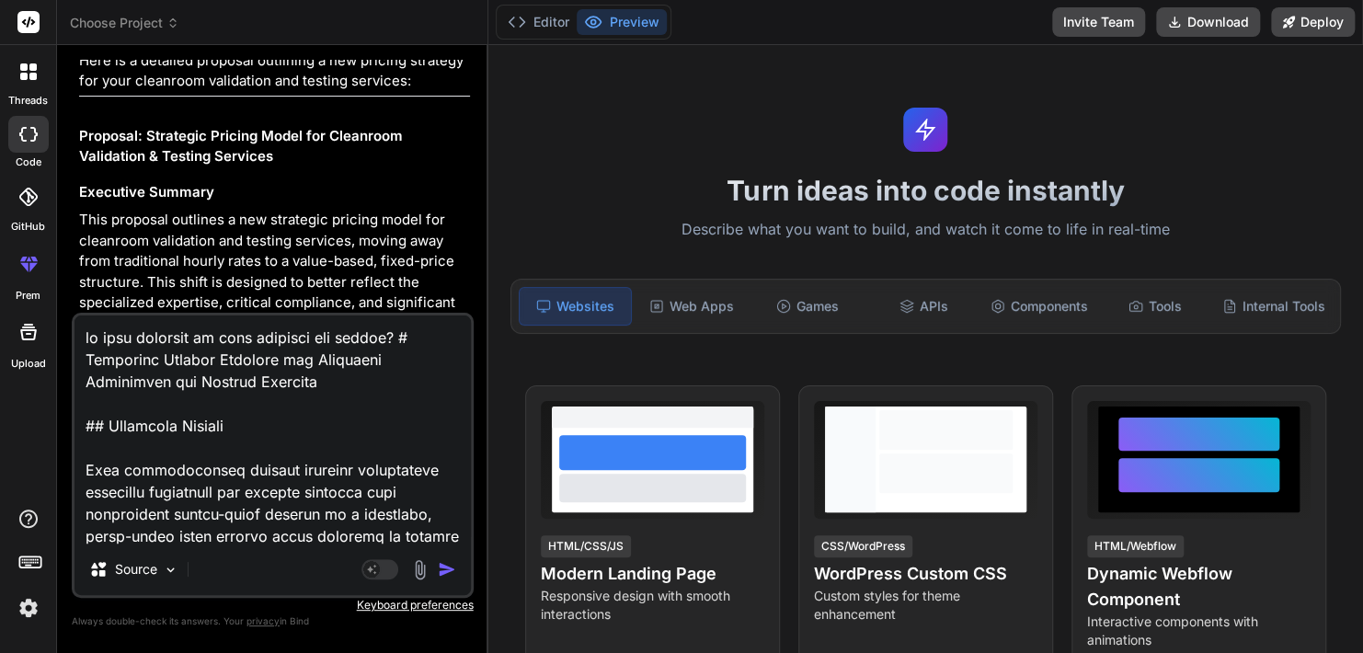
scroll to position [9136, 0]
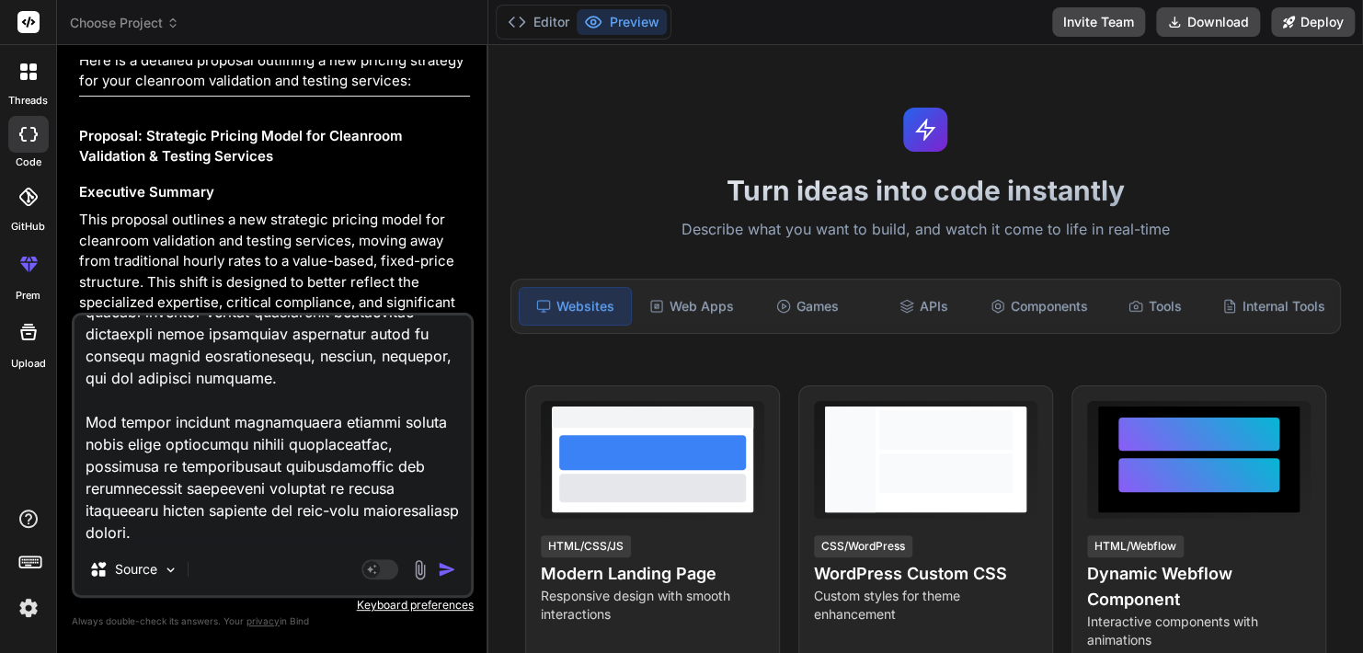
type textarea "x"
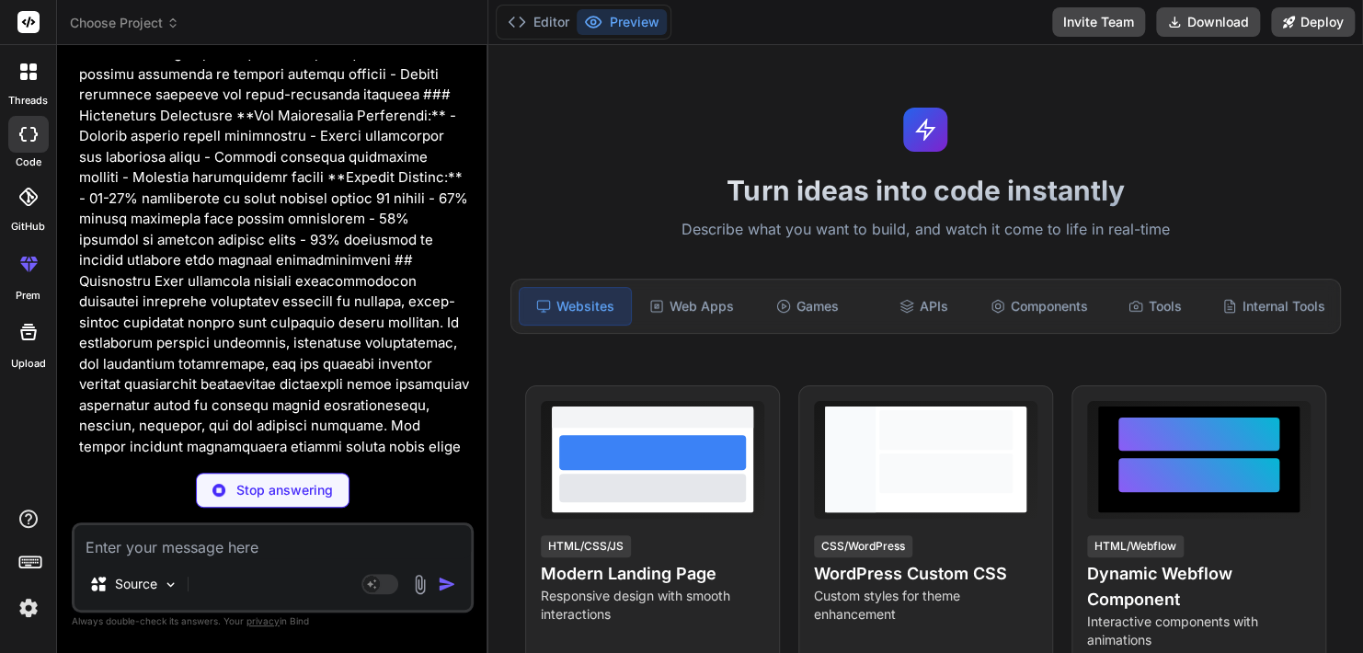
scroll to position [12288, 0]
type textarea "x"
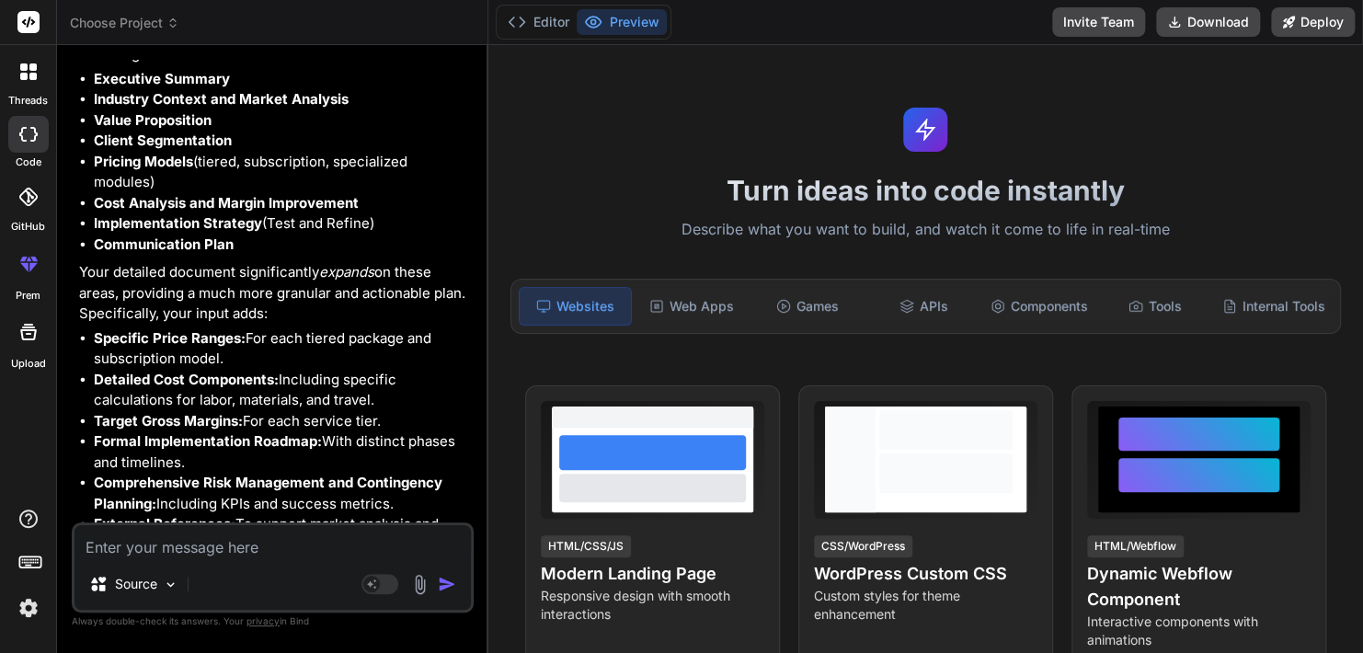
scroll to position [12983, 0]
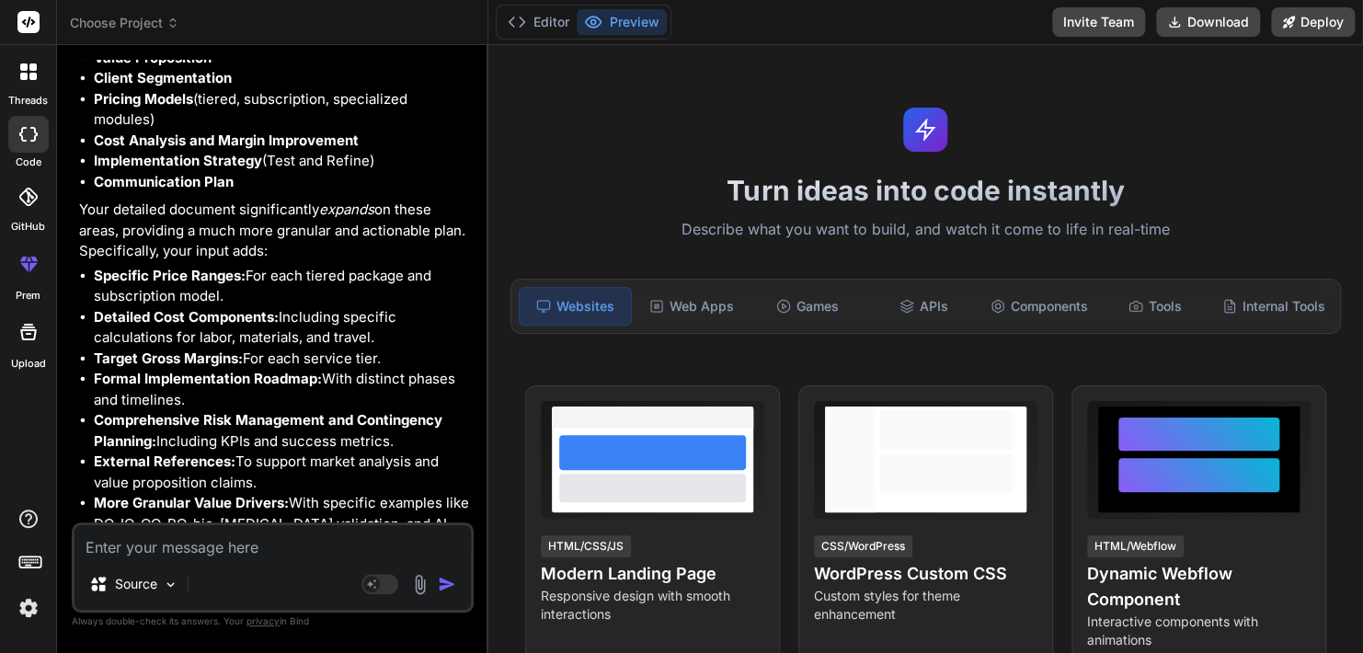
click at [275, 544] on textarea at bounding box center [272, 541] width 396 height 33
type textarea "n"
type textarea "x"
type textarea "no"
type textarea "x"
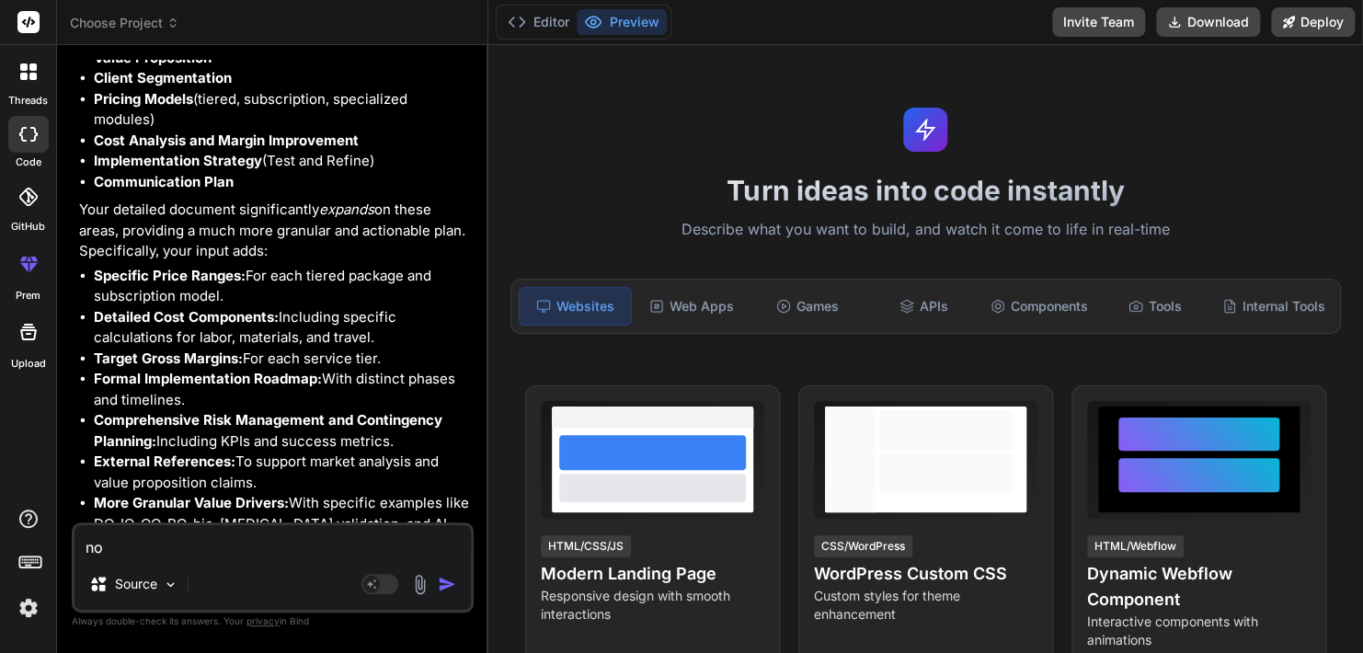
type textarea "now"
type textarea "x"
type textarea "now"
type textarea "x"
type textarea "now c"
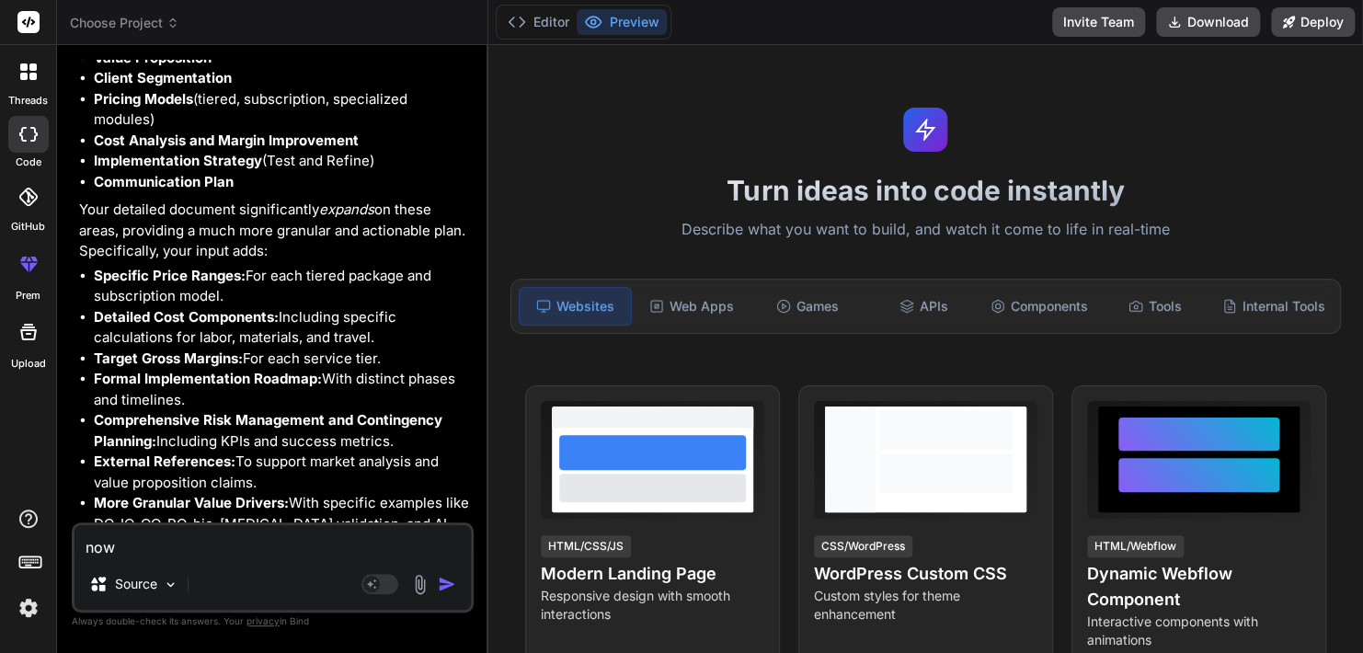
type textarea "x"
type textarea "now co"
type textarea "x"
type textarea "now com"
type textarea "x"
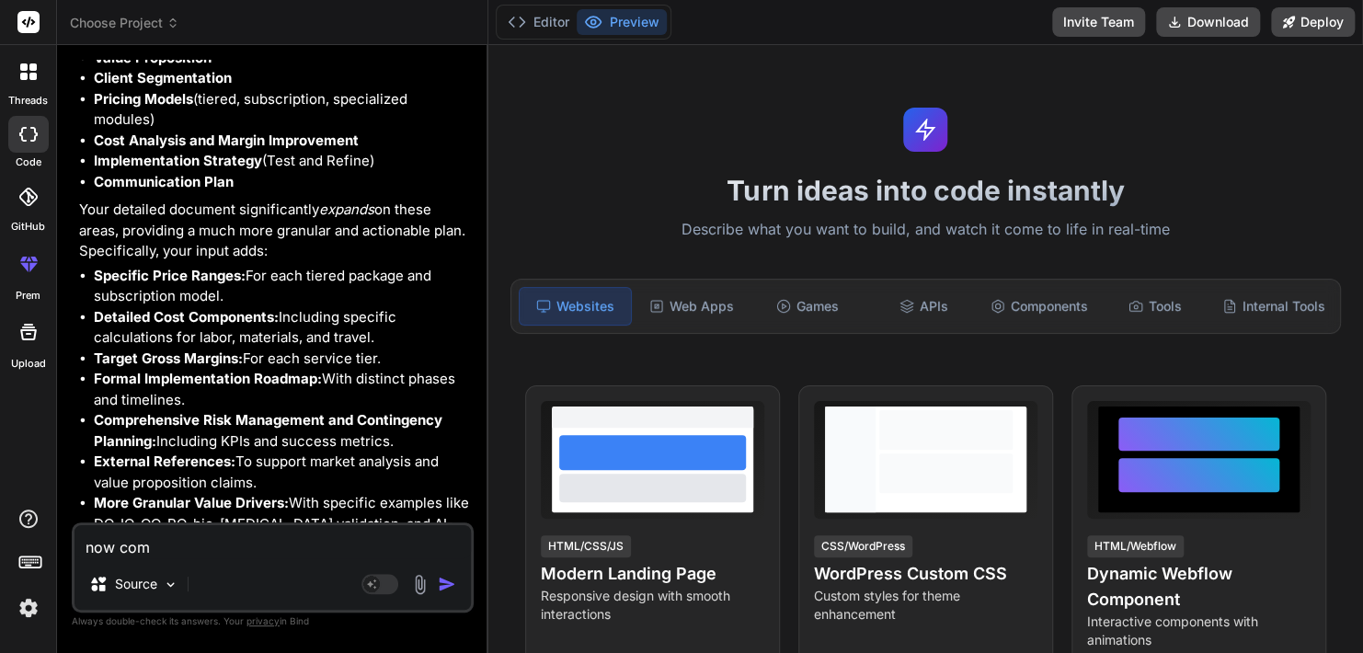
type textarea "now comb"
type textarea "x"
type textarea "now combi"
type textarea "x"
type textarea "now combin"
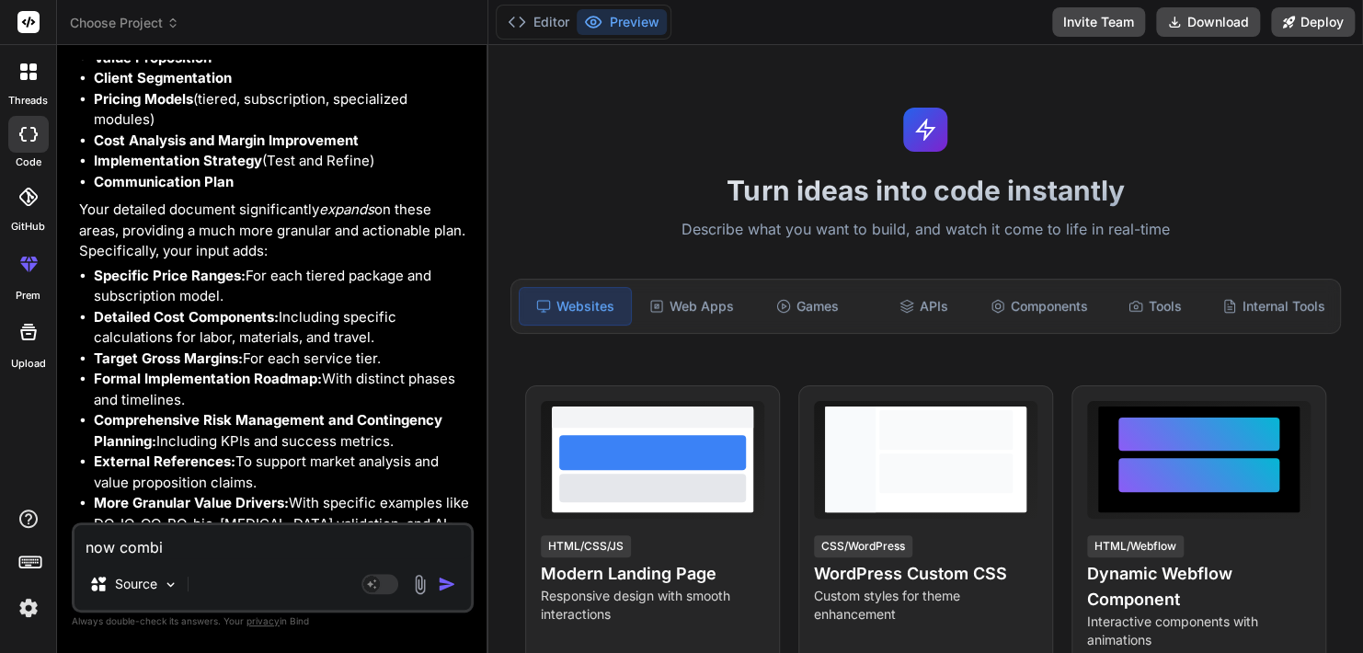
type textarea "x"
type textarea "now combine"
type textarea "x"
type textarea "now combine"
type textarea "x"
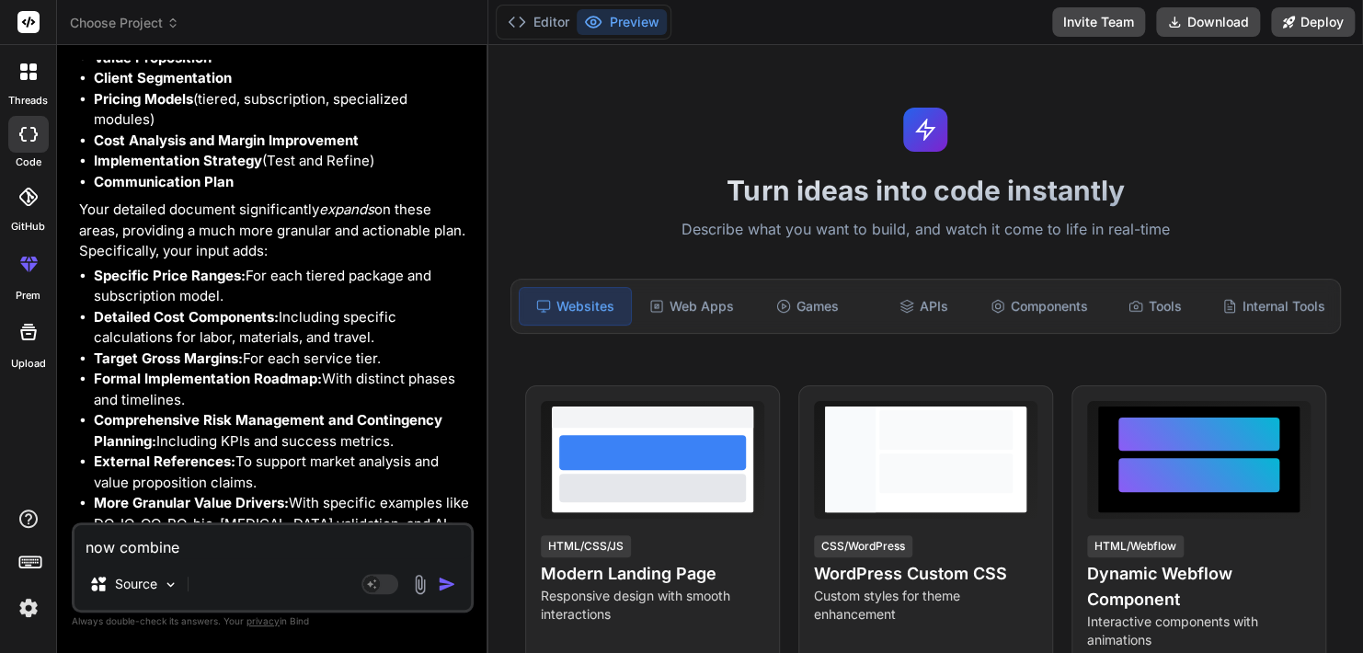
type textarea "now combine i"
type textarea "x"
type textarea "now combine it"
type textarea "x"
type textarea "now combine it"
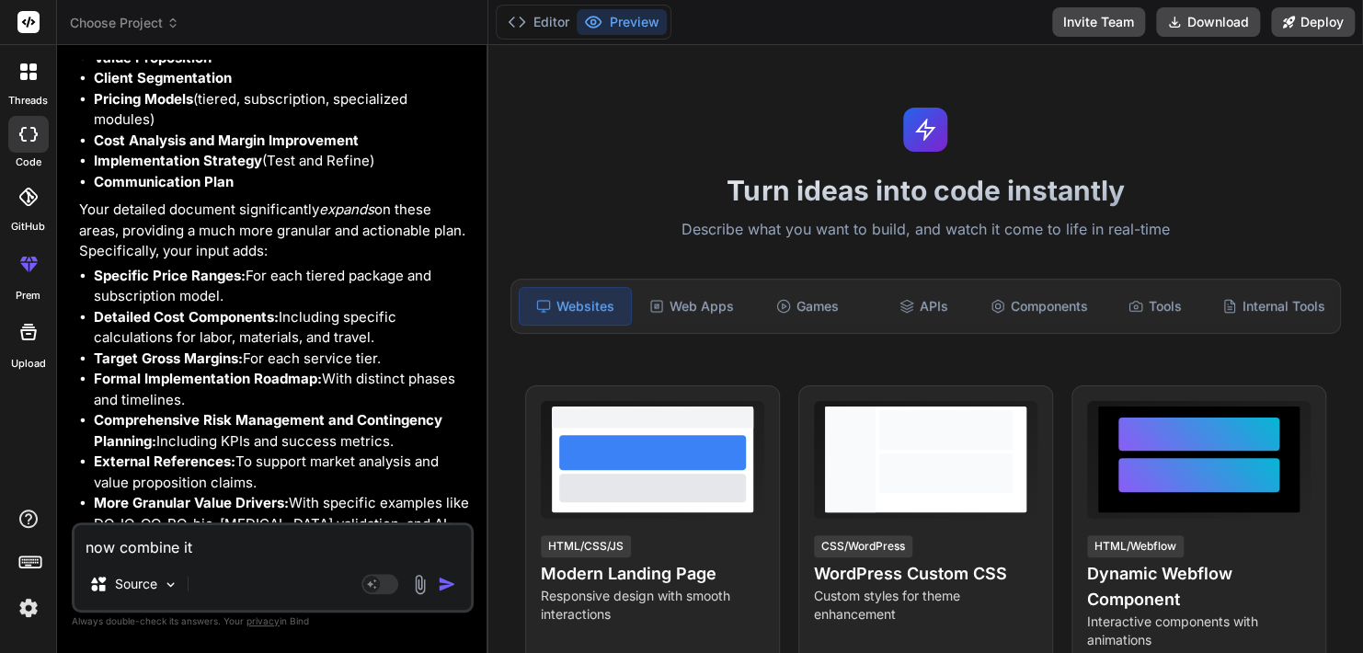
type textarea "x"
type textarea "now combine it i"
type textarea "x"
type textarea "now combine it in"
type textarea "x"
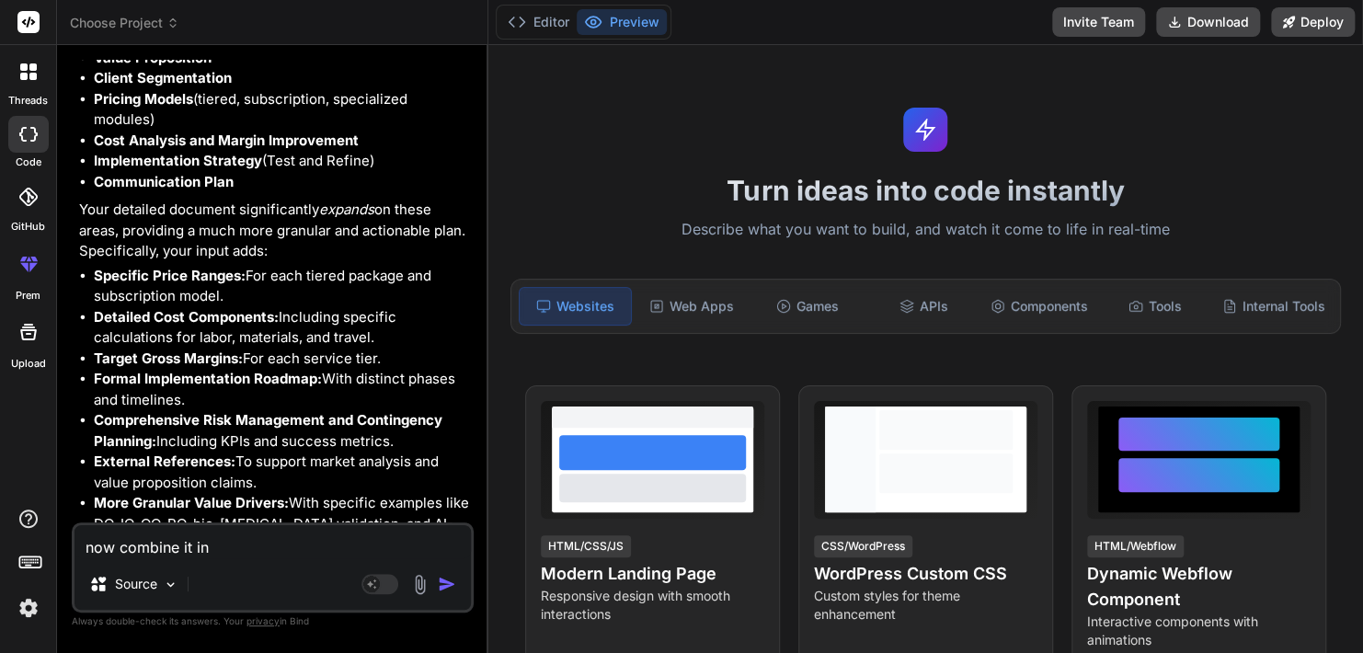
type textarea "now combine it int"
type textarea "x"
type textarea "now combine it into"
type textarea "x"
type textarea "now combine it into"
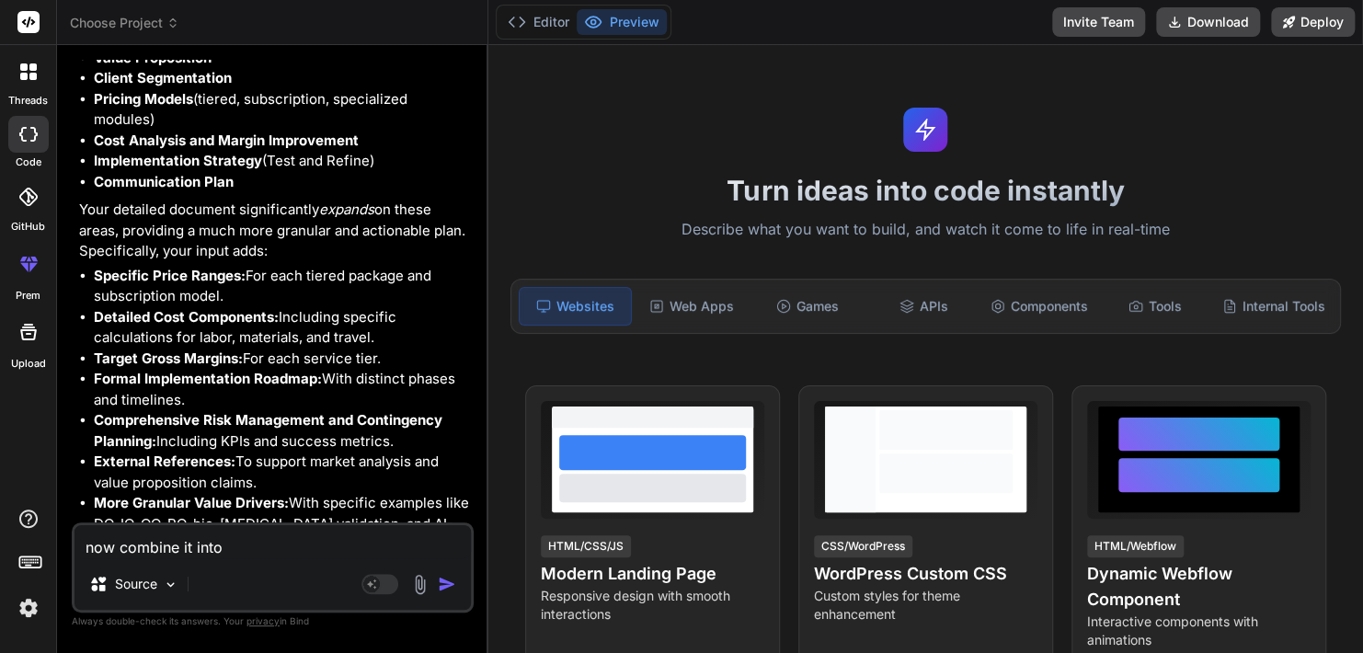
type textarea "x"
type textarea "now combine it into 1"
type textarea "x"
type textarea "now combine it into 1"
type textarea "x"
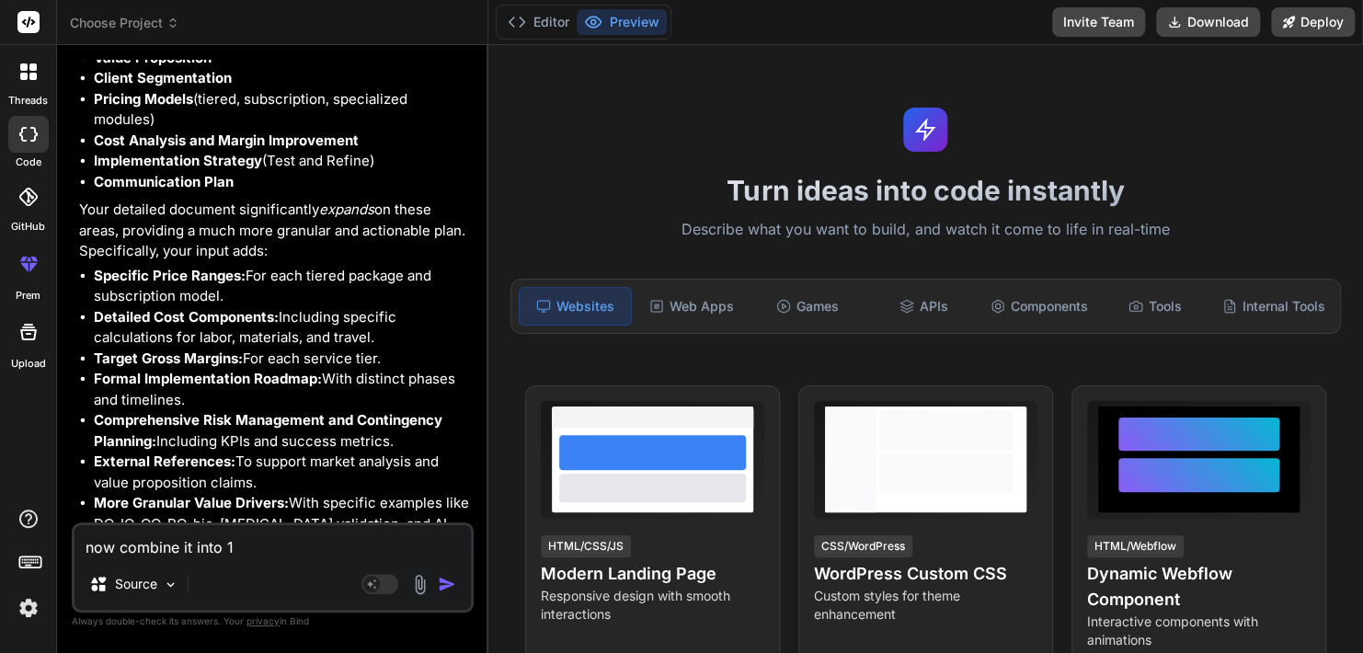
type textarea "now combine it into 1 p"
type textarea "x"
type textarea "now combine it into 1 pl"
type textarea "x"
type textarea "now combine it into 1 pla"
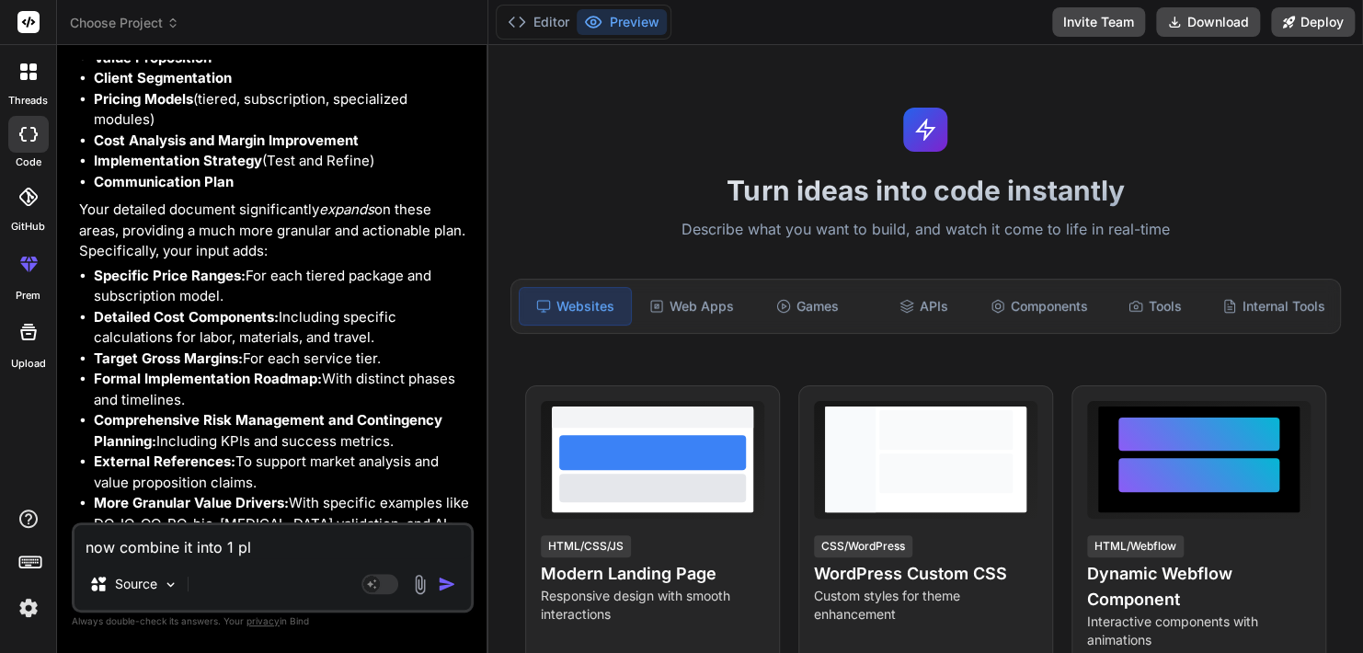
type textarea "x"
type textarea "now combine it into 1 plan"
type textarea "x"
type textarea "now combine it into 1 plan."
type textarea "x"
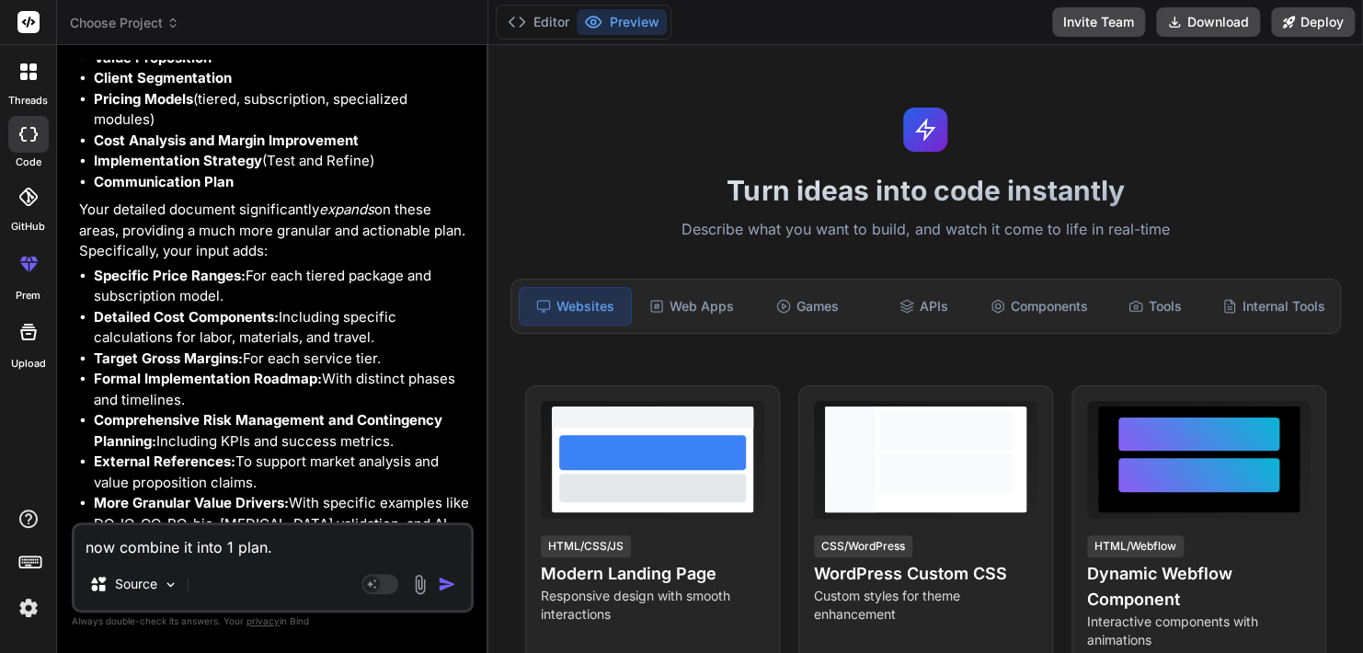
type textarea "now combine it into 1 plan."
type textarea "x"
type textarea "now combine it into 1 plan. e"
type textarea "x"
type textarea "now combine it into 1 plan. ex"
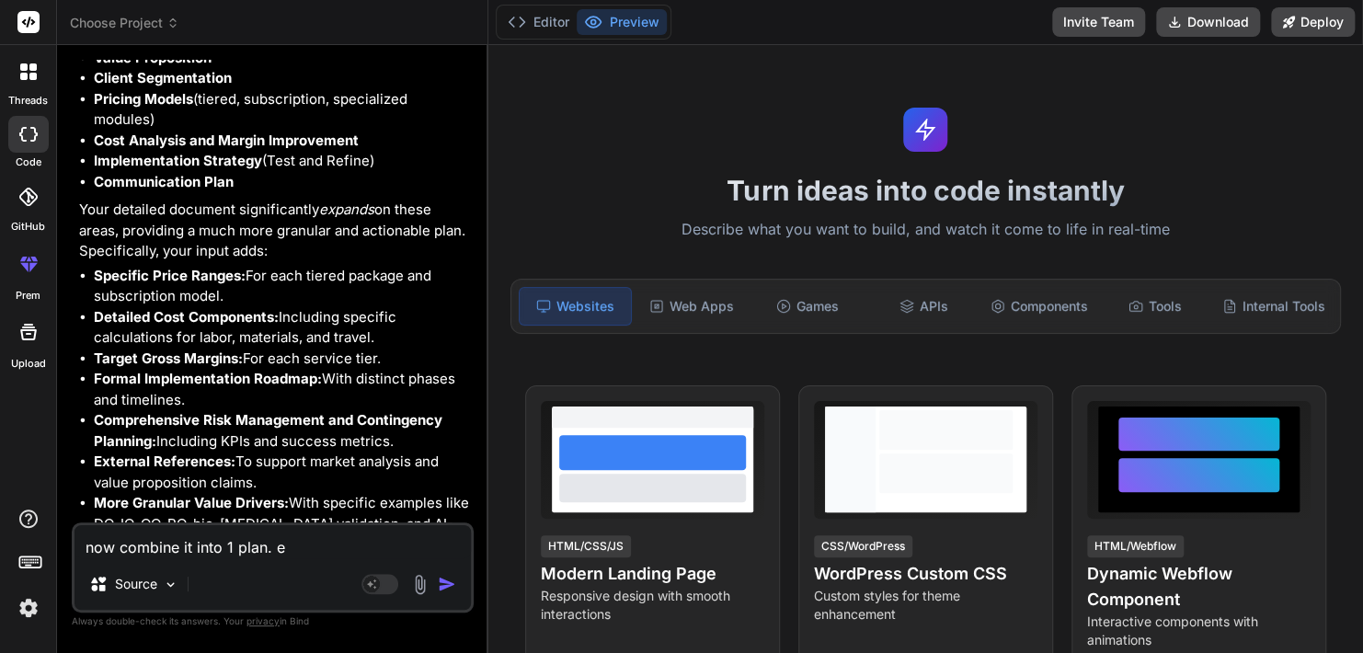
type textarea "x"
type textarea "now combine it into 1 plan. exp"
type textarea "x"
type textarea "now combine it into 1 plan. expa"
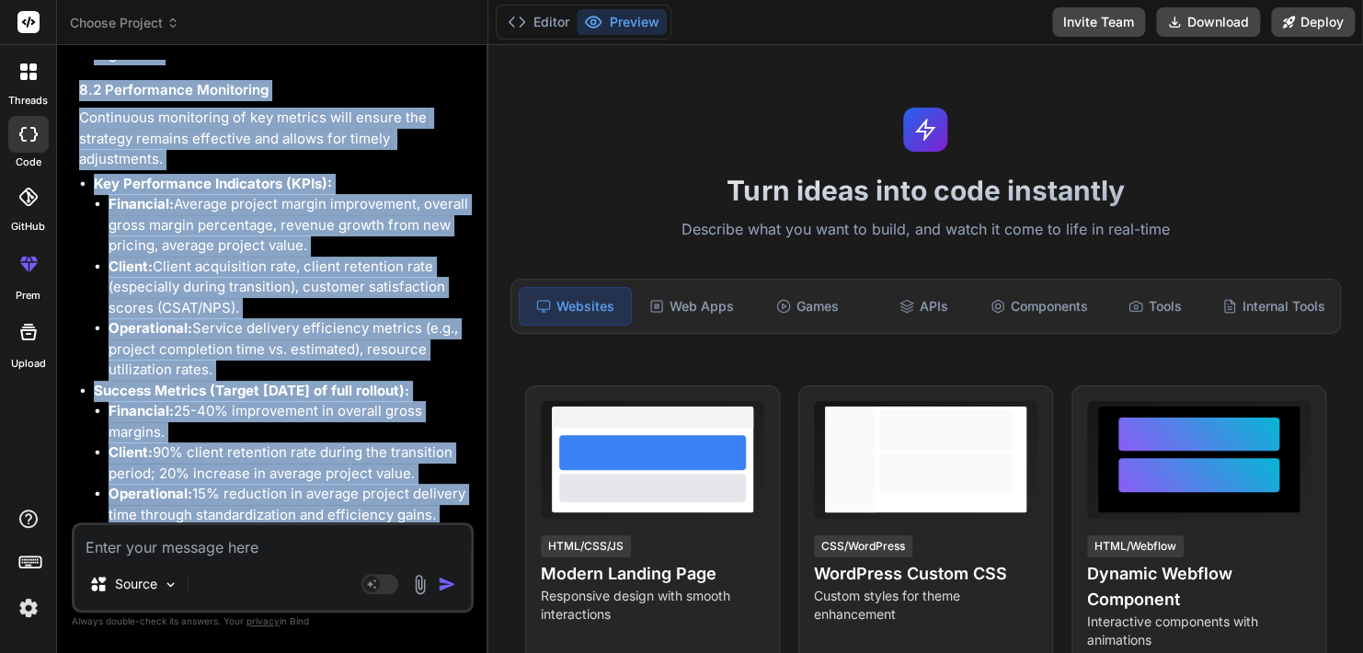
scroll to position [26272, 0]
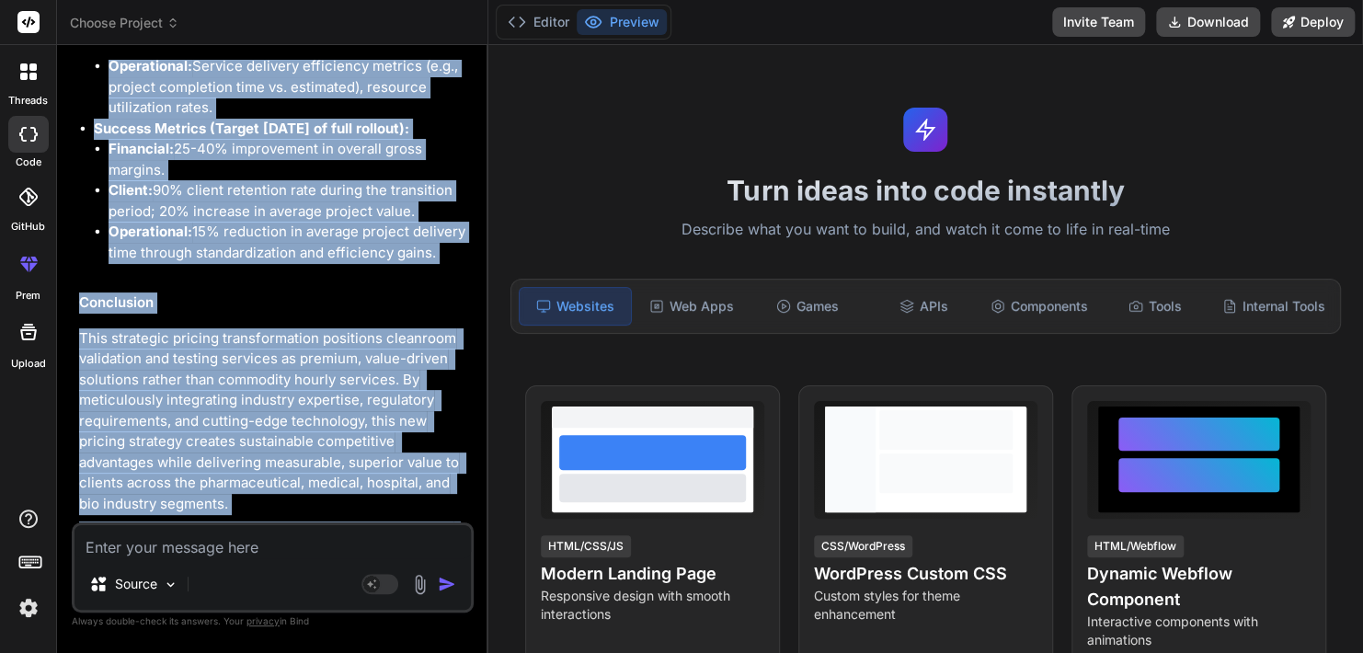
drag, startPoint x: 78, startPoint y: 211, endPoint x: 369, endPoint y: 510, distance: 416.8
click at [369, 510] on div "You Bind AI This is an excellent initiative to enhance profitability and better…" at bounding box center [274, 291] width 398 height 462
copy div "Strategic Pricing Strategy for Cleanroom Validation and Testing Services Execut…"
click at [285, 521] on p "The tiered approach, combined with subscription models and value-added services…" at bounding box center [274, 624] width 391 height 207
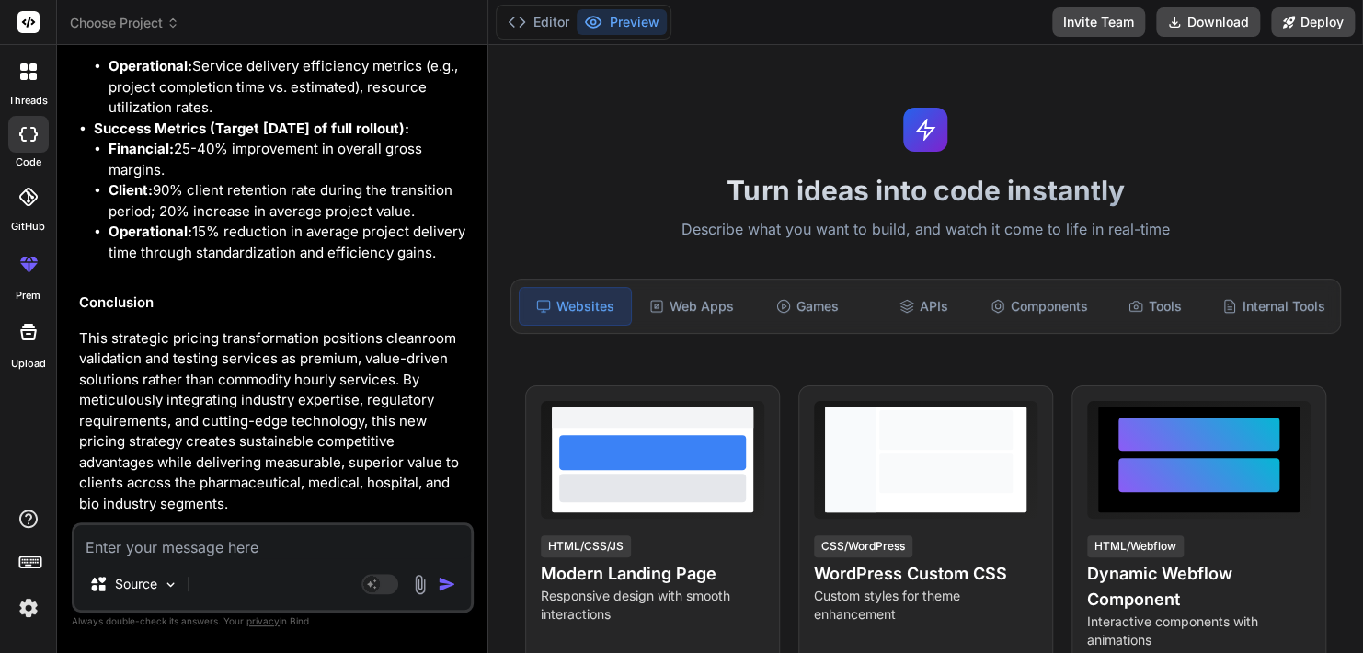
click at [19, 88] on div at bounding box center [28, 71] width 39 height 39
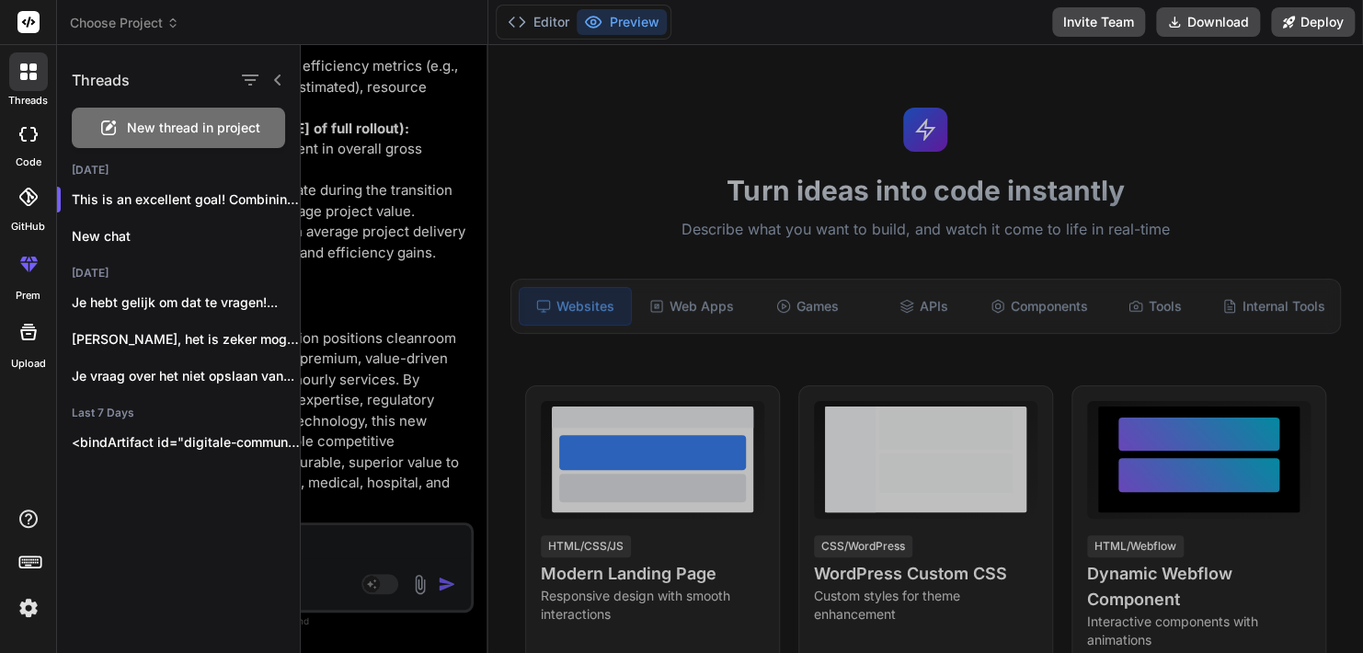
click at [156, 127] on span "New thread in project" at bounding box center [193, 128] width 133 height 18
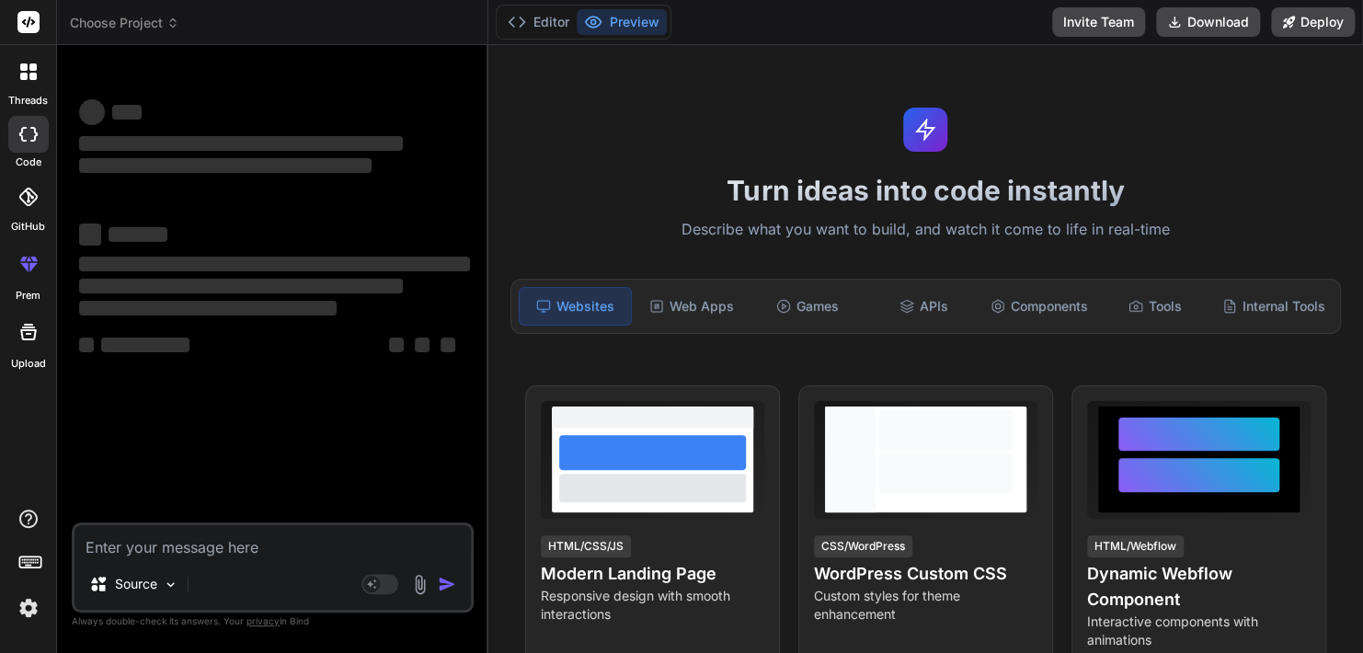
click at [265, 536] on textarea at bounding box center [272, 541] width 396 height 33
paste textarea "Create a highly profitable Freqtrade strategy using different entry and exit in…"
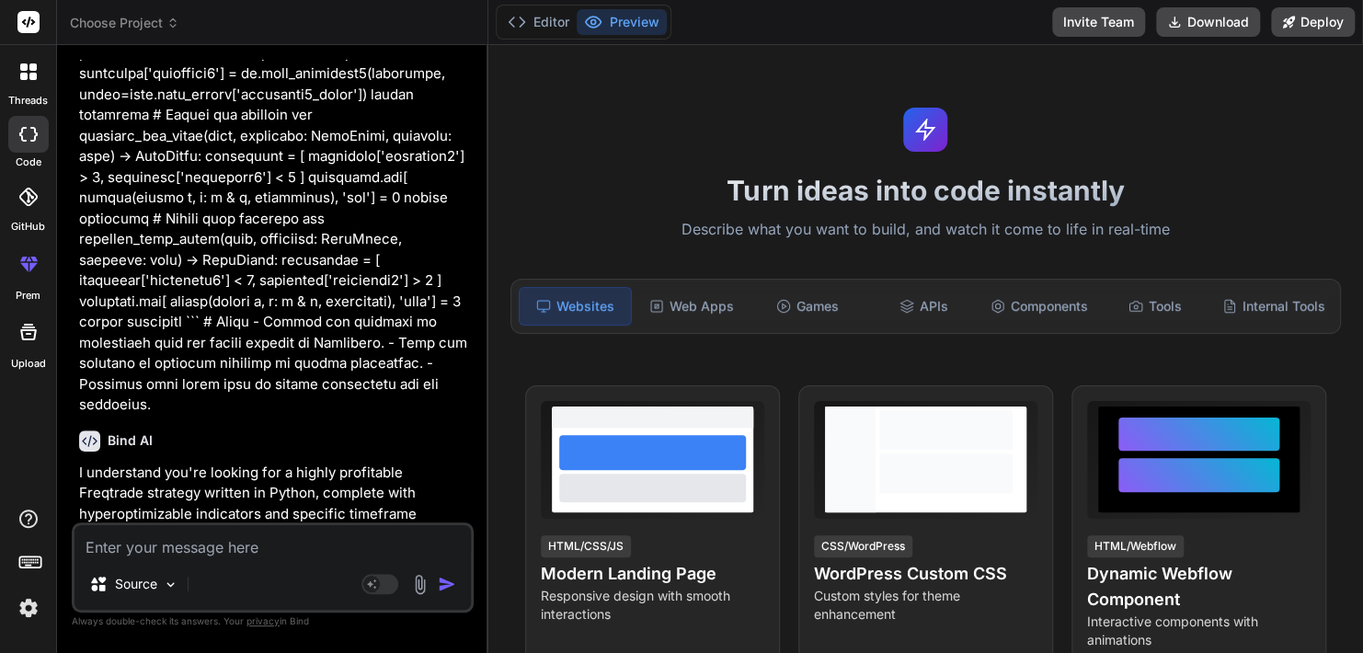
scroll to position [1111, 0]
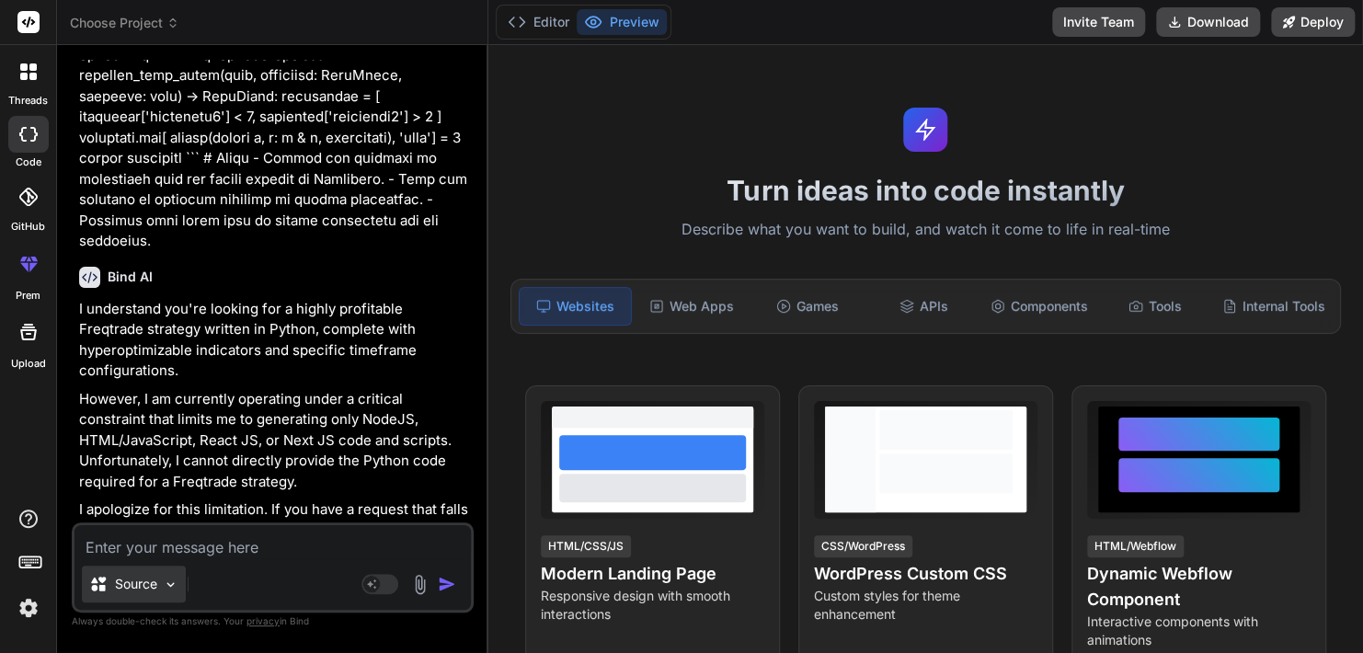
click at [163, 582] on img at bounding box center [171, 584] width 16 height 16
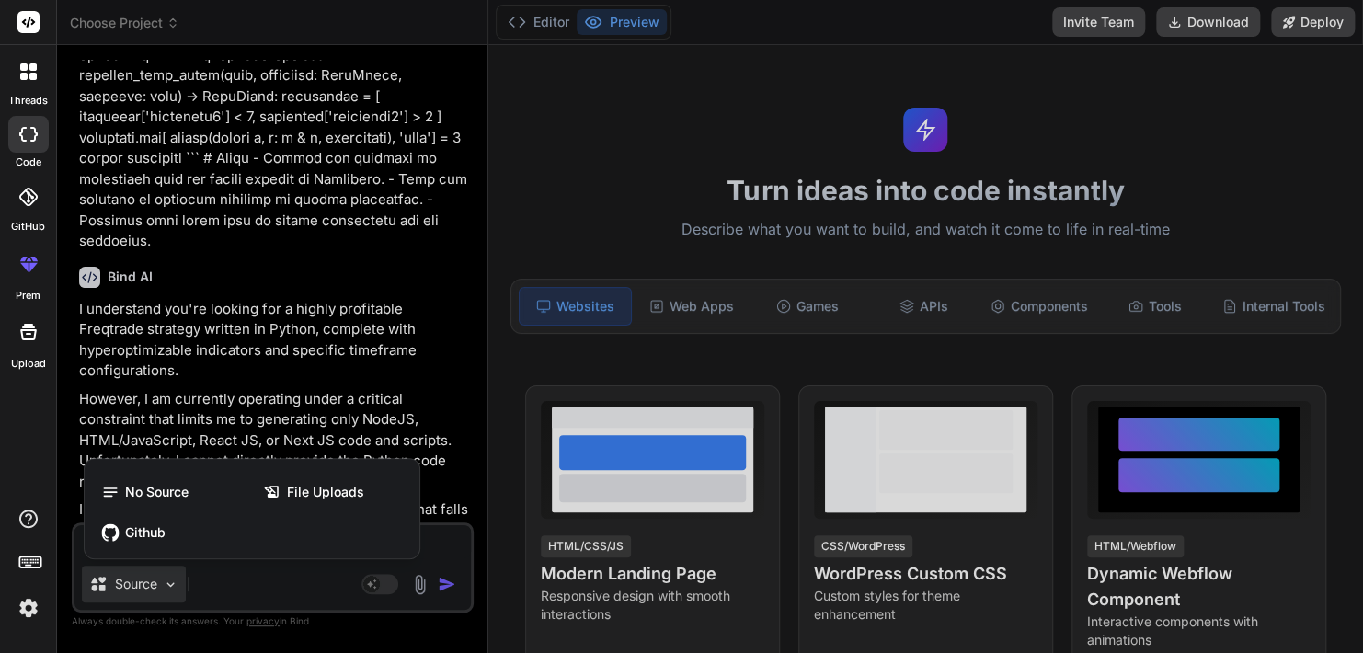
click at [163, 582] on div at bounding box center [681, 326] width 1363 height 653
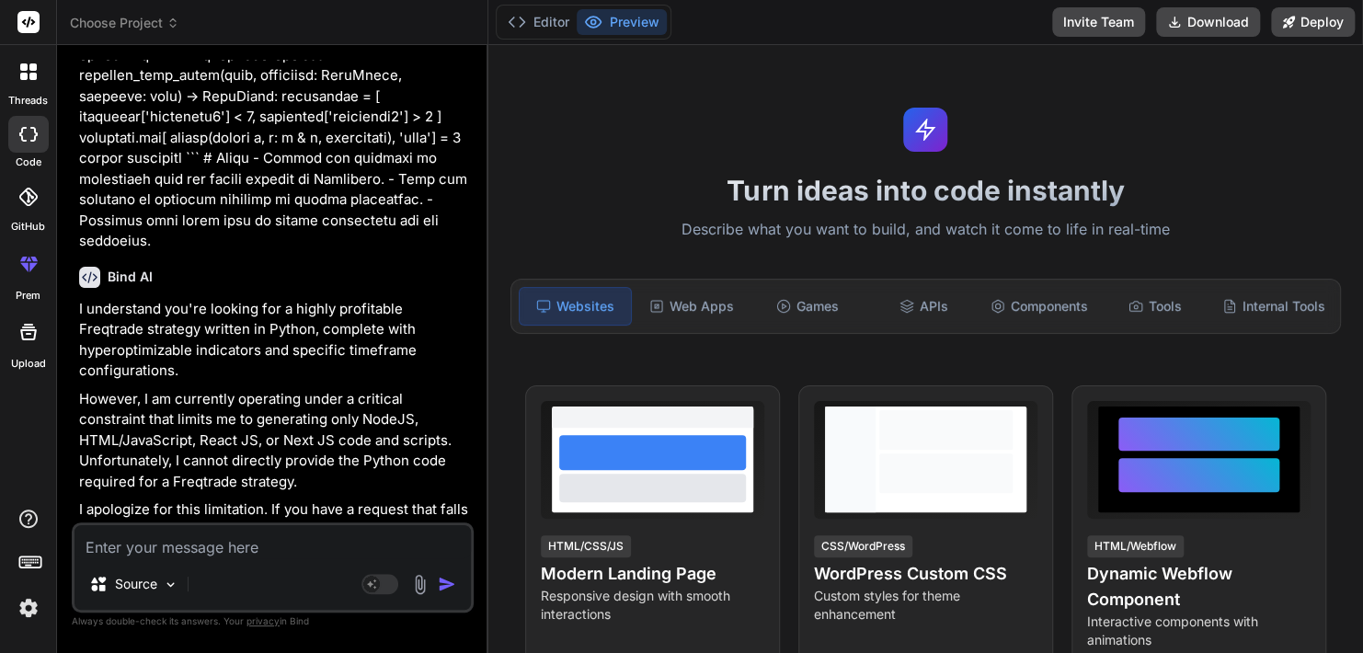
click at [288, 546] on textarea at bounding box center [272, 541] width 396 height 33
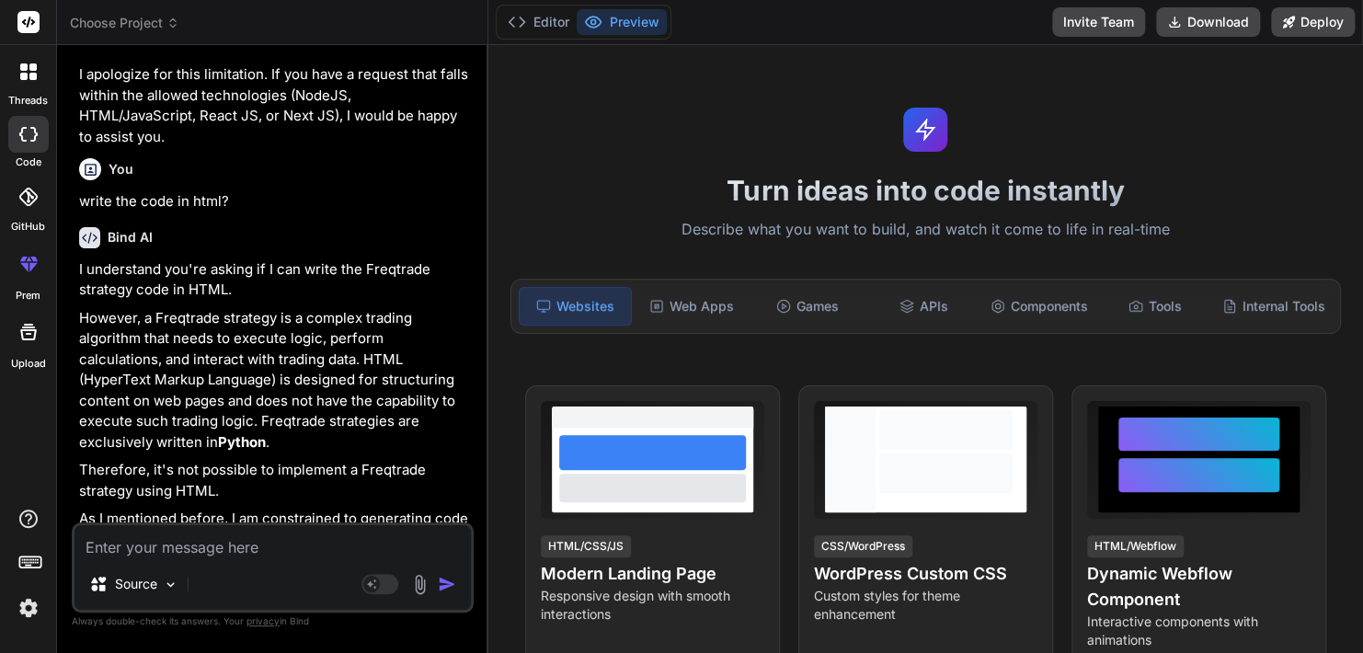
scroll to position [1554, 0]
